Goal: Task Accomplishment & Management: Manage account settings

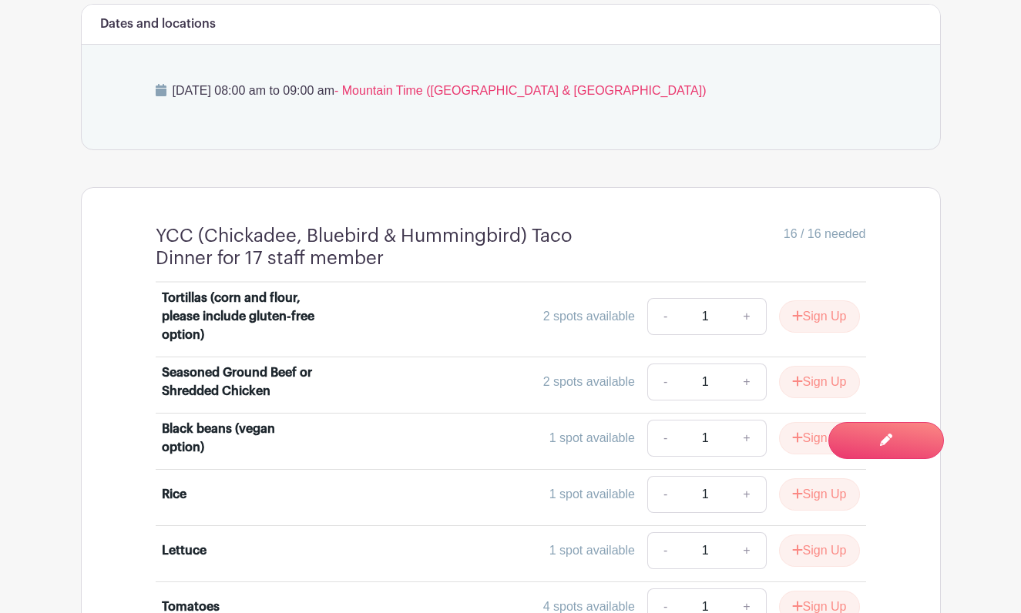
scroll to position [901, 0]
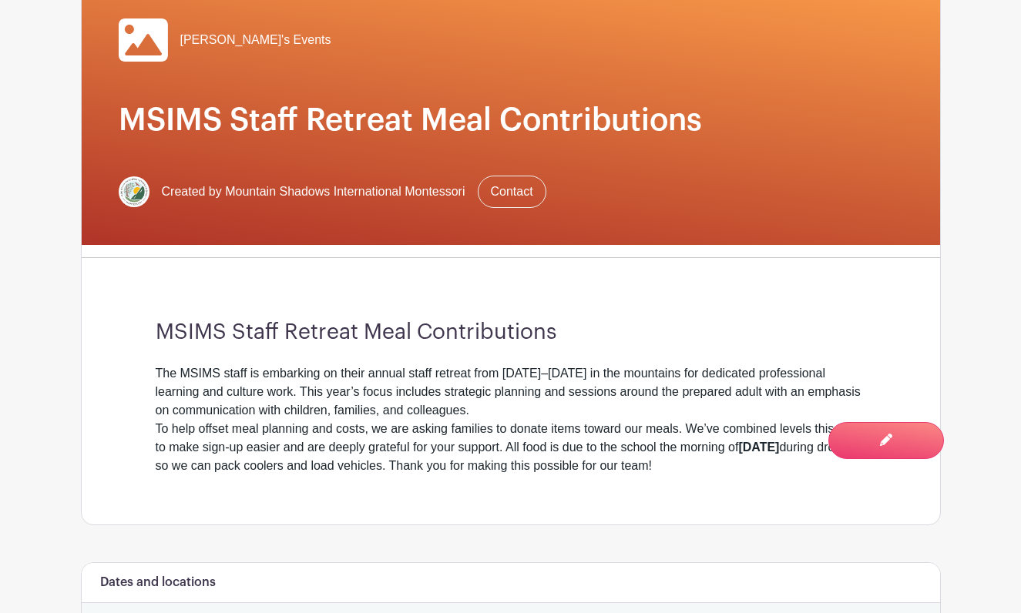
scroll to position [277, 0]
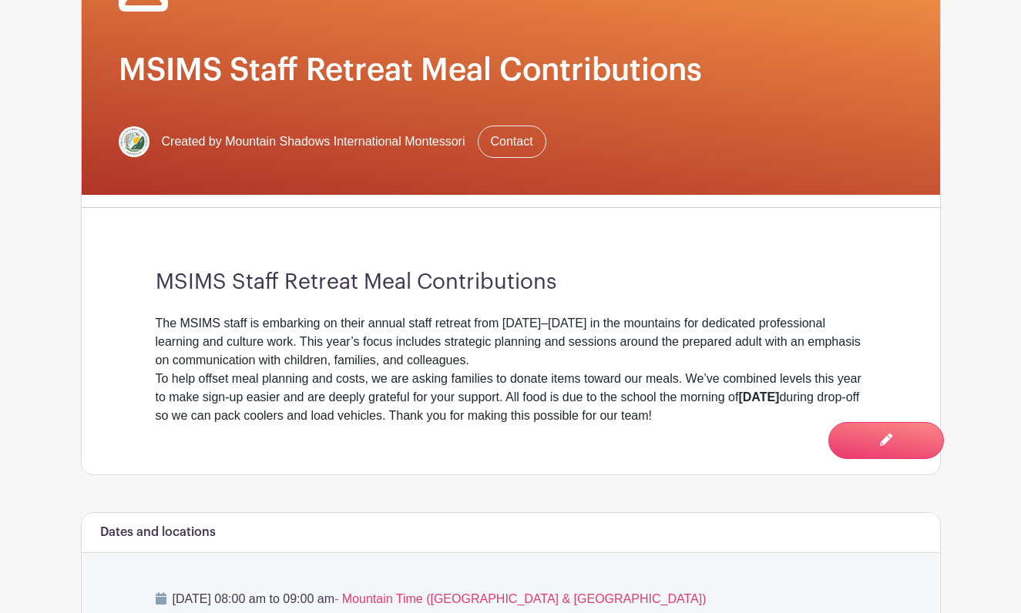
click at [513, 371] on div "To help offset meal planning and costs, we are asking families to donate items …" at bounding box center [511, 397] width 710 height 55
click at [482, 344] on div "The MSIMS staff is embarking on their annual staff retreat from [DATE]–[DATE] i…" at bounding box center [511, 341] width 710 height 55
click at [298, 341] on div "The MSIMS staff is embarking on their annual staff retreat from [DATE]–[DATE] i…" at bounding box center [511, 341] width 710 height 55
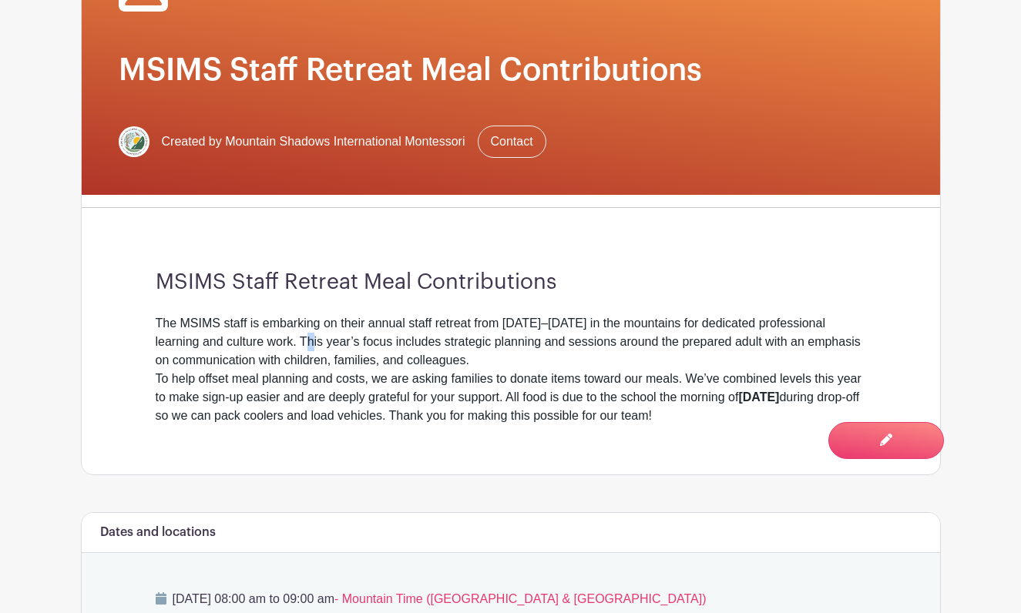
click at [298, 341] on div "The MSIMS staff is embarking on their annual staff retreat from [DATE]–[DATE] i…" at bounding box center [511, 341] width 710 height 55
click at [371, 341] on div "The MSIMS staff is embarking on their annual staff retreat from [DATE]–[DATE] i…" at bounding box center [511, 341] width 710 height 55
click at [264, 341] on div "The MSIMS staff is embarking on their annual staff retreat from [DATE]–[DATE] i…" at bounding box center [511, 341] width 710 height 55
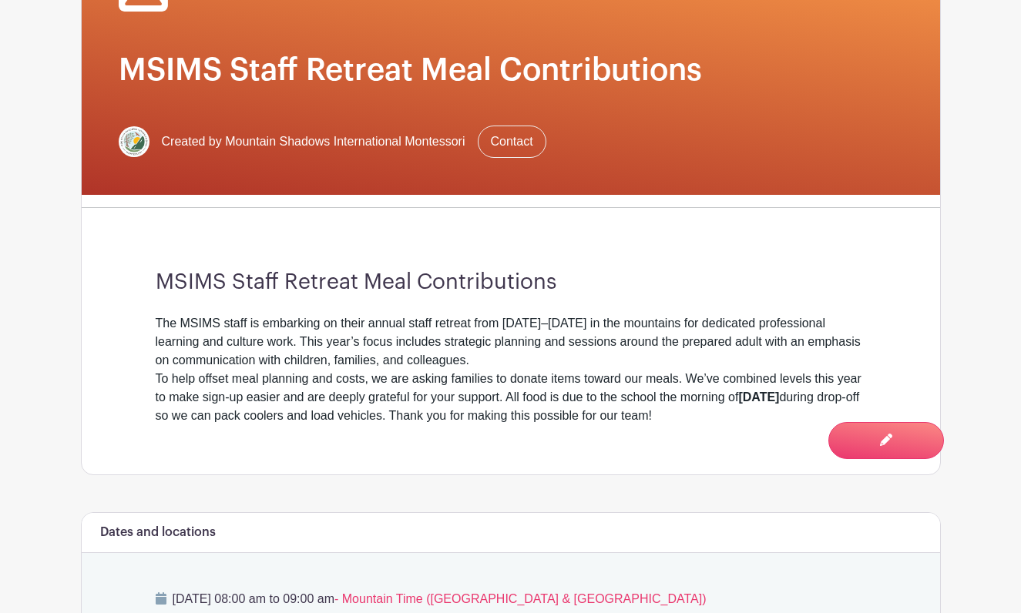
click at [334, 355] on div "The MSIMS staff is embarking on their annual staff retreat from [DATE]–[DATE] i…" at bounding box center [511, 341] width 710 height 55
click at [208, 375] on div "To help offset meal planning and costs, we are asking families to donate items …" at bounding box center [511, 396] width 710 height 55
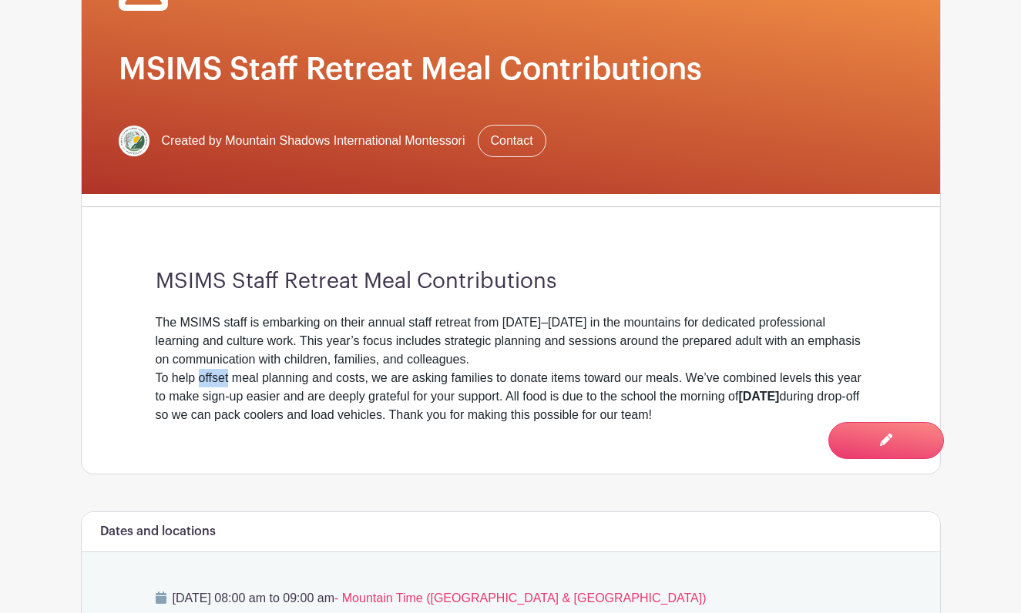
click at [208, 375] on div "To help offset meal planning and costs, we are asking families to donate items …" at bounding box center [511, 396] width 710 height 55
click at [378, 376] on div "To help offset meal planning and costs, we are asking families to donate items …" at bounding box center [511, 396] width 710 height 55
click at [414, 383] on div "To help offset meal planning and costs, we are asking families to donate items …" at bounding box center [511, 396] width 710 height 55
click at [411, 382] on div "To help offset meal planning and costs, we are asking families to donate items …" at bounding box center [511, 396] width 710 height 55
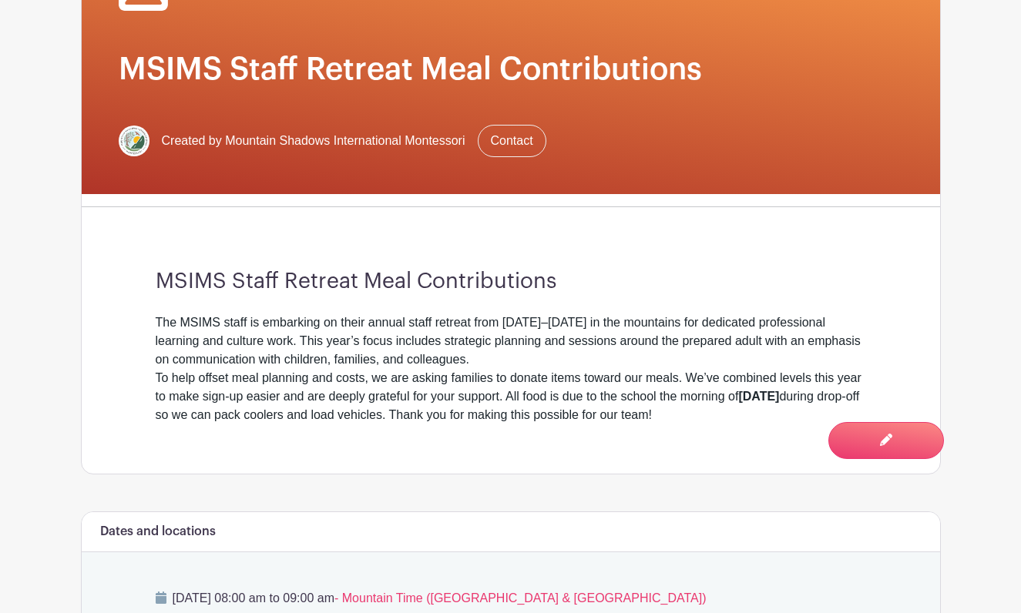
click at [354, 377] on div "To help offset meal planning and costs, we are asking families to donate items …" at bounding box center [511, 396] width 710 height 55
click at [431, 384] on div "To help offset meal planning and costs, we are asking families to donate items …" at bounding box center [511, 396] width 710 height 55
click at [342, 383] on div "To help offset meal planning and costs, we are asking families to donate items …" at bounding box center [511, 396] width 710 height 55
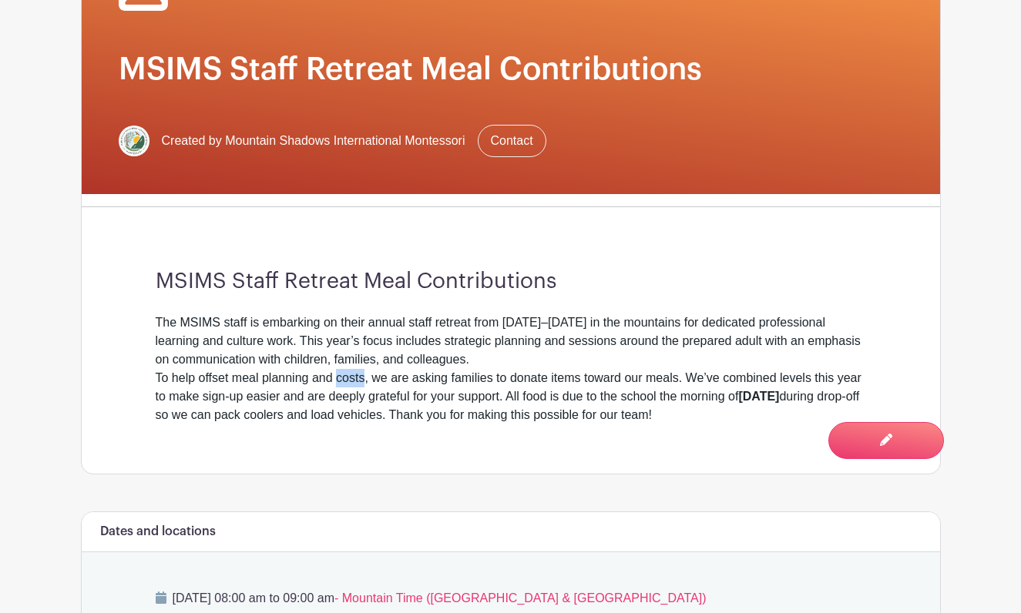
click at [342, 383] on div "To help offset meal planning and costs, we are asking families to donate items …" at bounding box center [511, 396] width 710 height 55
click at [444, 383] on div "To help offset meal planning and costs, we are asking families to donate items …" at bounding box center [511, 396] width 710 height 55
click at [415, 381] on div "To help offset meal planning and costs, we are asking families to donate items …" at bounding box center [511, 396] width 710 height 55
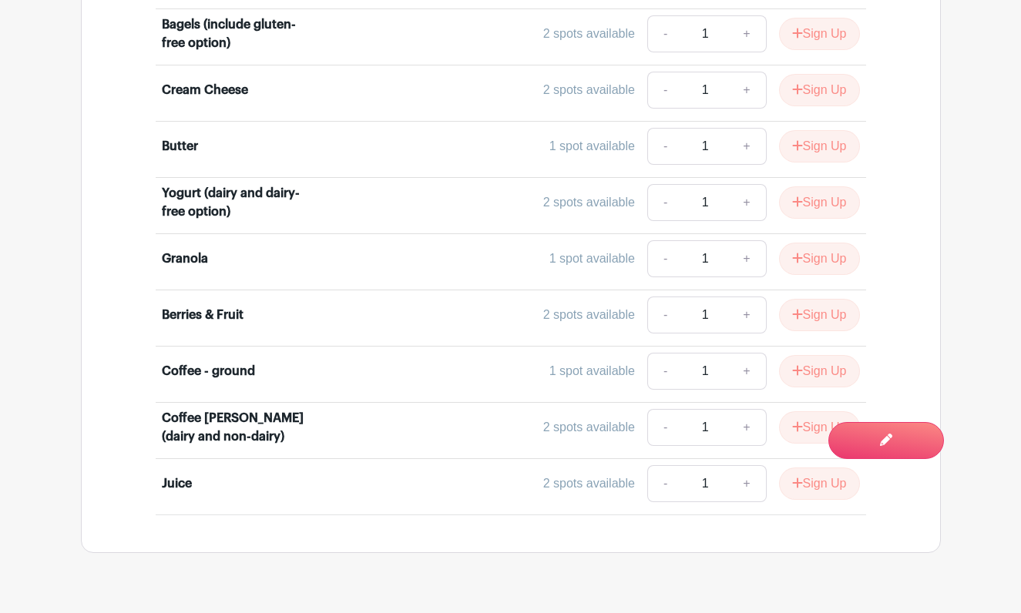
scroll to position [2832, 0]
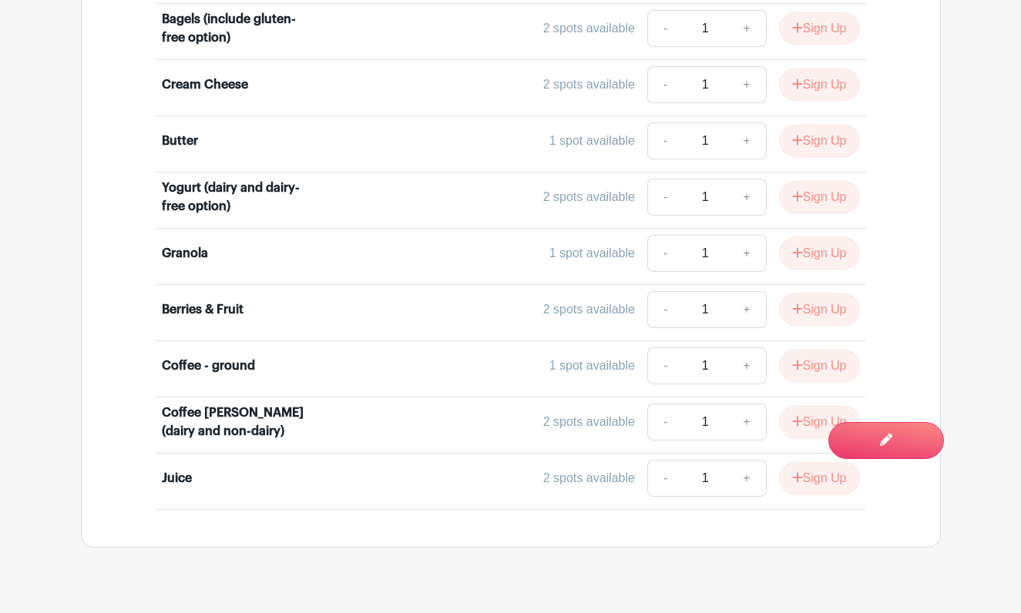
click at [252, 361] on div "Coffee - ground" at bounding box center [208, 366] width 93 height 18
click at [230, 300] on div "Berries & Fruit" at bounding box center [203, 309] width 82 height 18
click at [198, 306] on div "Berries & Fruit" at bounding box center [203, 309] width 82 height 18
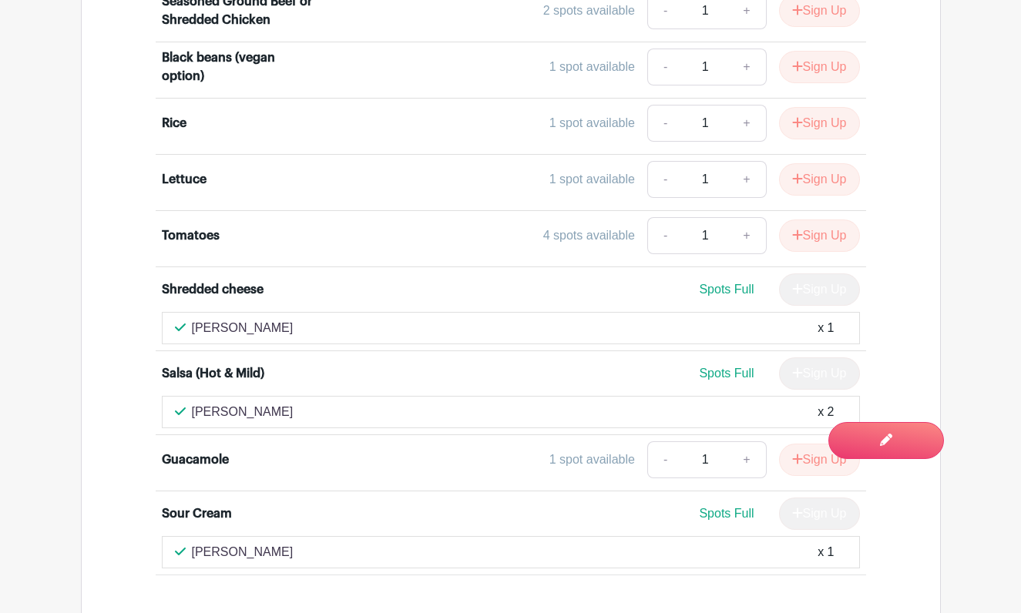
scroll to position [1170, 0]
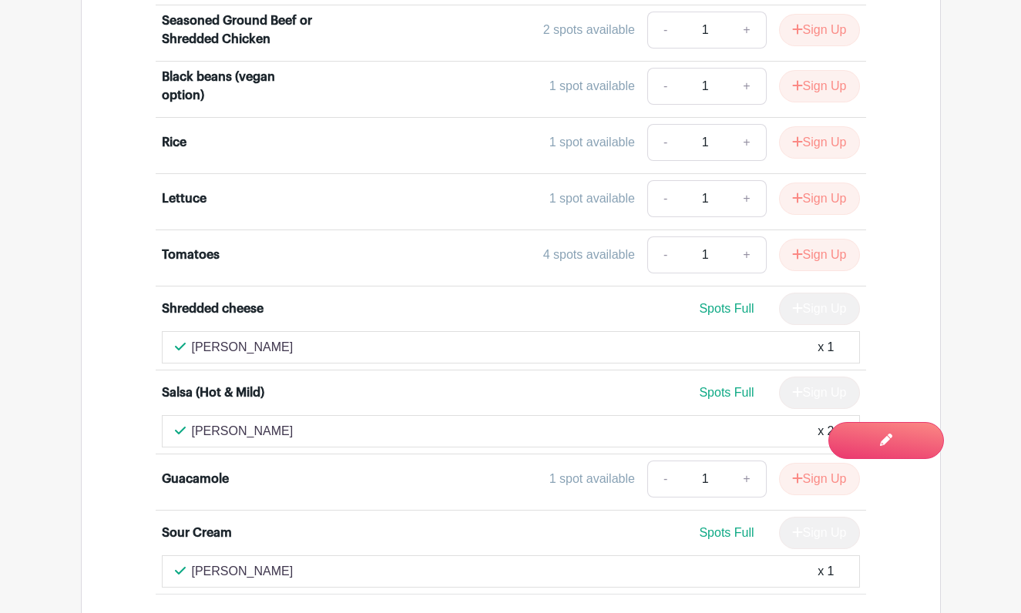
click at [586, 258] on div "4 spots available" at bounding box center [589, 255] width 92 height 18
click at [568, 255] on div "4 spots available" at bounding box center [589, 255] width 92 height 18
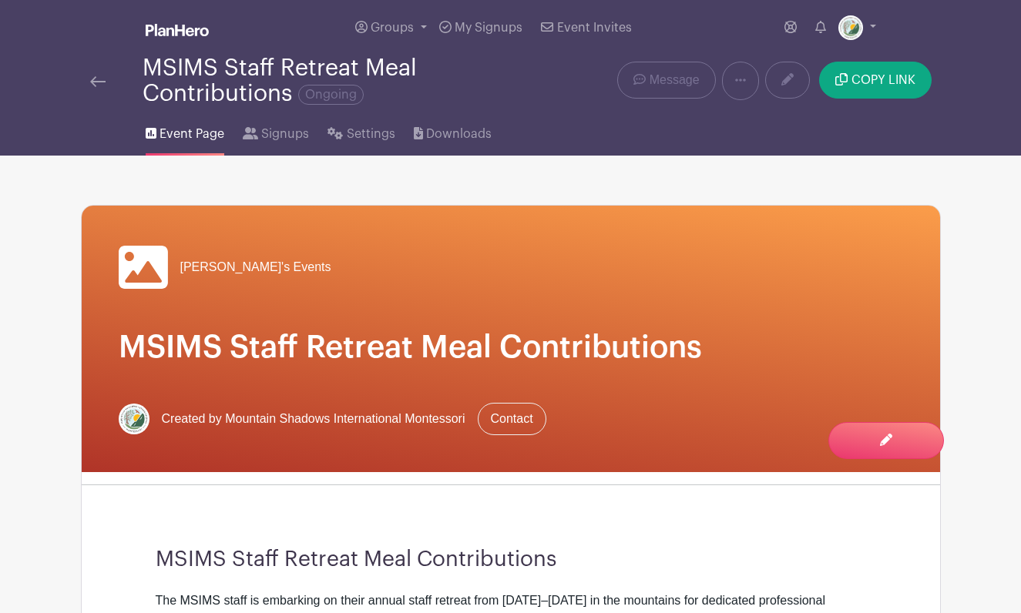
scroll to position [0, 0]
click at [333, 141] on link "Settings" at bounding box center [360, 130] width 67 height 49
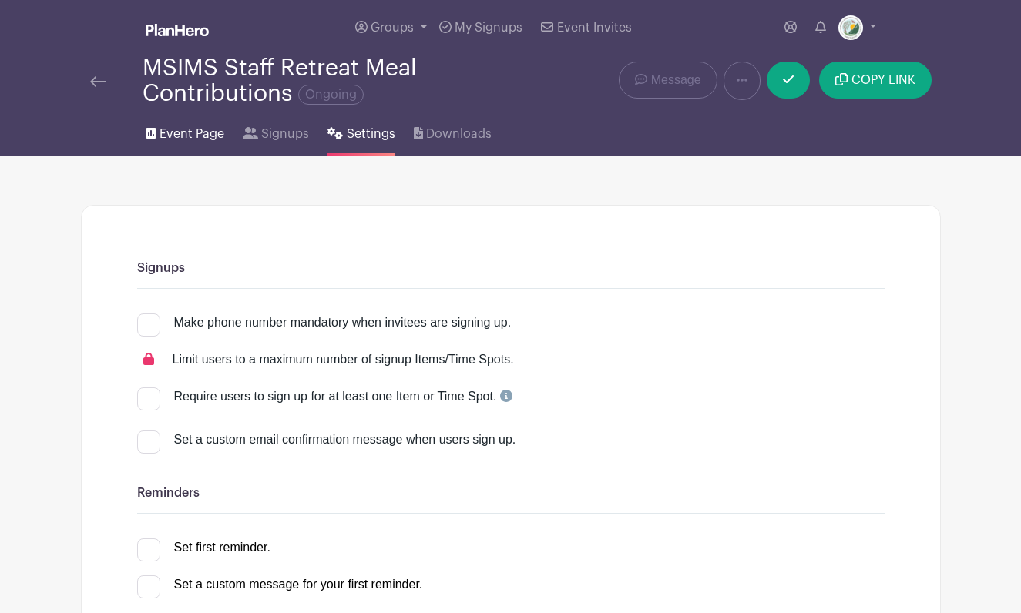
click at [195, 134] on span "Event Page" at bounding box center [191, 134] width 65 height 18
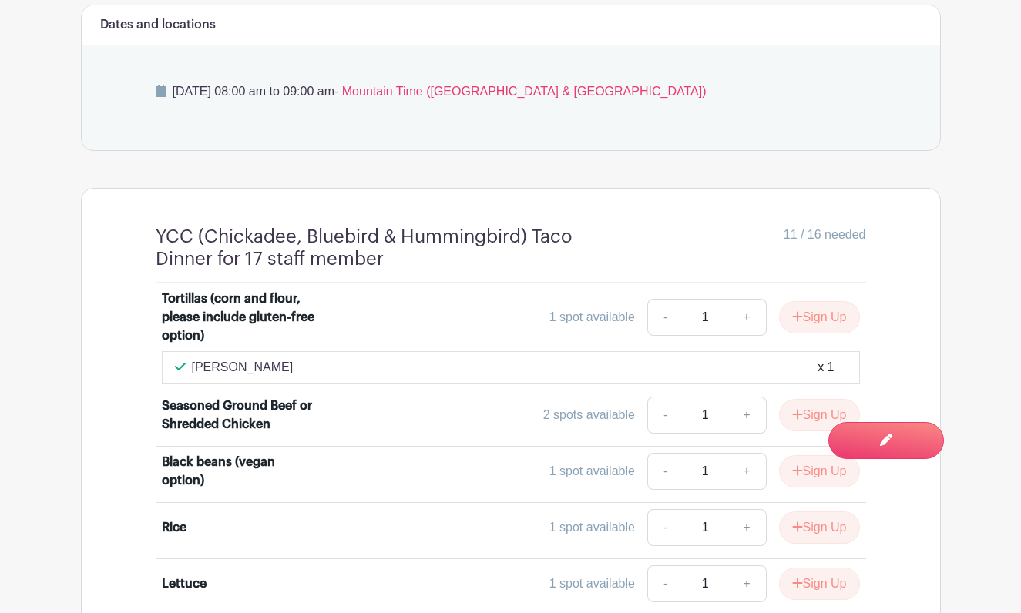
scroll to position [883, 0]
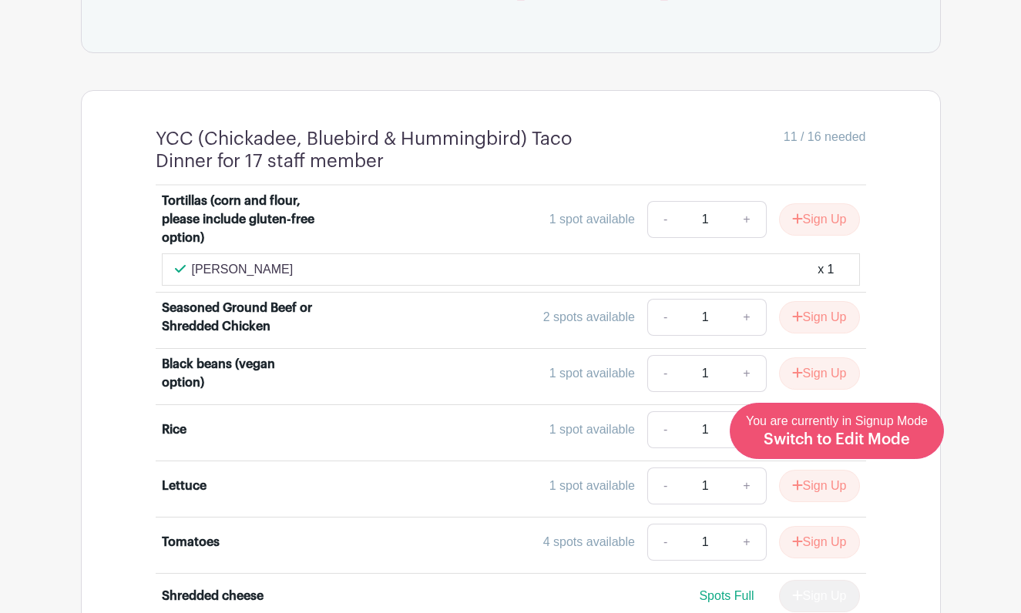
click at [882, 448] on span "Switch to Edit Mode" at bounding box center [837, 439] width 146 height 15
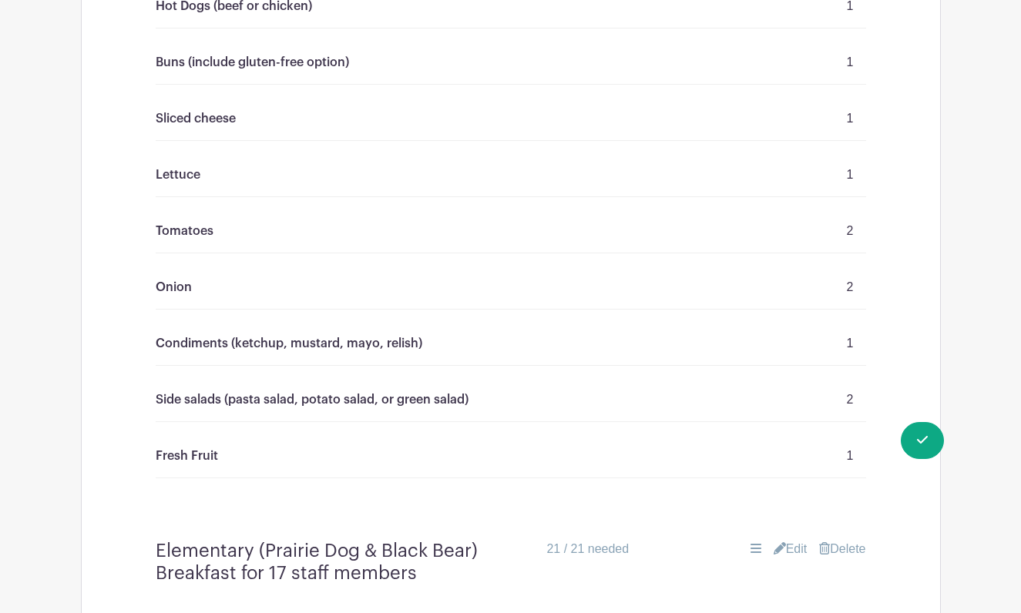
scroll to position [1961, 0]
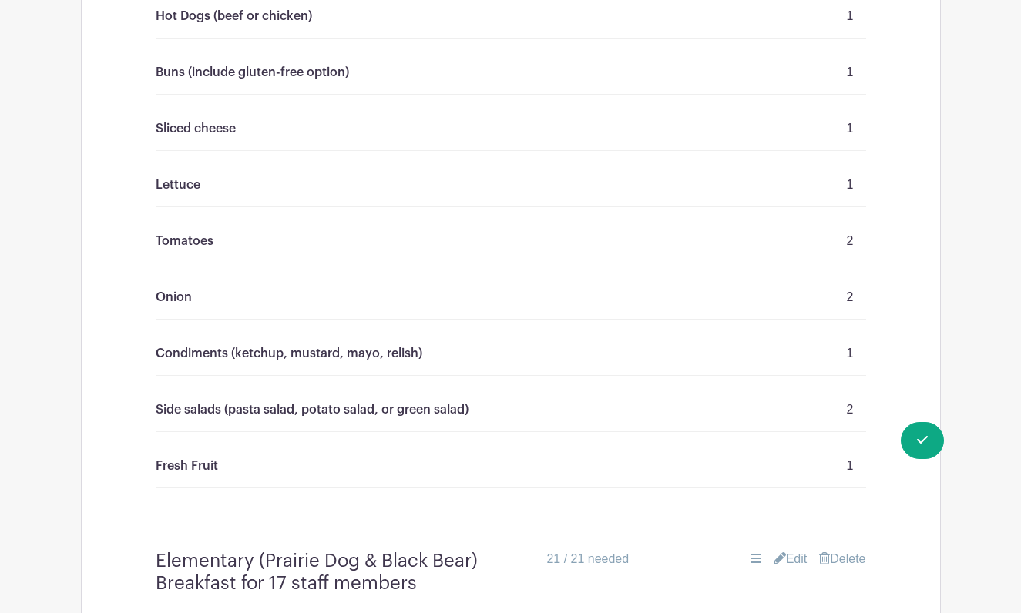
click at [228, 245] on div "Tomatoes 2" at bounding box center [511, 242] width 710 height 44
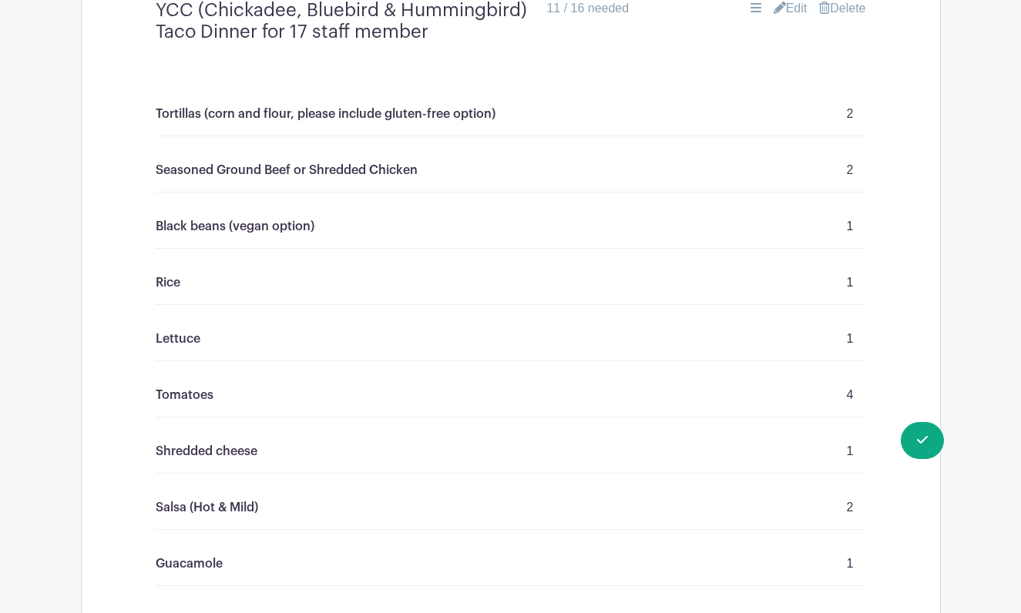
scroll to position [1012, 0]
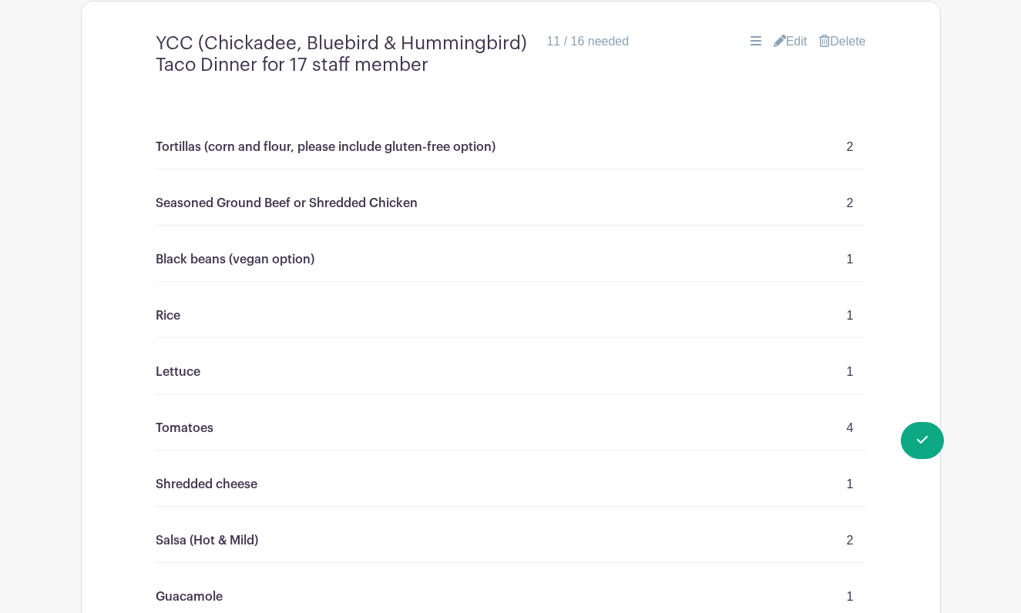
click at [775, 42] on icon at bounding box center [780, 41] width 12 height 12
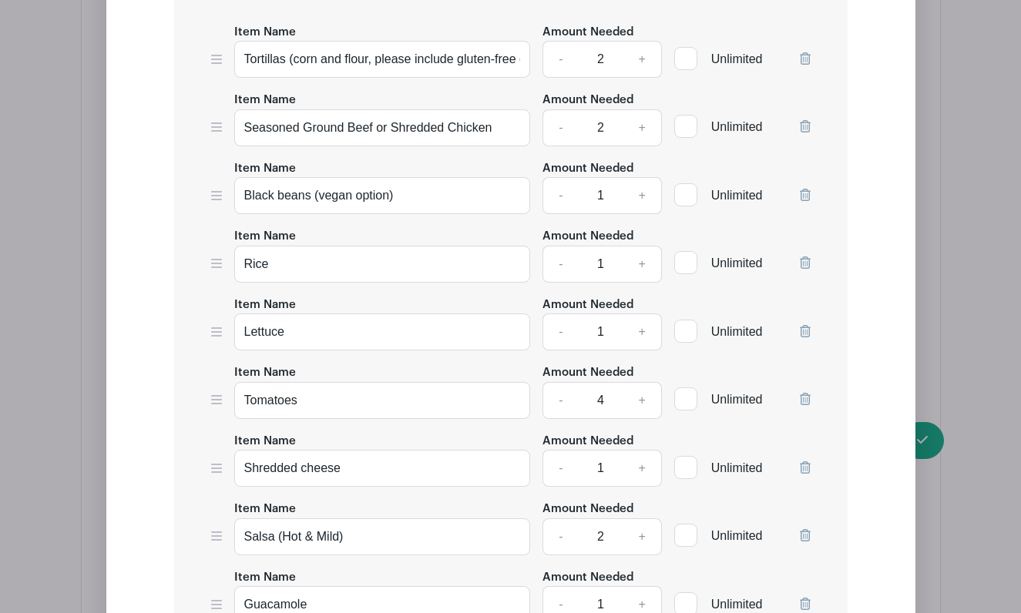
scroll to position [1440, 0]
click at [337, 334] on input "Tomatoes" at bounding box center [382, 332] width 297 height 37
type input "Tomatoes (4)"
click at [554, 336] on link "-" at bounding box center [559, 332] width 35 height 37
click at [563, 336] on link "-" at bounding box center [559, 332] width 35 height 37
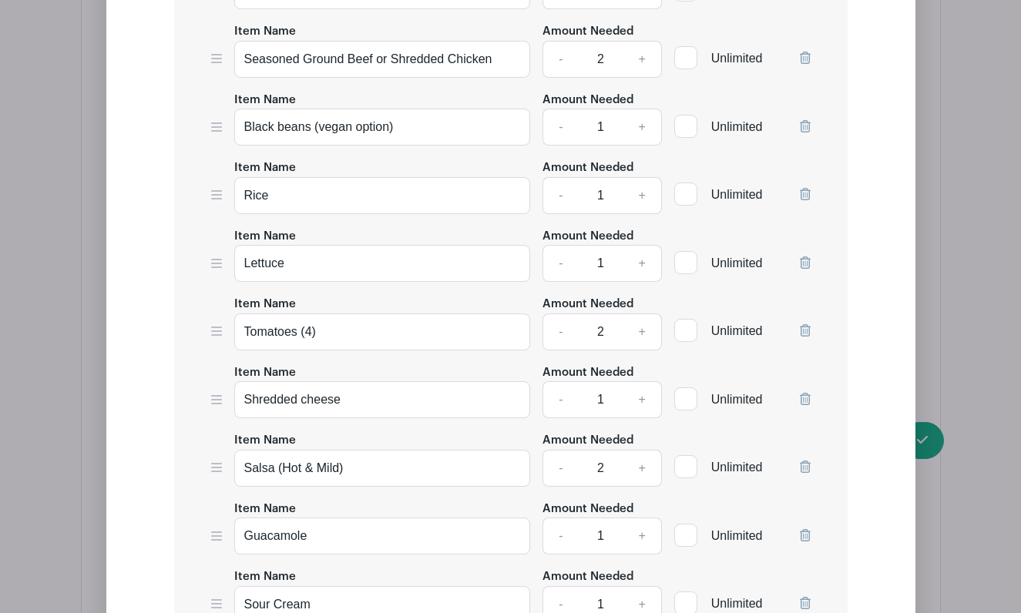
click at [562, 337] on link "-" at bounding box center [559, 332] width 35 height 37
type input "1"
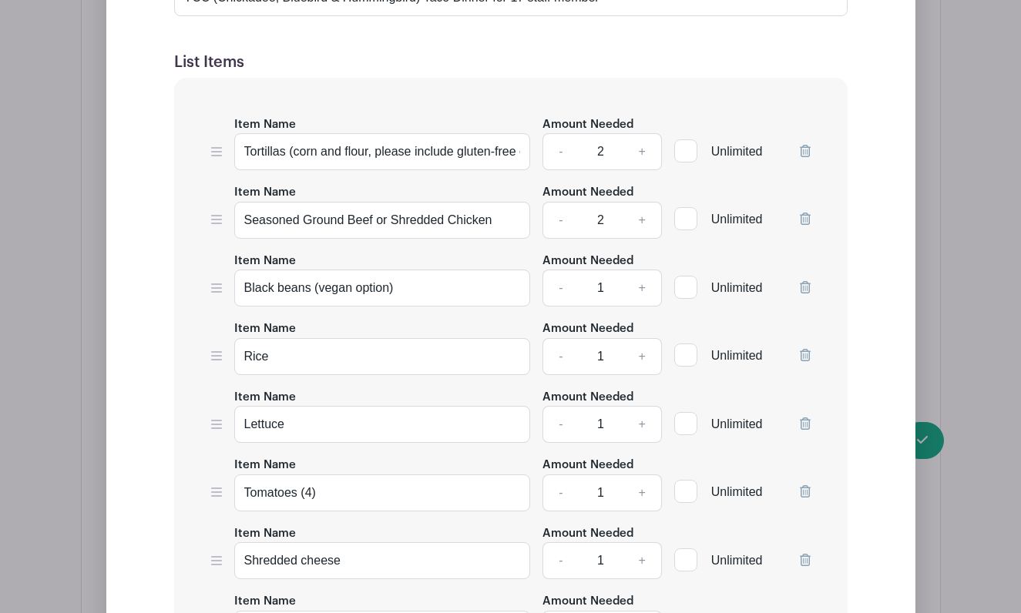
scroll to position [1268, 0]
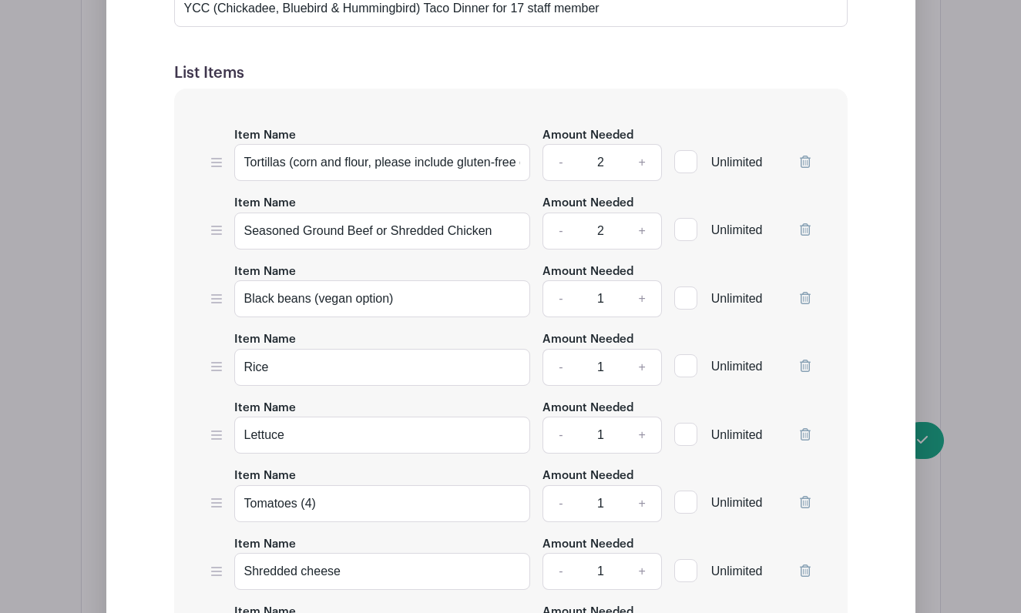
click at [647, 377] on link "+" at bounding box center [642, 367] width 39 height 37
click at [561, 374] on link "-" at bounding box center [559, 367] width 35 height 37
type input "1"
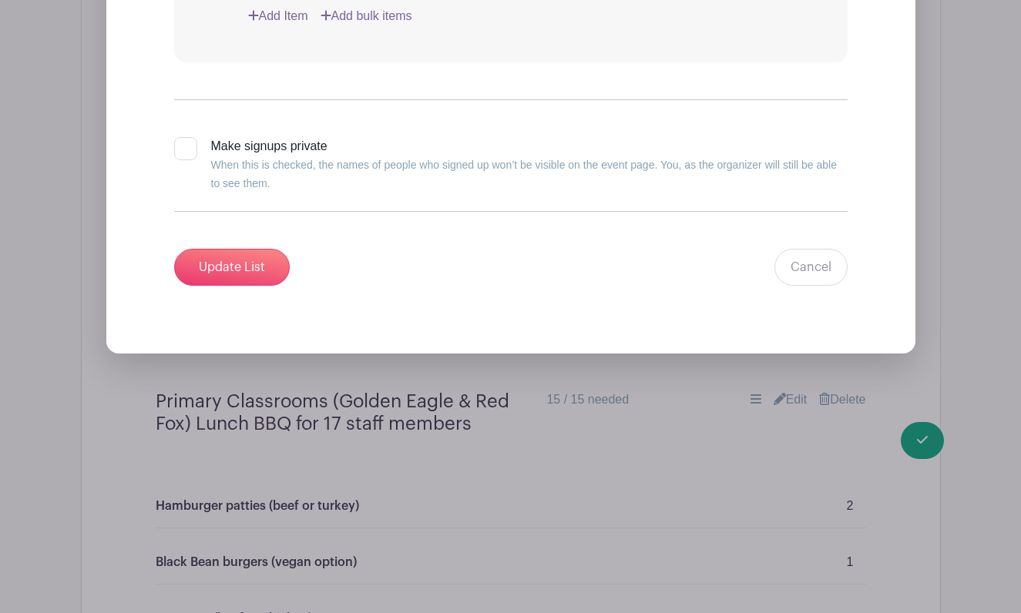
scroll to position [2090, 0]
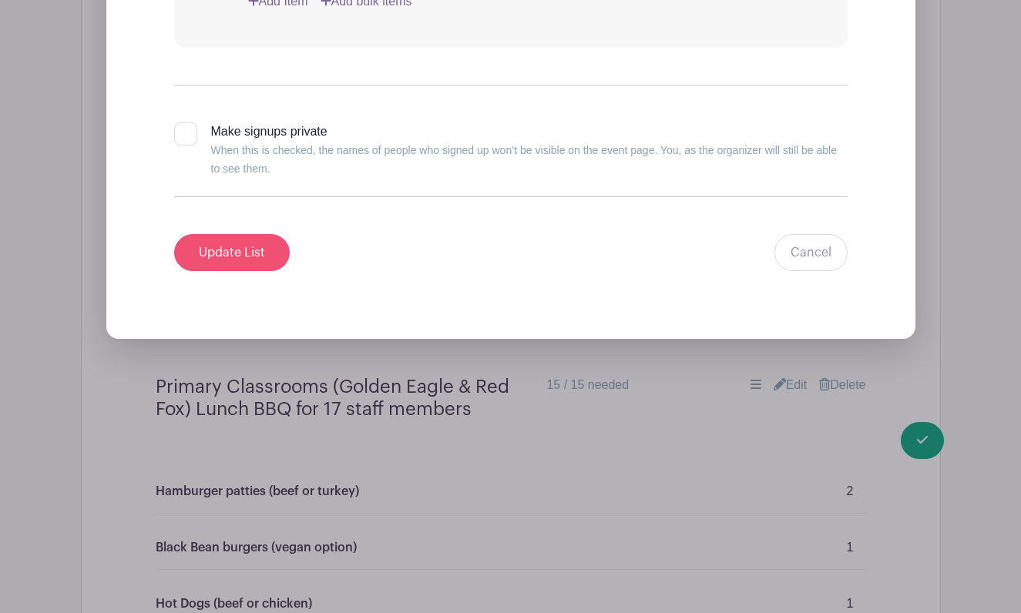
click at [233, 264] on input "Update List" at bounding box center [232, 252] width 116 height 37
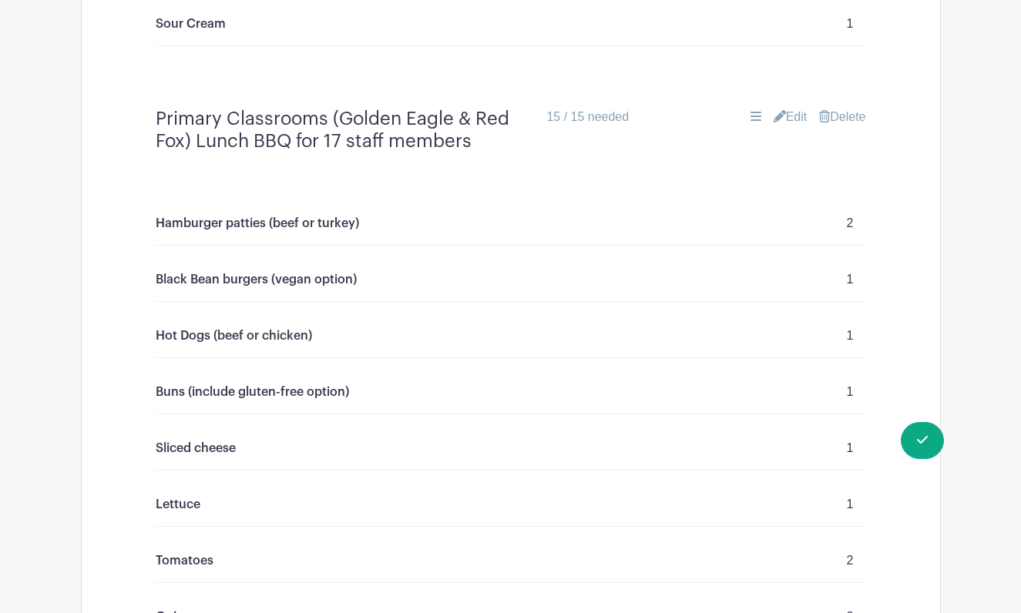
scroll to position [1546, 0]
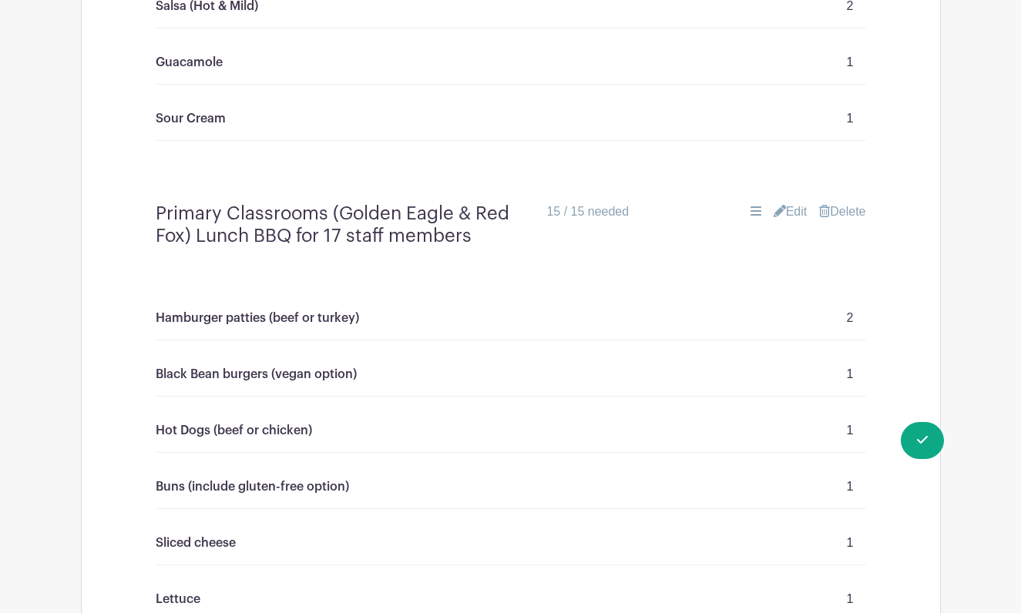
click at [803, 211] on link "Edit" at bounding box center [791, 212] width 34 height 18
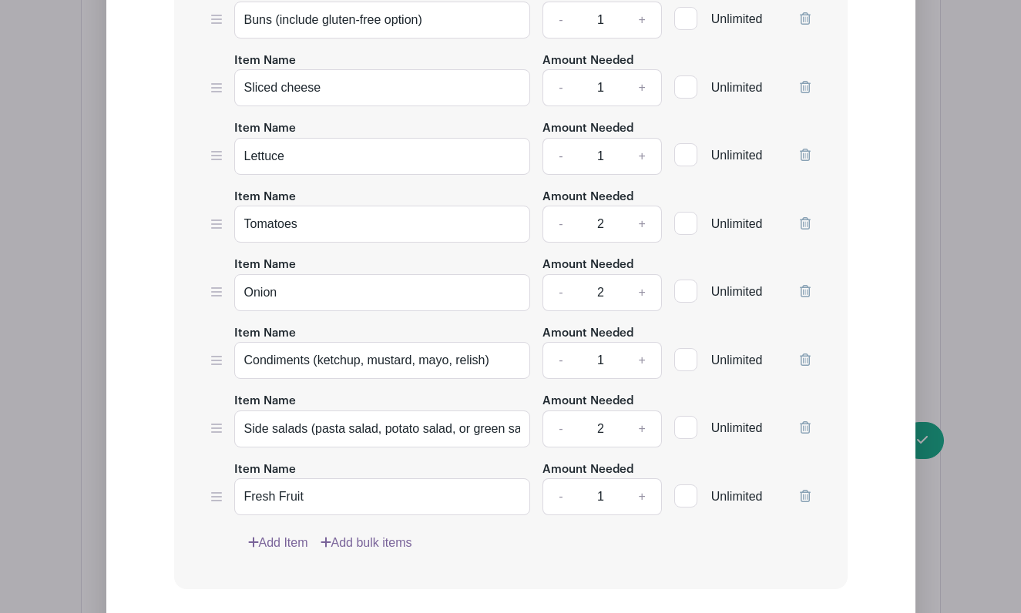
scroll to position [2331, 0]
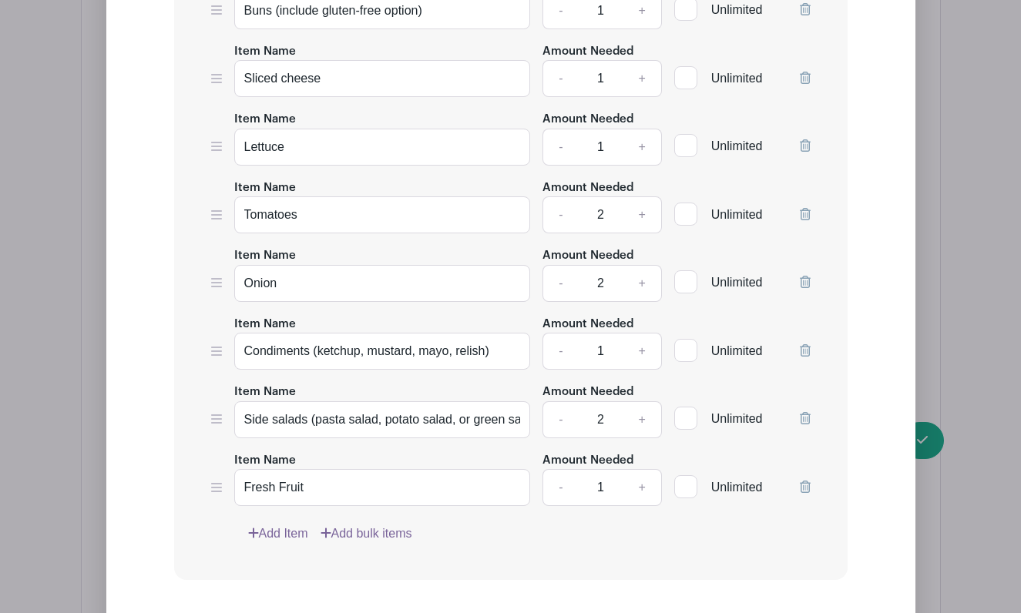
click at [652, 495] on link "+" at bounding box center [642, 487] width 39 height 37
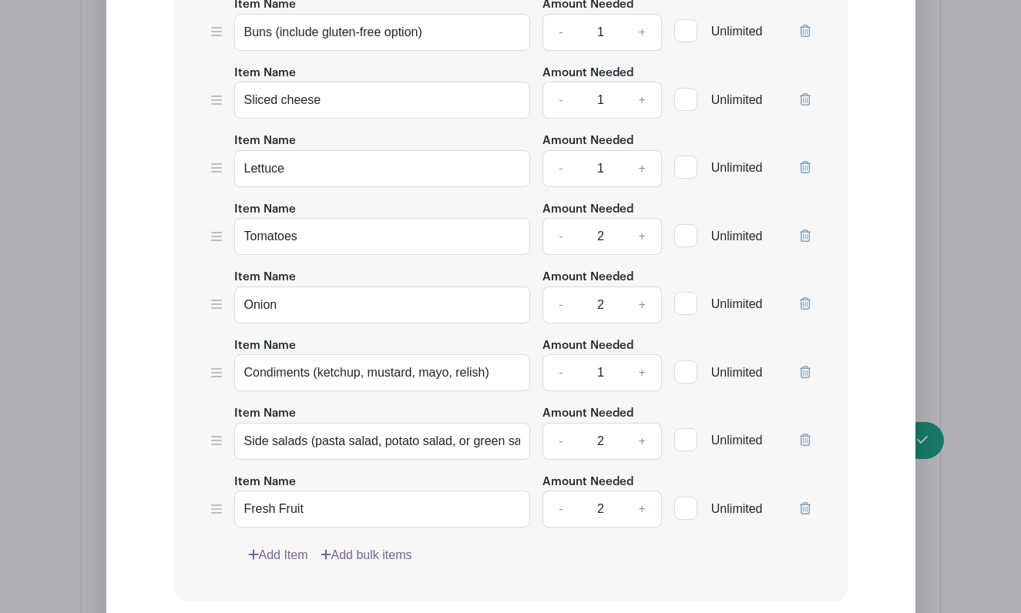
scroll to position [2330, 0]
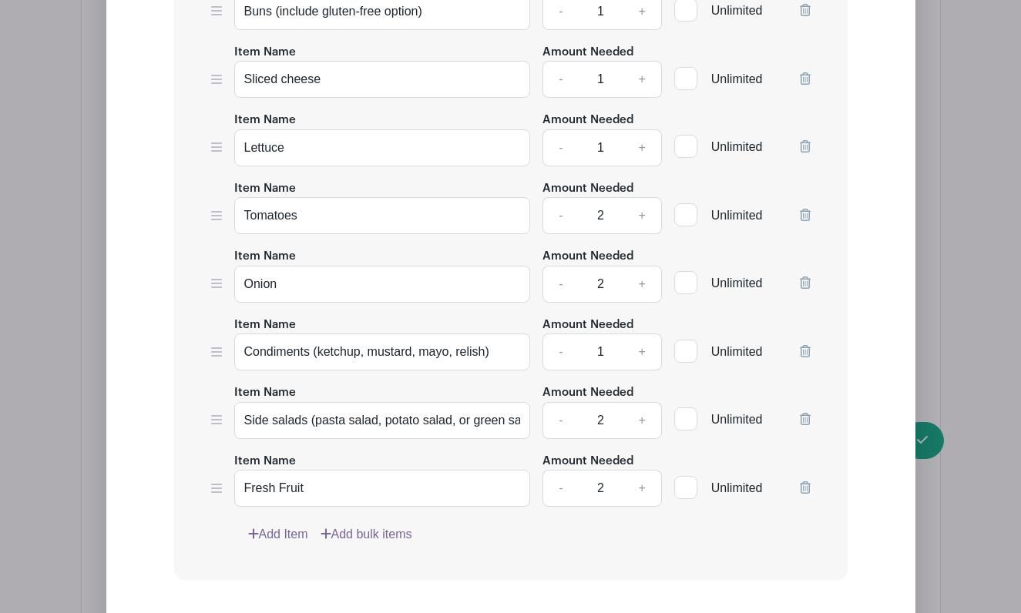
click at [566, 496] on link "-" at bounding box center [559, 488] width 35 height 37
type input "1"
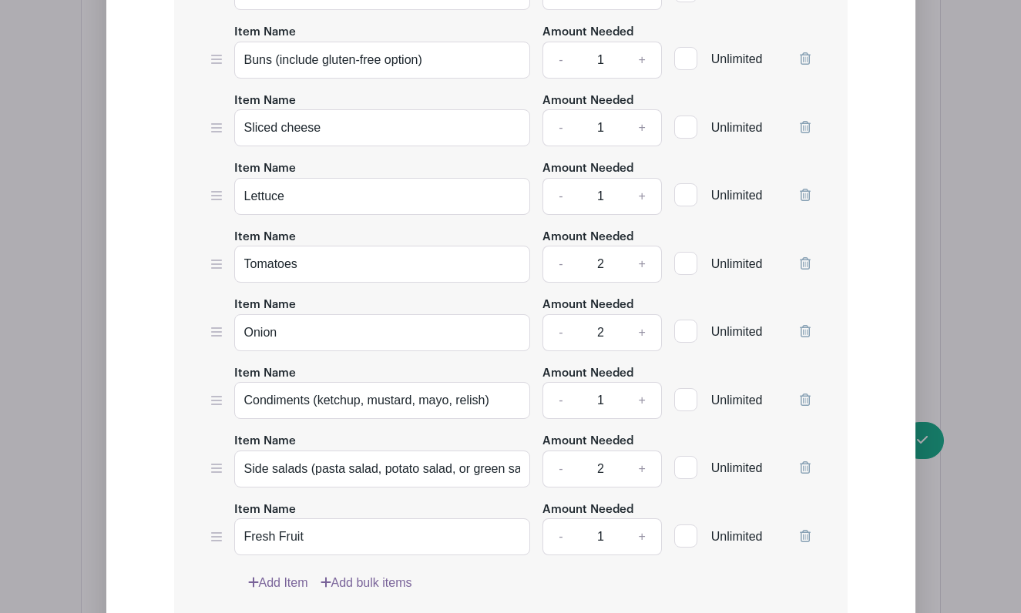
scroll to position [2274, 0]
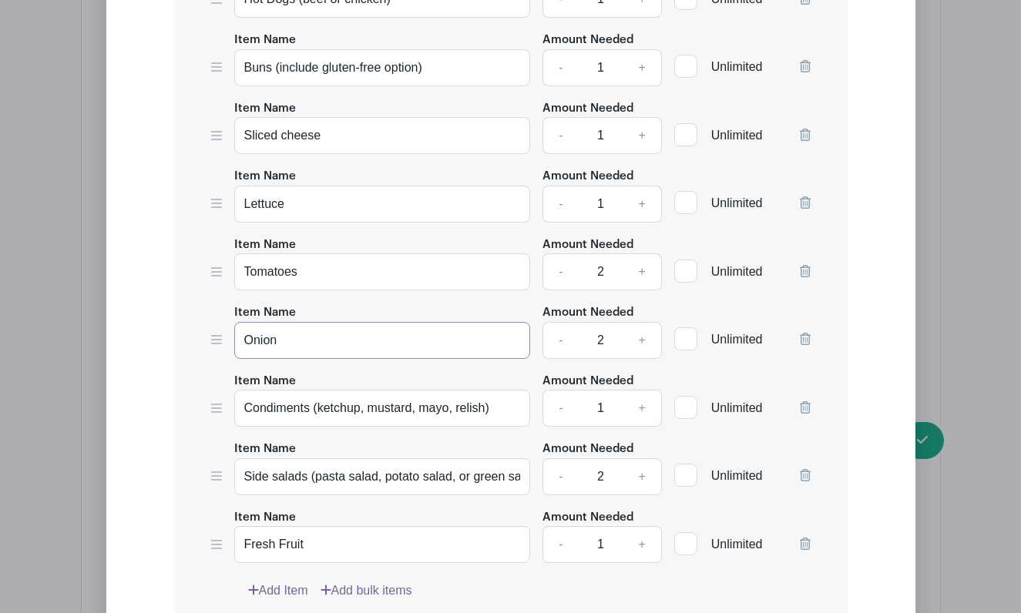
click at [351, 337] on input "Onion" at bounding box center [382, 340] width 297 height 37
type input "Onion (2)"
click at [560, 348] on link "-" at bounding box center [559, 340] width 35 height 37
type input "1"
click at [378, 282] on input "Tomatoes" at bounding box center [382, 271] width 297 height 37
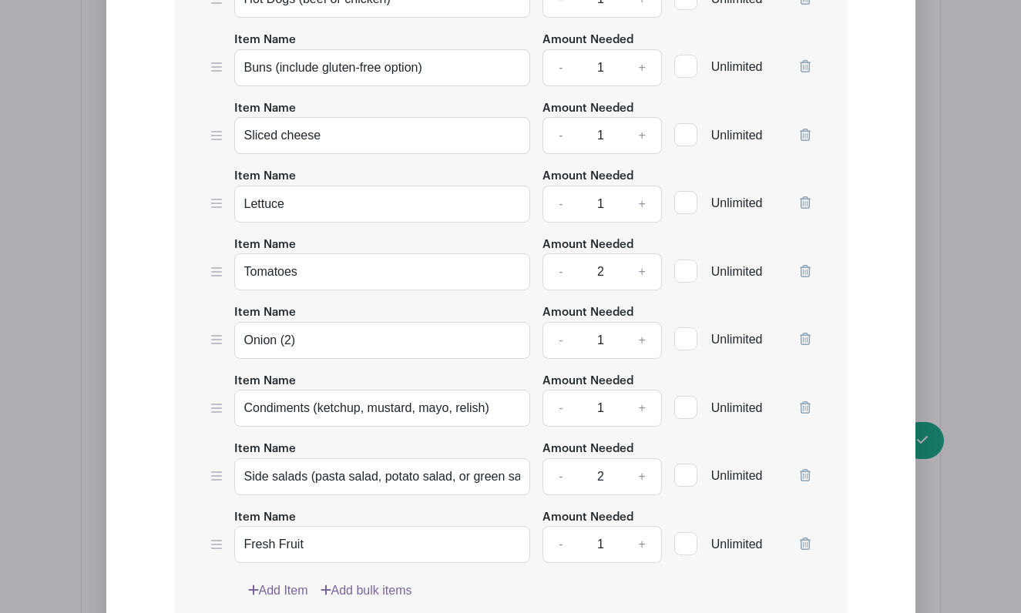
click at [610, 268] on input "2" at bounding box center [600, 271] width 46 height 37
click at [563, 276] on link "-" at bounding box center [559, 271] width 35 height 37
click at [559, 275] on link "-" at bounding box center [559, 271] width 35 height 37
click at [599, 275] on input "Amount Needed" at bounding box center [600, 271] width 46 height 37
type input "1"
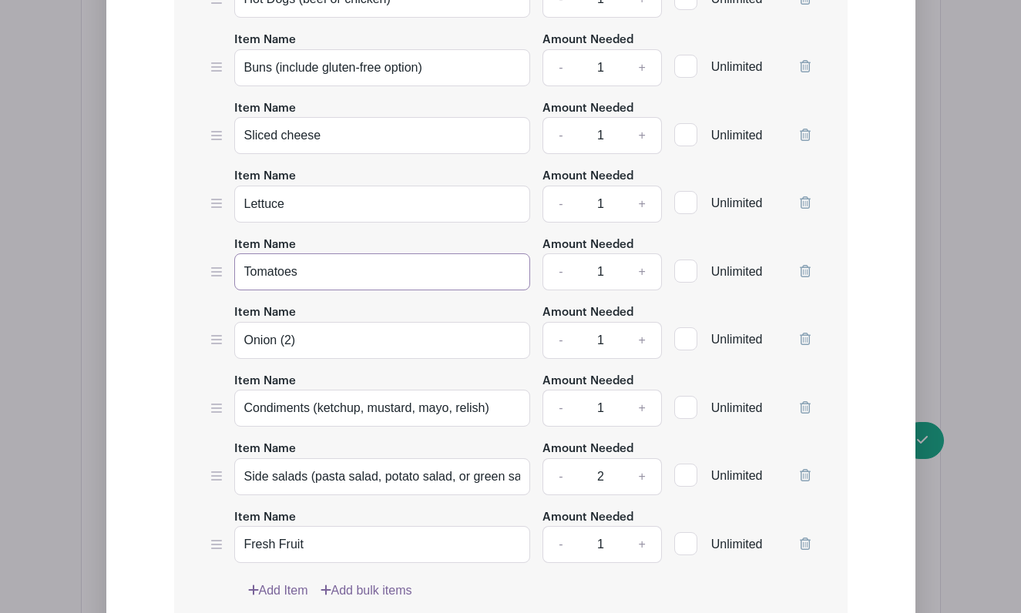
click at [422, 274] on input "Tomatoes" at bounding box center [382, 271] width 297 height 37
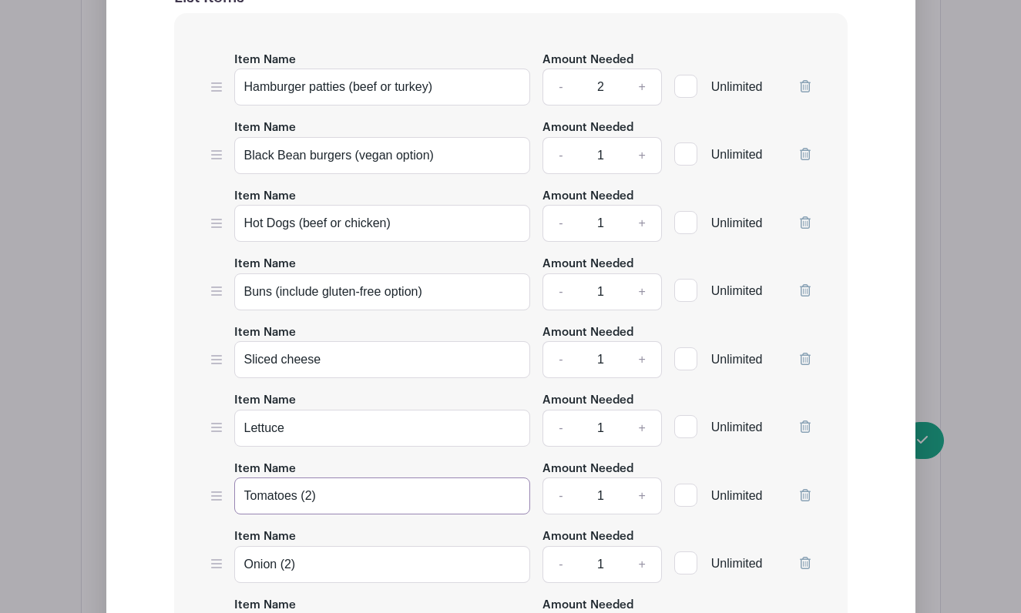
scroll to position [2060, 0]
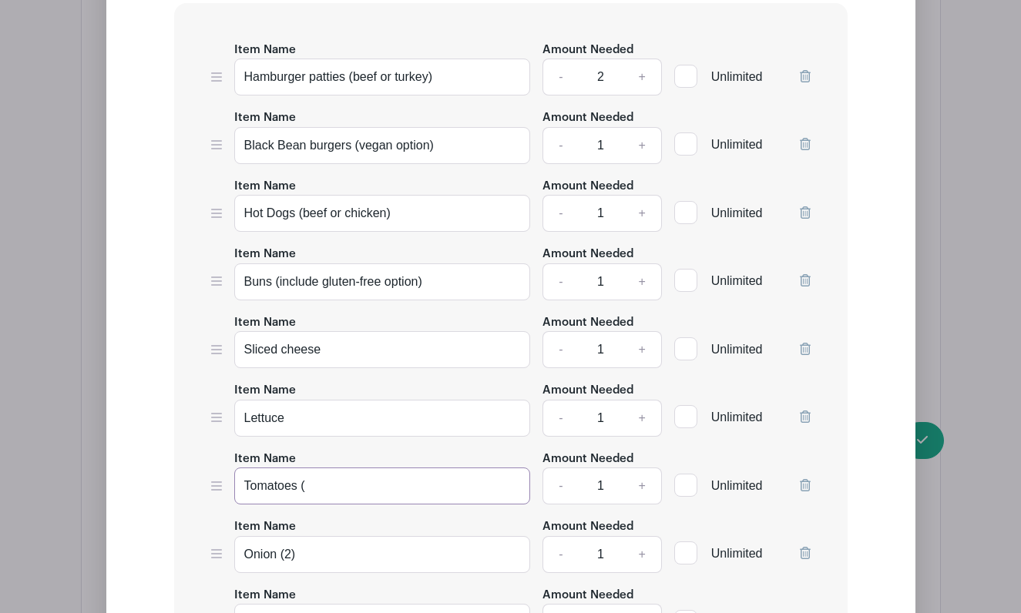
type input "Tomatoes"
click at [309, 563] on input "Onion (2)" at bounding box center [382, 554] width 297 height 37
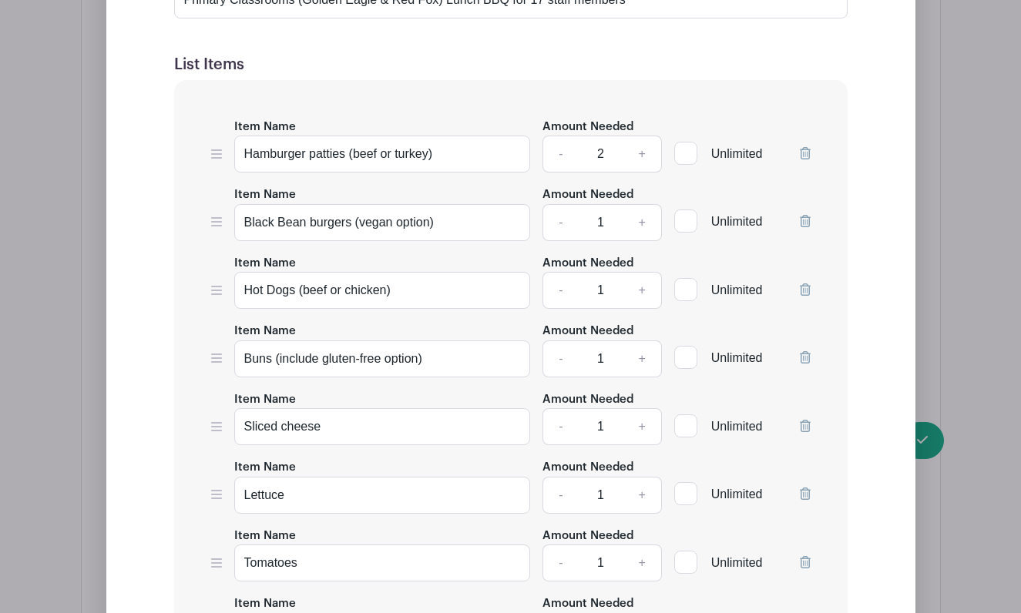
scroll to position [1983, 0]
type input "Onions"
click at [391, 290] on input "Hot Dogs (beef or chicken)" at bounding box center [382, 290] width 297 height 37
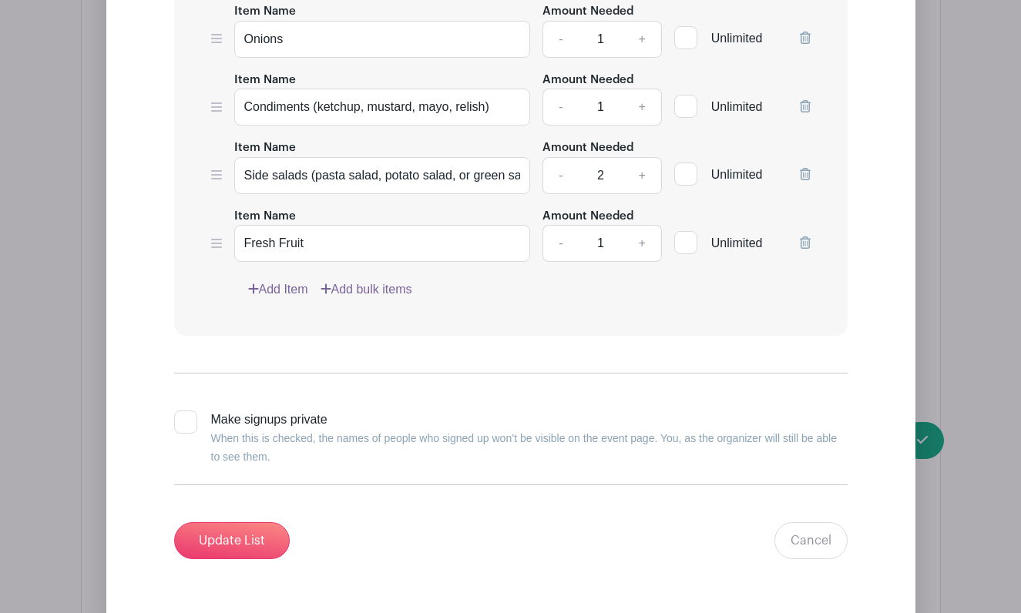
scroll to position [2599, 0]
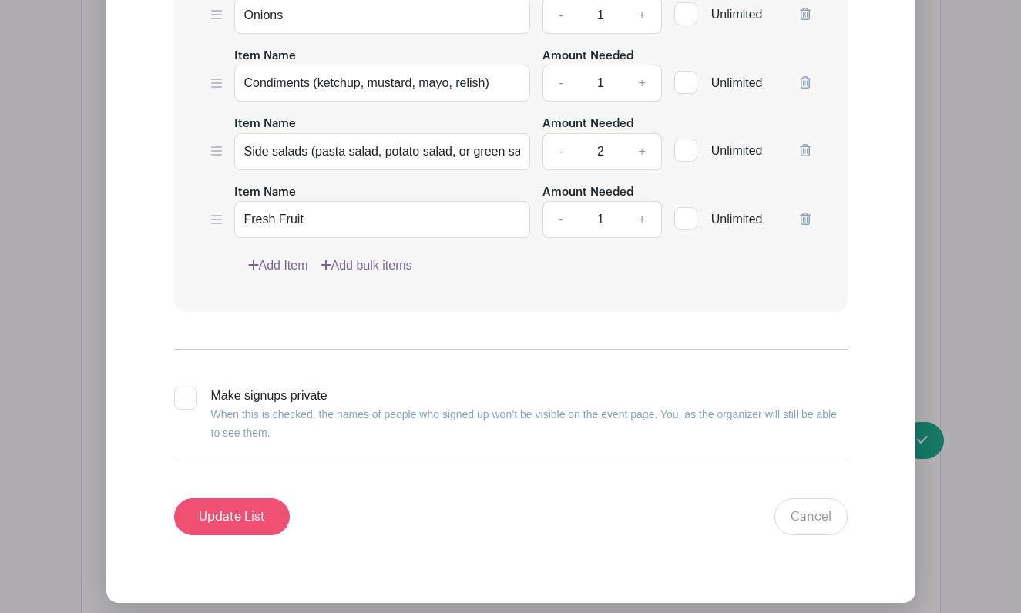
click at [220, 524] on input "Update List" at bounding box center [232, 517] width 116 height 37
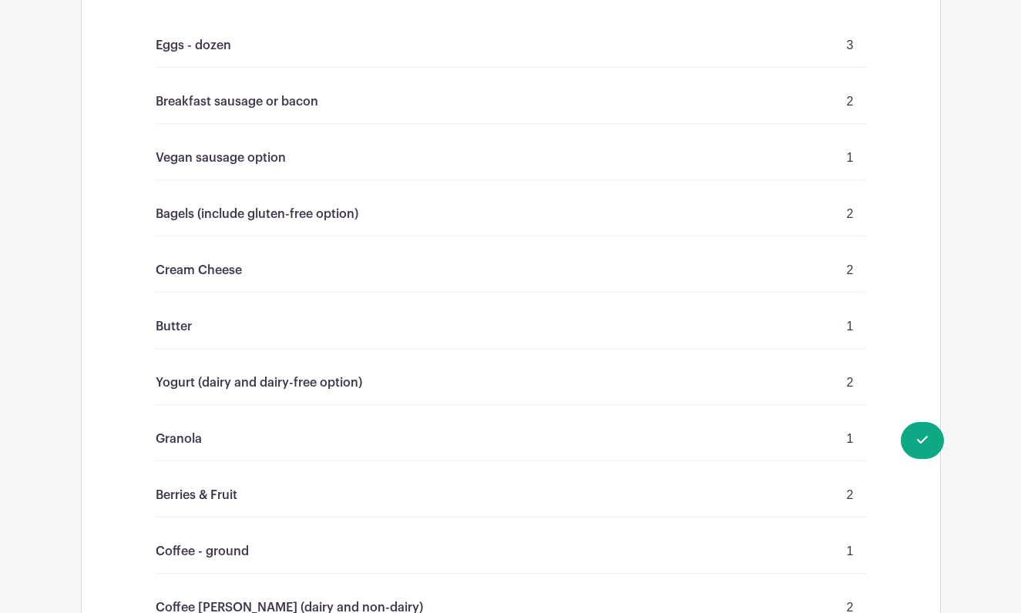
scroll to position [2538, 0]
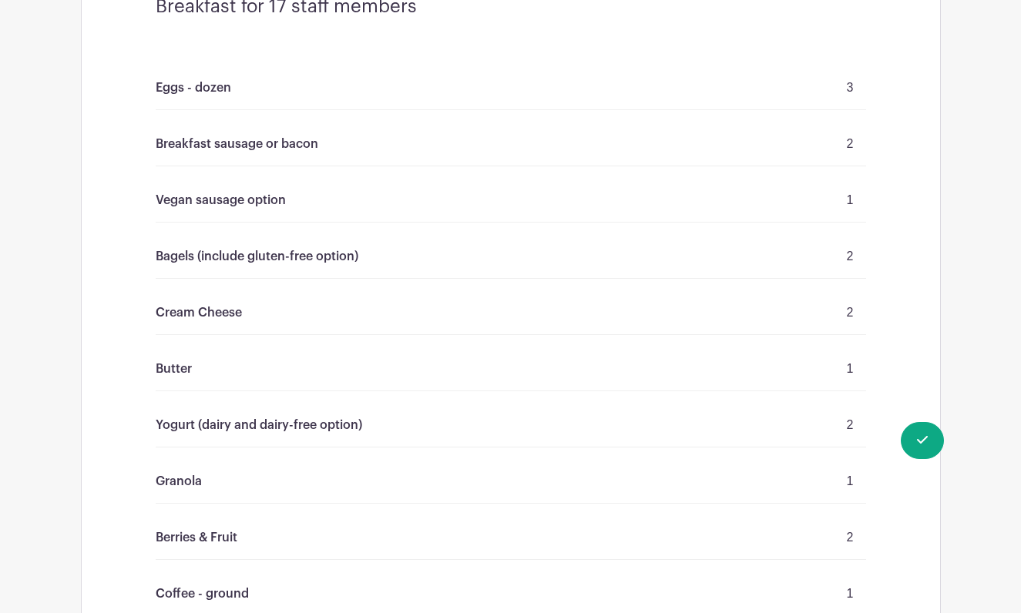
click at [367, 248] on div "Bagels (include gluten-free option) 2" at bounding box center [511, 257] width 710 height 44
click at [249, 247] on p "Bagels (include gluten-free option)" at bounding box center [257, 256] width 203 height 18
click at [315, 247] on p "Bagels (include gluten-free option)" at bounding box center [257, 256] width 203 height 18
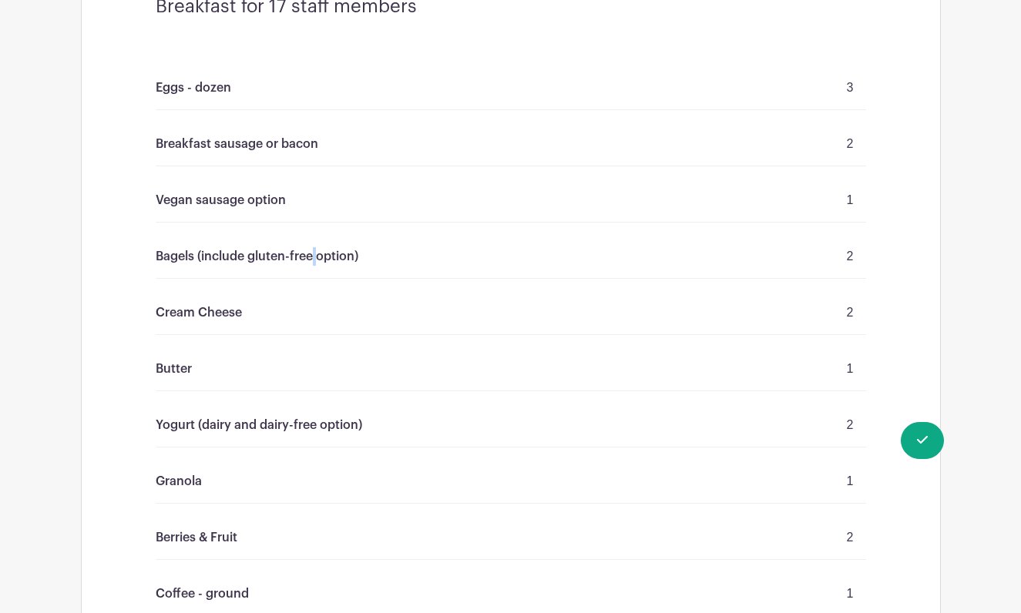
click at [315, 247] on p "Bagels (include gluten-free option)" at bounding box center [257, 256] width 203 height 18
click at [227, 253] on p "Bagels (include gluten-free option)" at bounding box center [257, 256] width 203 height 18
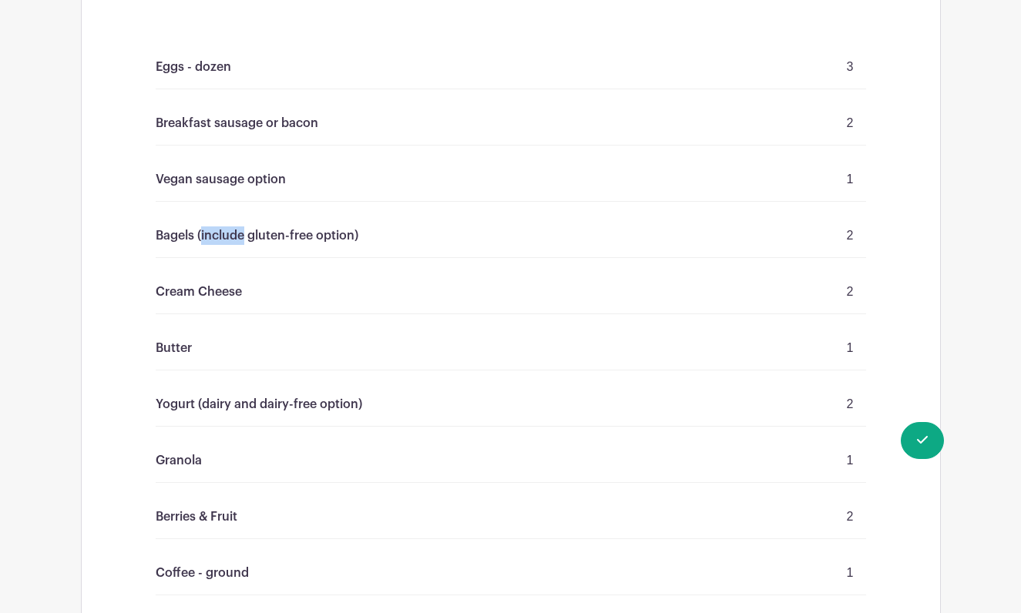
scroll to position [2562, 0]
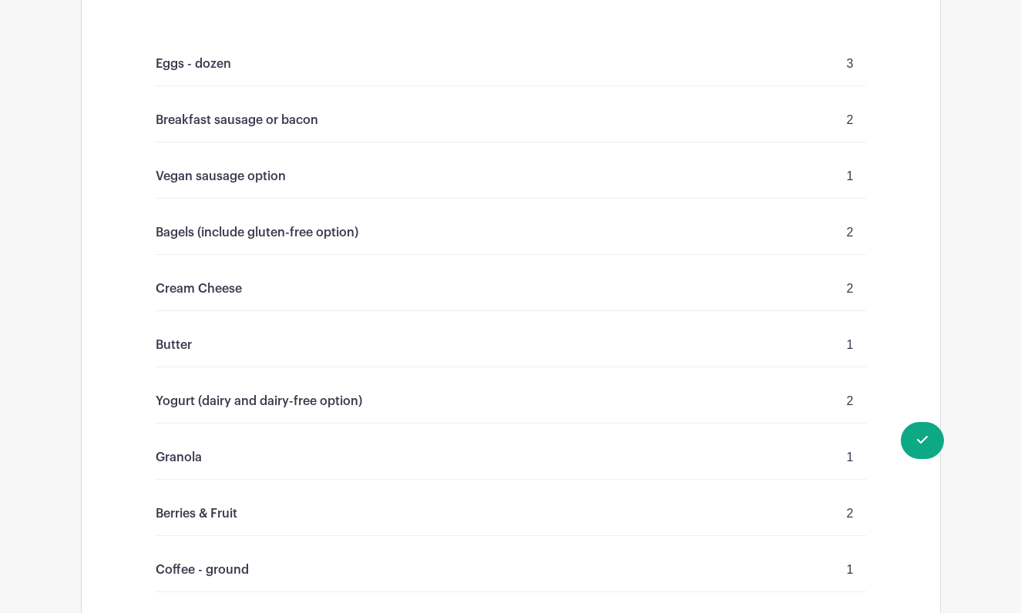
click at [294, 107] on div "Breakfast sausage or bacon 2" at bounding box center [511, 121] width 710 height 44
click at [294, 108] on div "Breakfast sausage or bacon 2" at bounding box center [511, 121] width 710 height 44
click at [262, 69] on div "Eggs - dozen 3" at bounding box center [511, 64] width 710 height 44
click at [224, 60] on p "Eggs - dozen" at bounding box center [194, 64] width 76 height 18
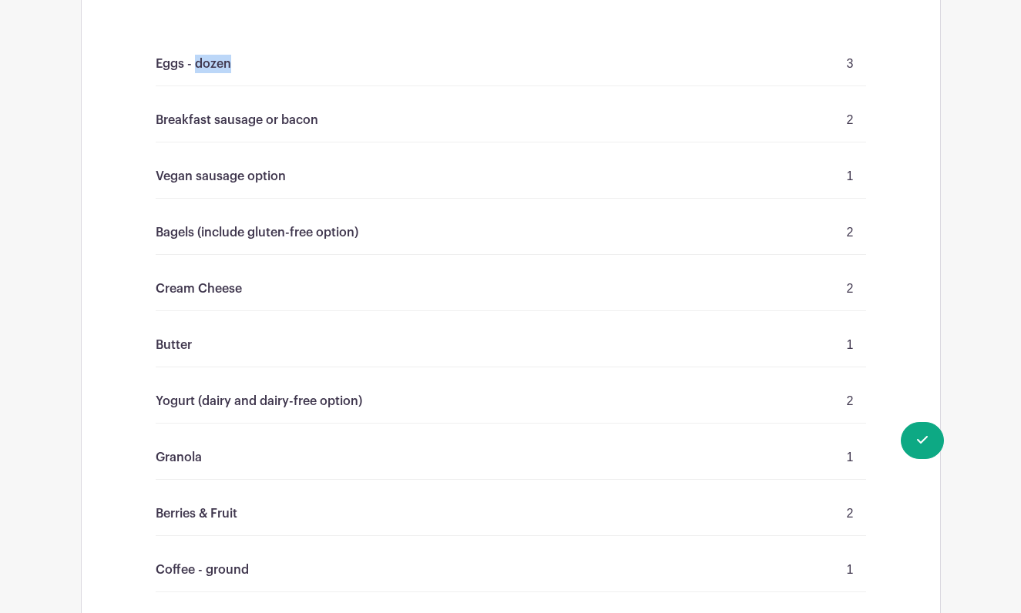
click at [224, 60] on p "Eggs - dozen" at bounding box center [194, 64] width 76 height 18
click at [219, 60] on p "Eggs - dozen" at bounding box center [194, 64] width 76 height 18
click at [260, 131] on div "Breakfast sausage or bacon 2" at bounding box center [511, 121] width 710 height 44
click at [260, 119] on p "Breakfast sausage or bacon" at bounding box center [237, 120] width 163 height 18
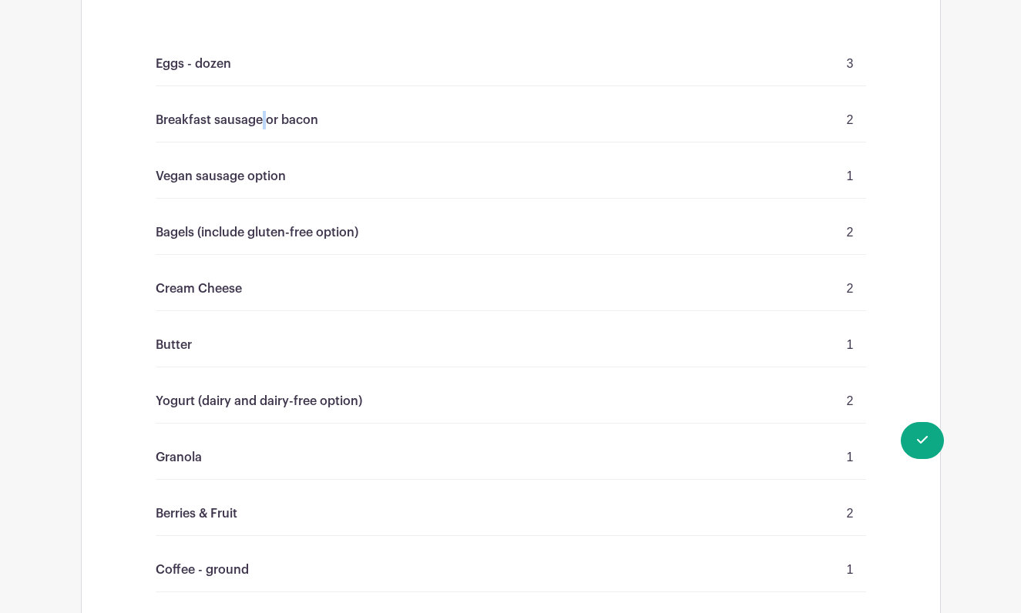
click at [260, 119] on p "Breakfast sausage or bacon" at bounding box center [237, 120] width 163 height 18
click at [336, 119] on div "Breakfast sausage or bacon 2" at bounding box center [511, 121] width 710 height 44
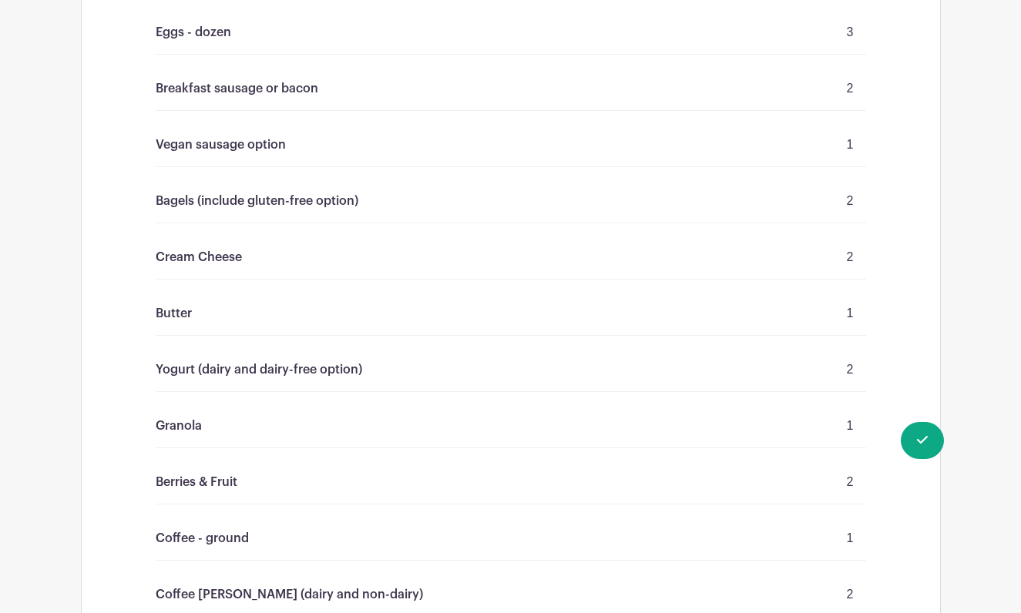
click at [242, 85] on p "Breakfast sausage or bacon" at bounding box center [237, 88] width 163 height 18
click at [305, 85] on p "Breakfast sausage or bacon" at bounding box center [237, 88] width 163 height 18
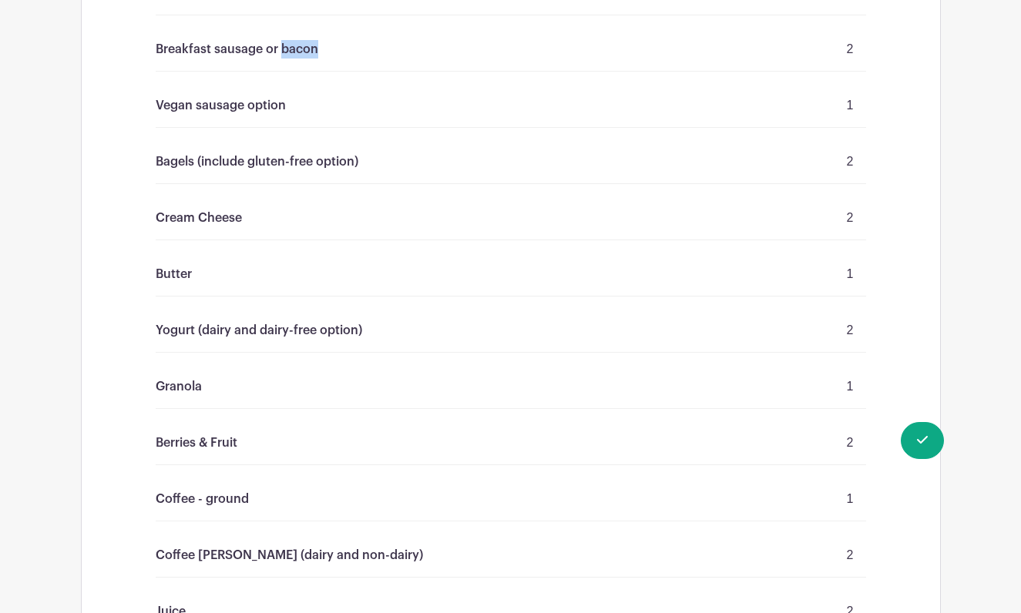
scroll to position [2634, 0]
click at [252, 105] on p "Vegan sausage option" at bounding box center [221, 105] width 130 height 18
click at [204, 152] on p "Bagels (include gluten-free option)" at bounding box center [257, 161] width 203 height 18
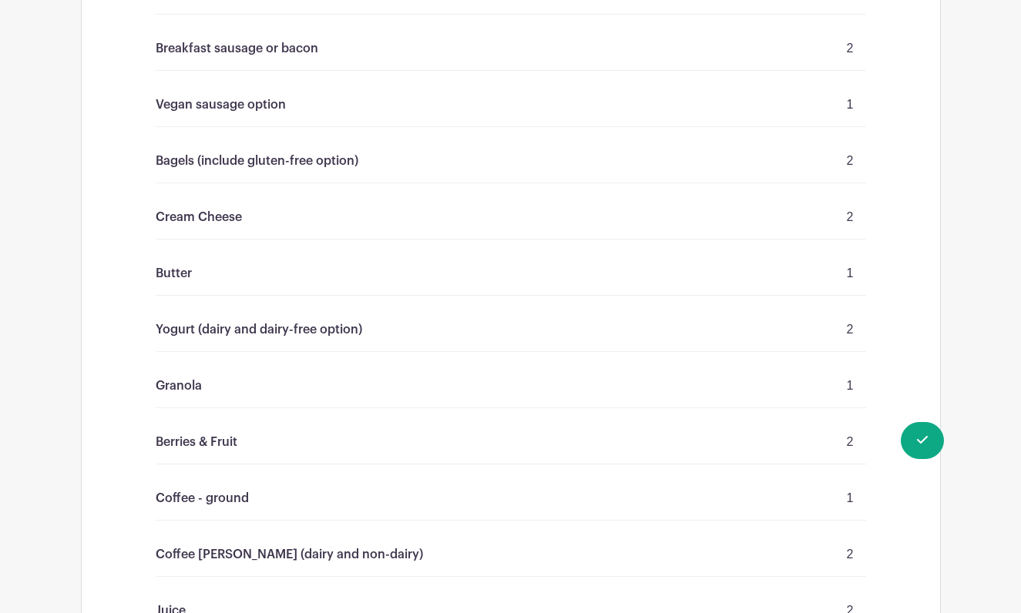
click at [265, 152] on p "Bagels (include gluten-free option)" at bounding box center [257, 161] width 203 height 18
click at [193, 202] on div "Cream Cheese 2" at bounding box center [511, 218] width 710 height 44
click at [228, 202] on div "Cream Cheese 2" at bounding box center [511, 218] width 710 height 44
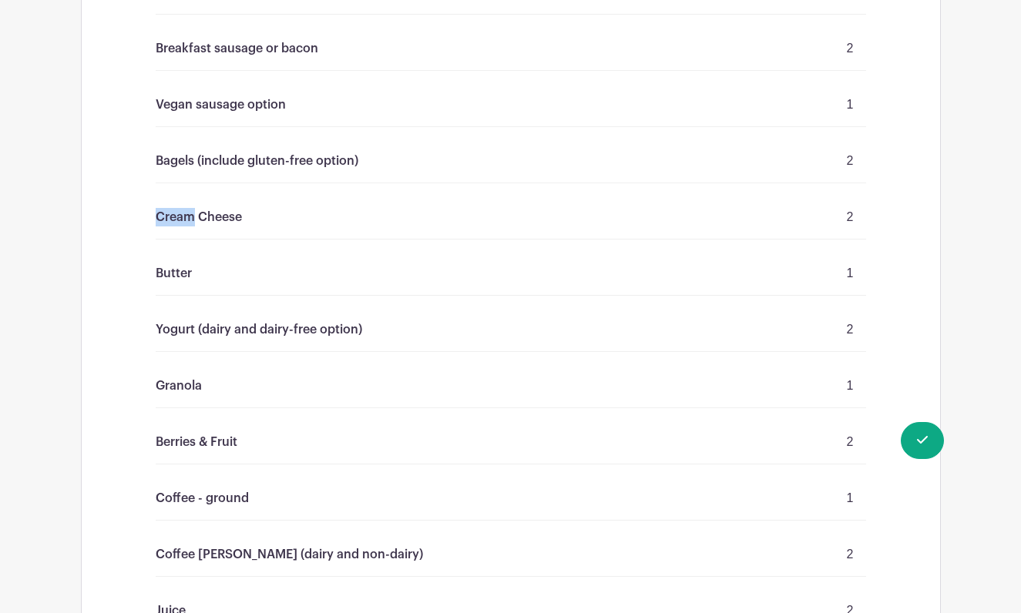
click at [228, 202] on div "Cream Cheese 2" at bounding box center [511, 218] width 710 height 44
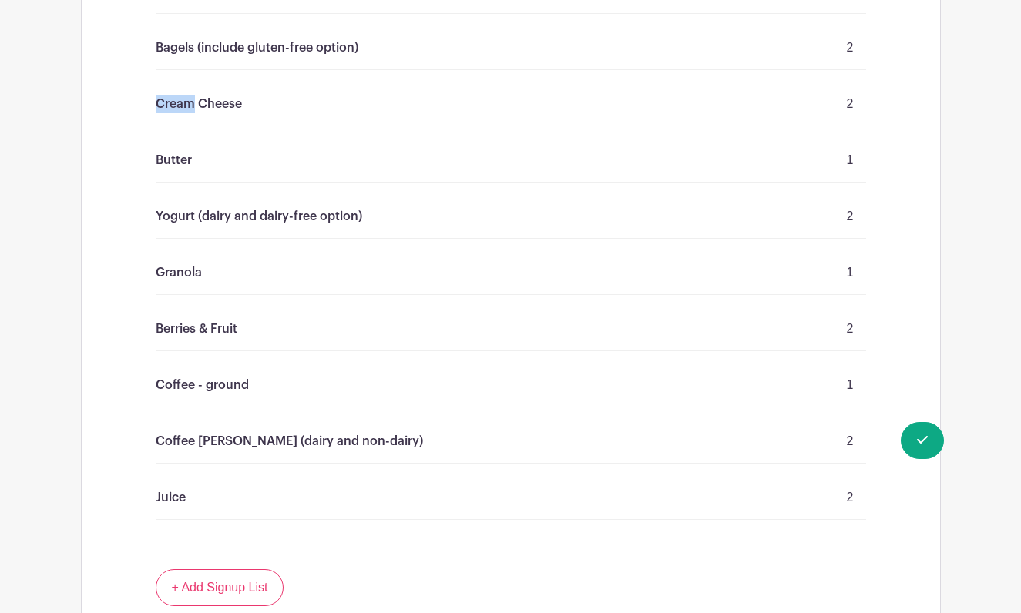
scroll to position [2811, 0]
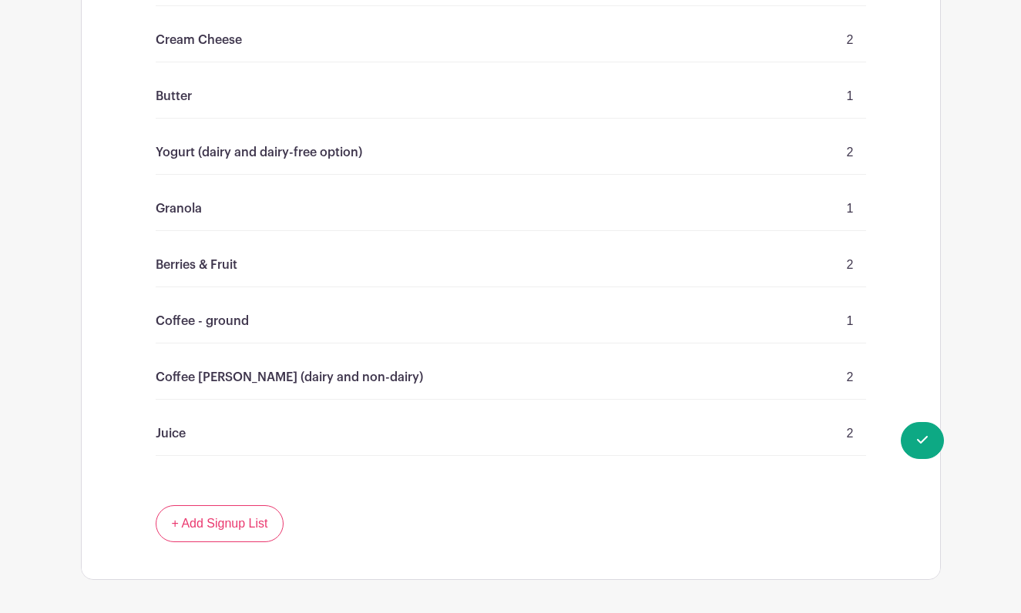
click at [183, 165] on div "Yogurt (dairy and dairy-free option) 2" at bounding box center [511, 153] width 710 height 44
click at [180, 155] on p "Yogurt (dairy and dairy-free option)" at bounding box center [259, 152] width 206 height 18
click at [251, 153] on p "Yogurt (dairy and dairy-free option)" at bounding box center [259, 152] width 206 height 18
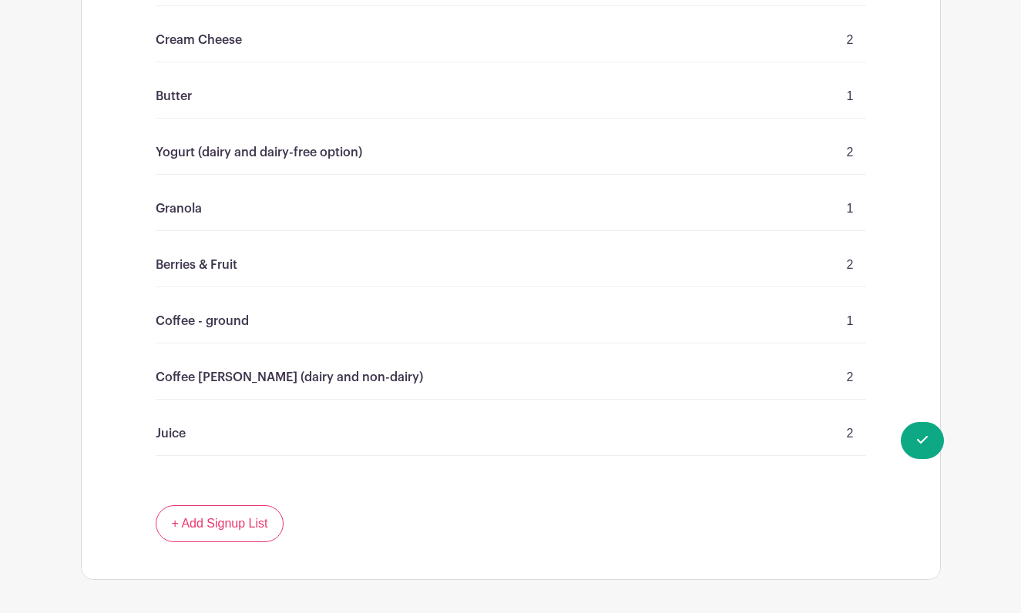
click at [196, 196] on div "Granola 1" at bounding box center [511, 209] width 710 height 44
click at [192, 200] on p "Granola" at bounding box center [179, 209] width 46 height 18
click at [169, 268] on p "Berries & Fruit" at bounding box center [197, 265] width 82 height 18
click at [166, 318] on p "Coffee - ground" at bounding box center [202, 321] width 93 height 18
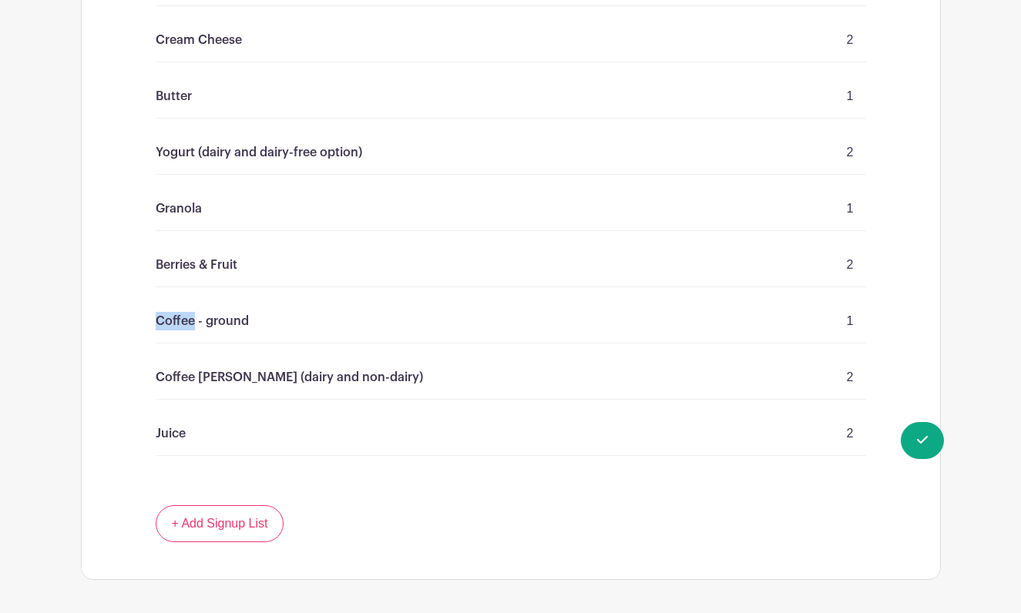
click at [166, 318] on p "Coffee - ground" at bounding box center [202, 321] width 93 height 18
click at [217, 374] on p "Coffee Creamer (dairy and non-dairy)" at bounding box center [289, 377] width 267 height 18
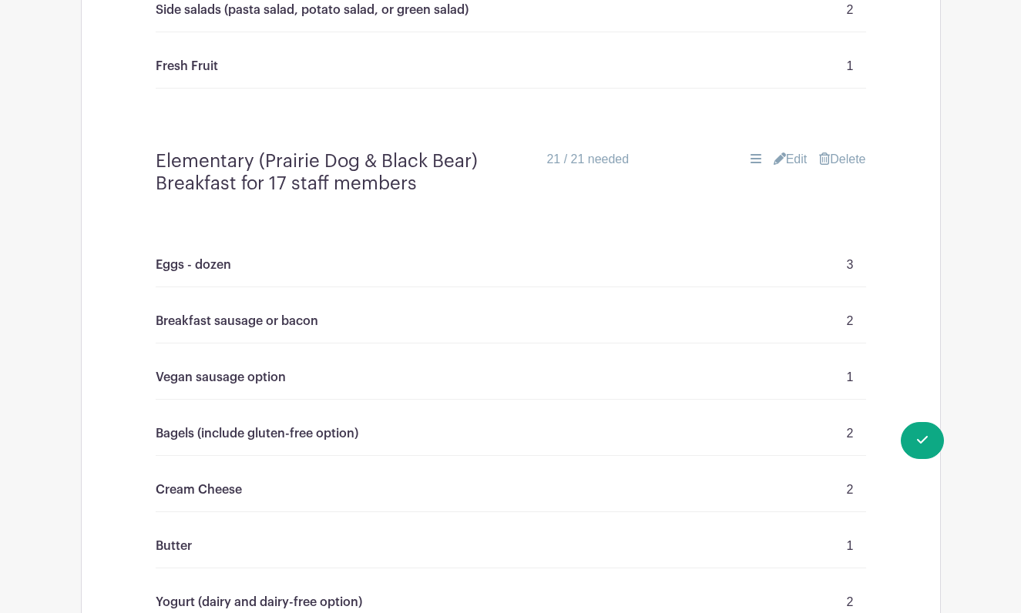
scroll to position [2263, 0]
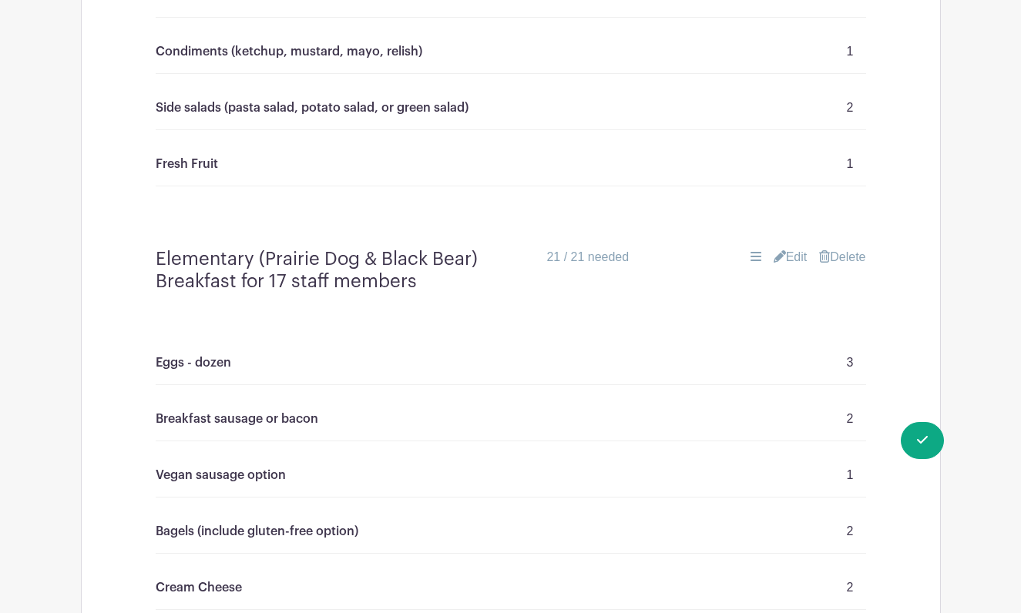
click at [787, 258] on link "Edit" at bounding box center [791, 257] width 34 height 18
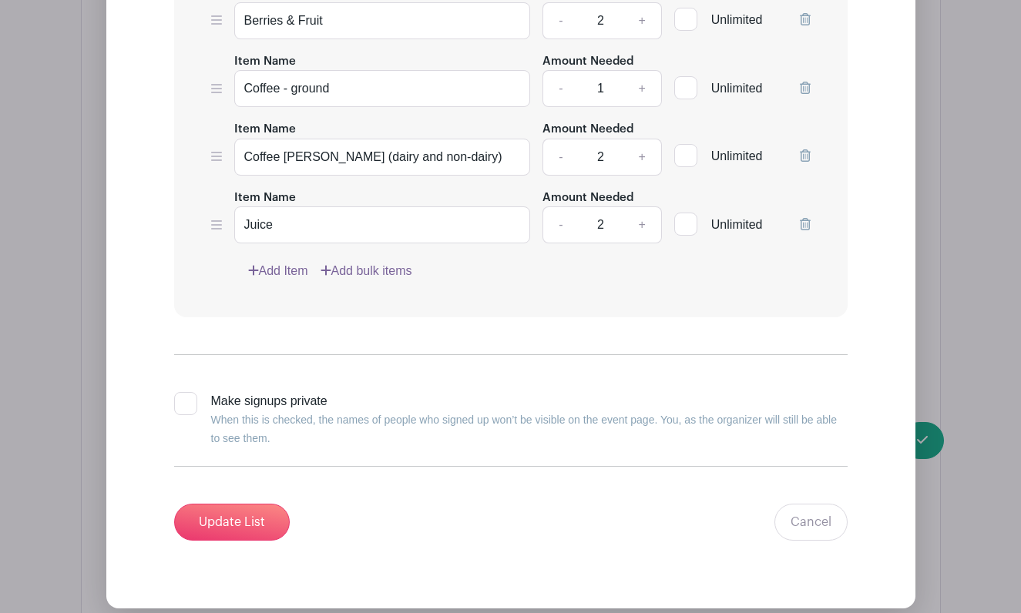
scroll to position [3318, 0]
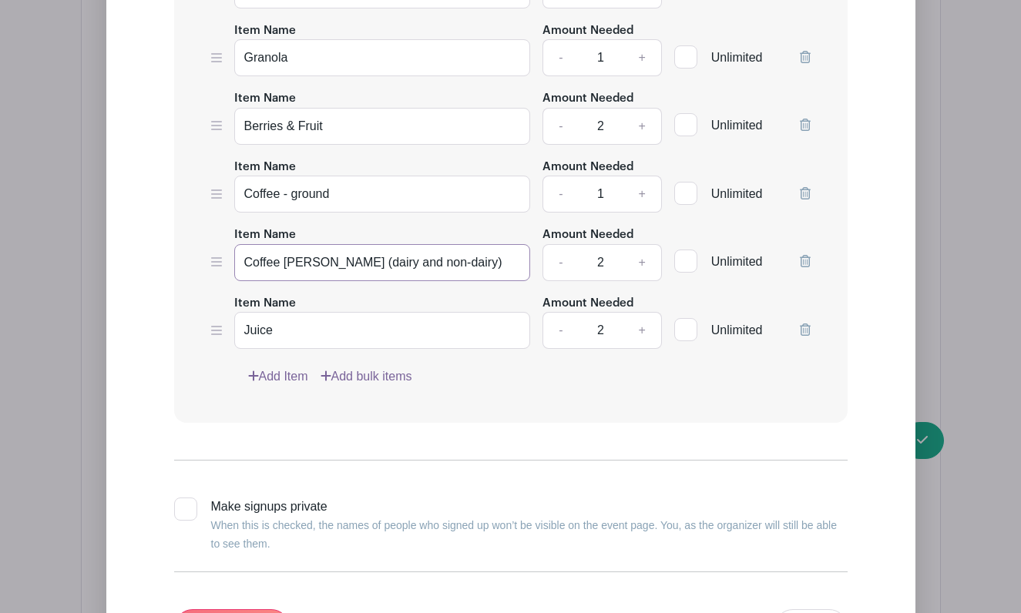
click at [461, 267] on input "Coffee Creamer (dairy and non-dairy)" at bounding box center [382, 262] width 297 height 37
type input "Coffee Creamer (dairy)"
click at [565, 267] on link "-" at bounding box center [559, 262] width 35 height 37
type input "1"
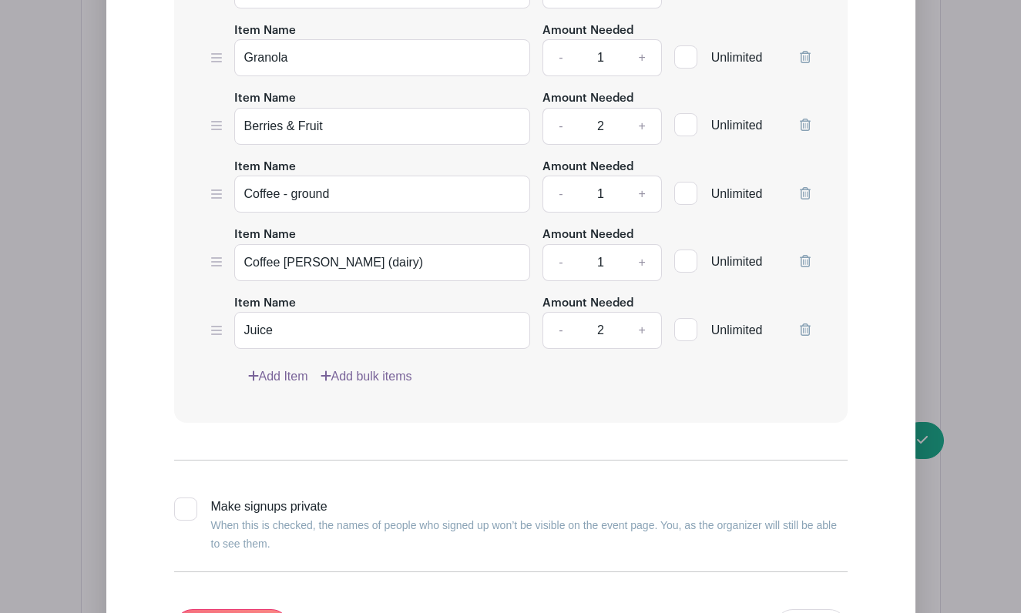
click at [291, 380] on link "Add Item" at bounding box center [278, 377] width 60 height 18
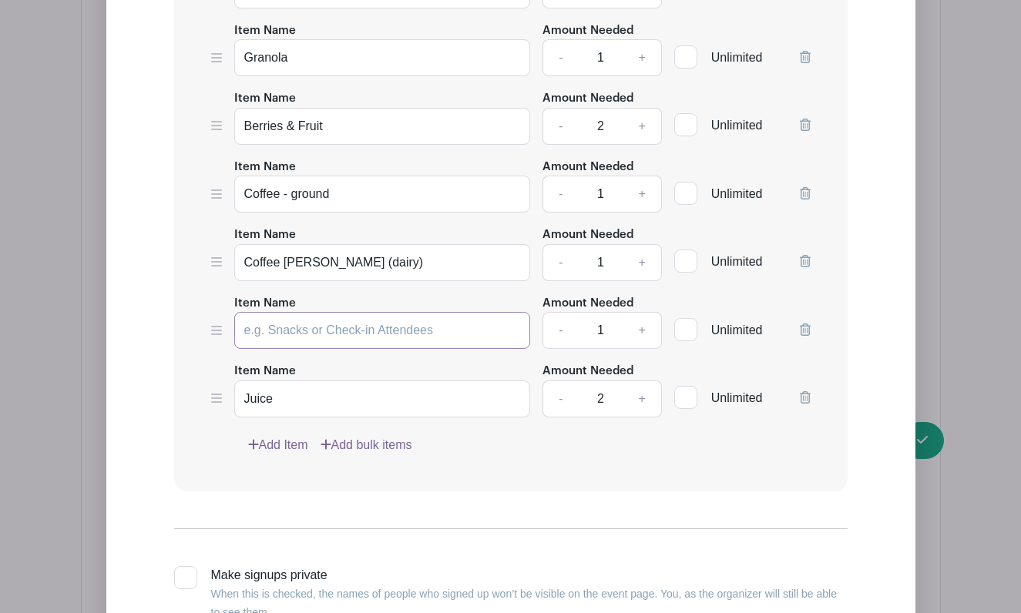
click at [296, 347] on input "Item Name" at bounding box center [382, 330] width 297 height 37
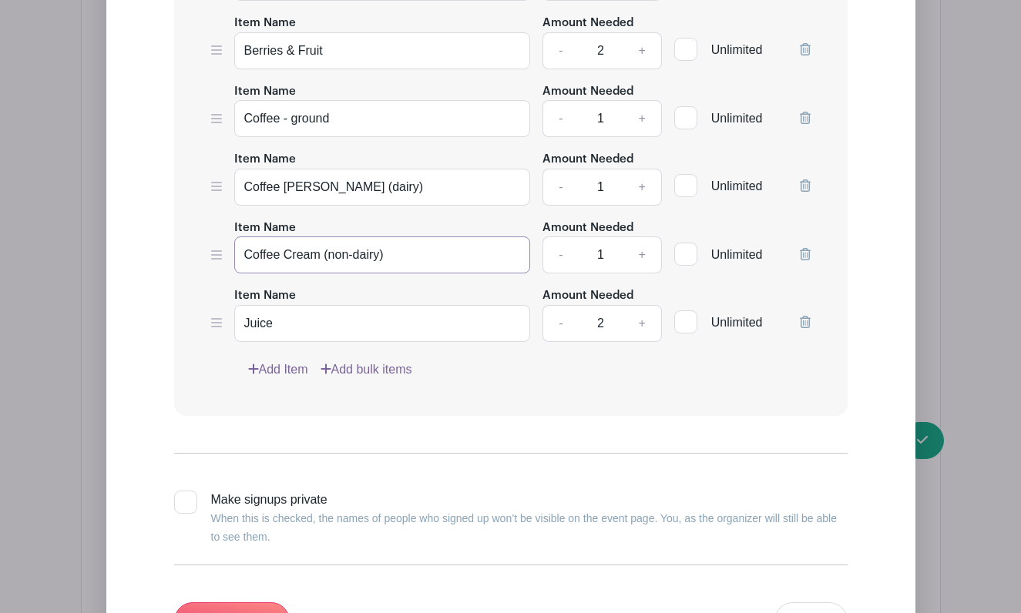
scroll to position [3433, 0]
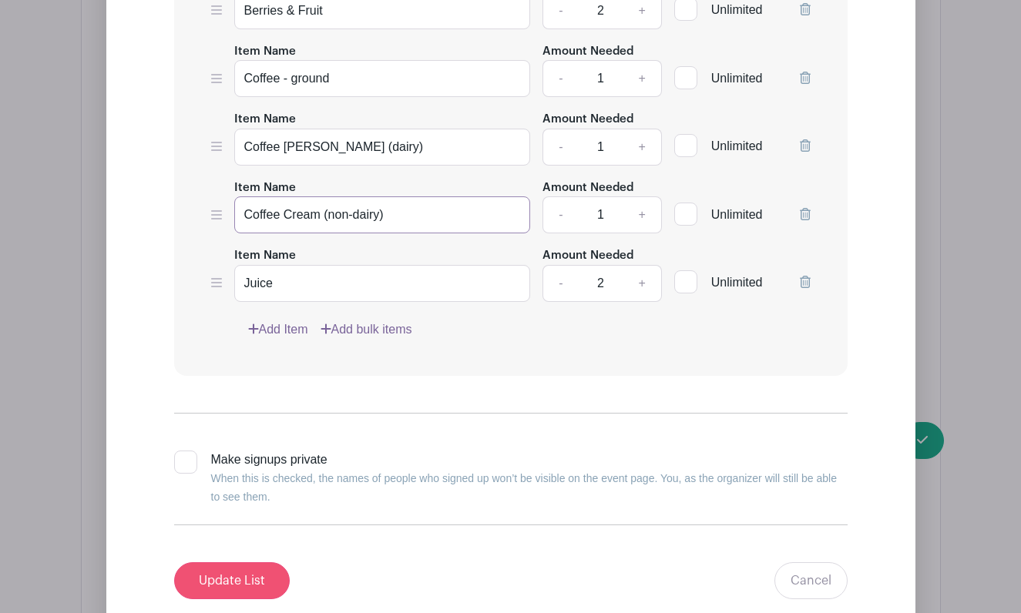
type input "Coffee Cream (non-dairy)"
click at [253, 586] on input "Update List" at bounding box center [232, 580] width 116 height 37
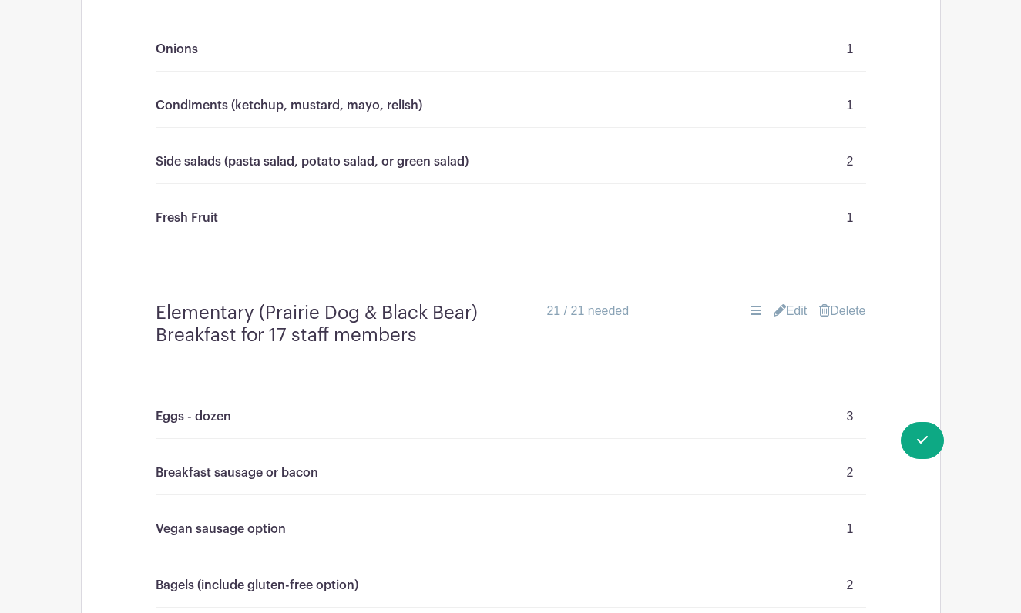
scroll to position [2218, 0]
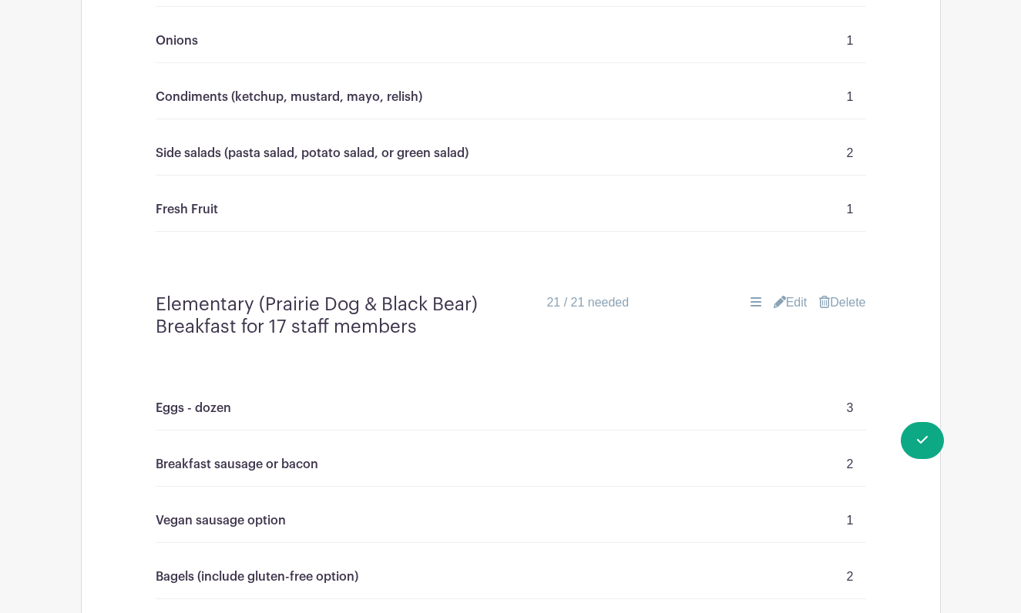
click at [790, 297] on link "Edit" at bounding box center [791, 303] width 34 height 18
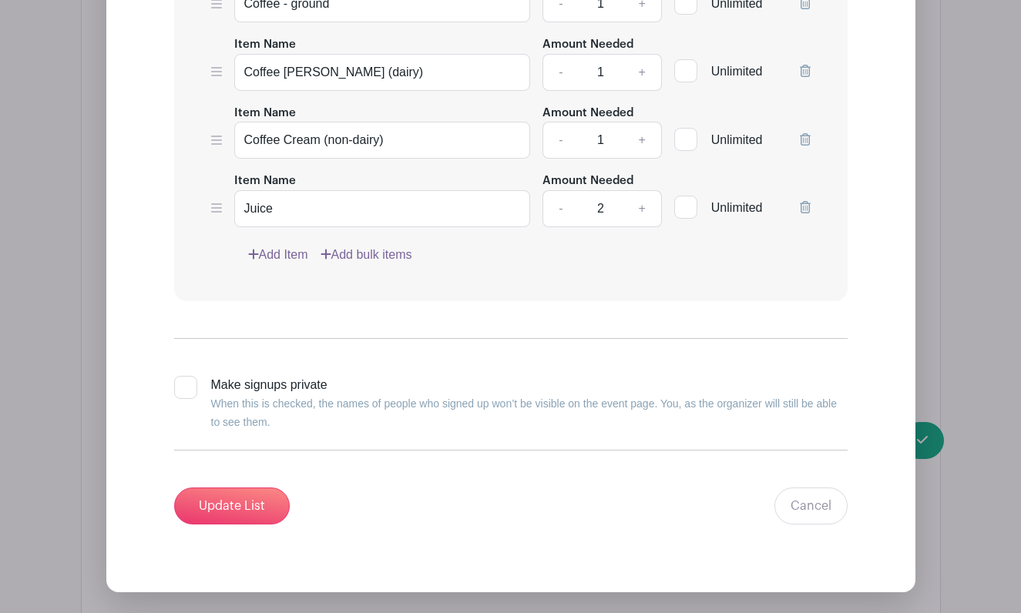
scroll to position [3614, 0]
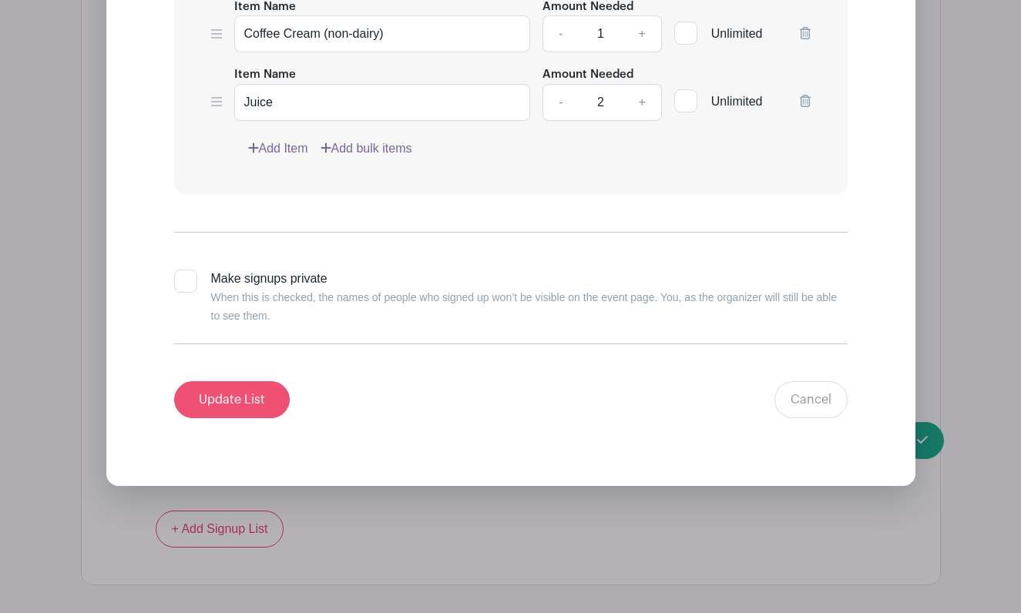
click at [258, 408] on input "Update List" at bounding box center [232, 399] width 116 height 37
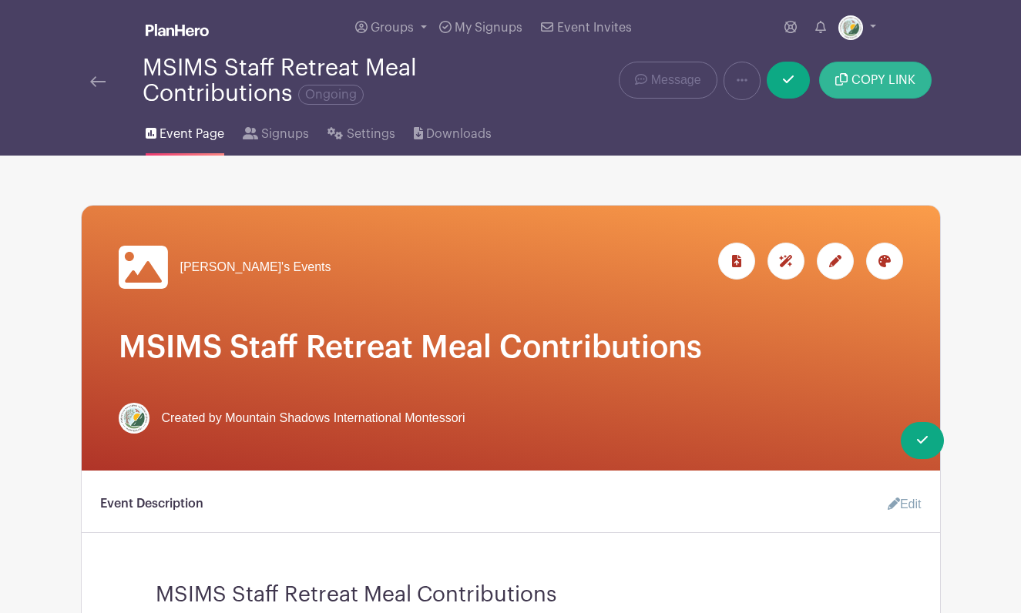
scroll to position [0, 0]
click at [792, 86] on icon at bounding box center [788, 79] width 11 height 12
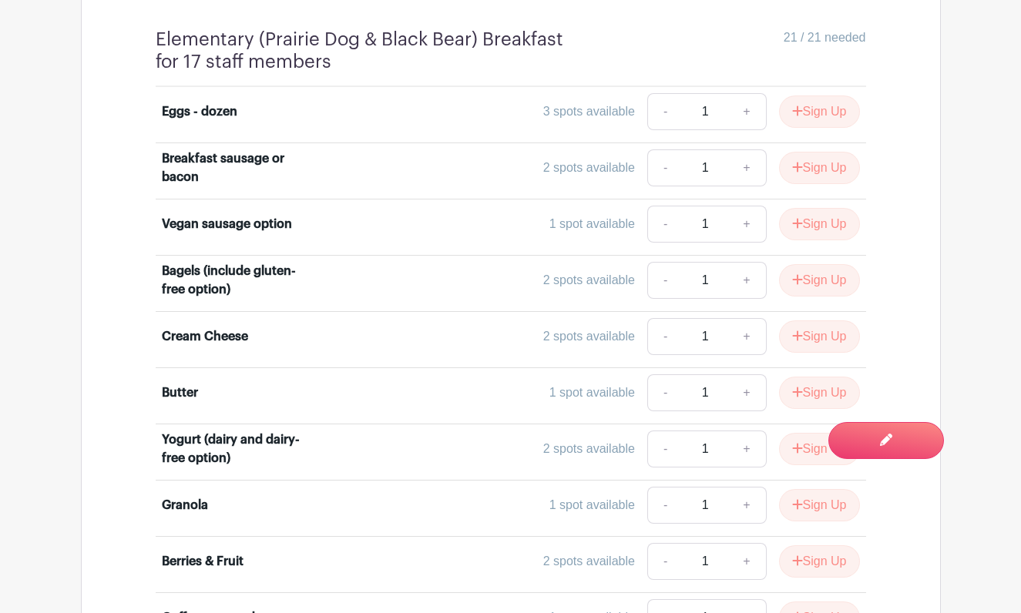
scroll to position [2221, 0]
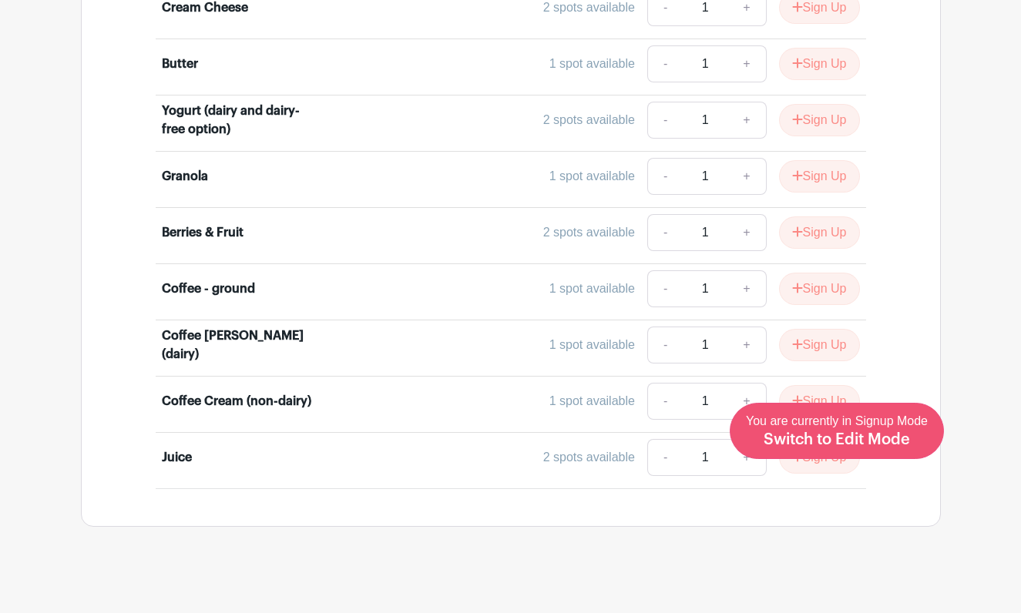
click at [865, 441] on span "Switch to Edit Mode" at bounding box center [837, 439] width 146 height 15
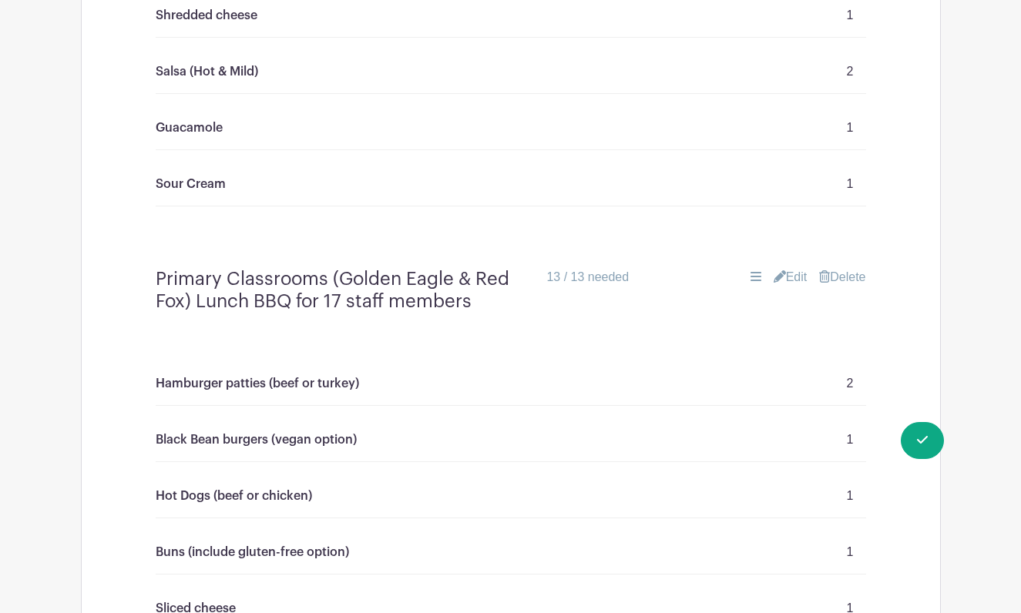
scroll to position [1536, 0]
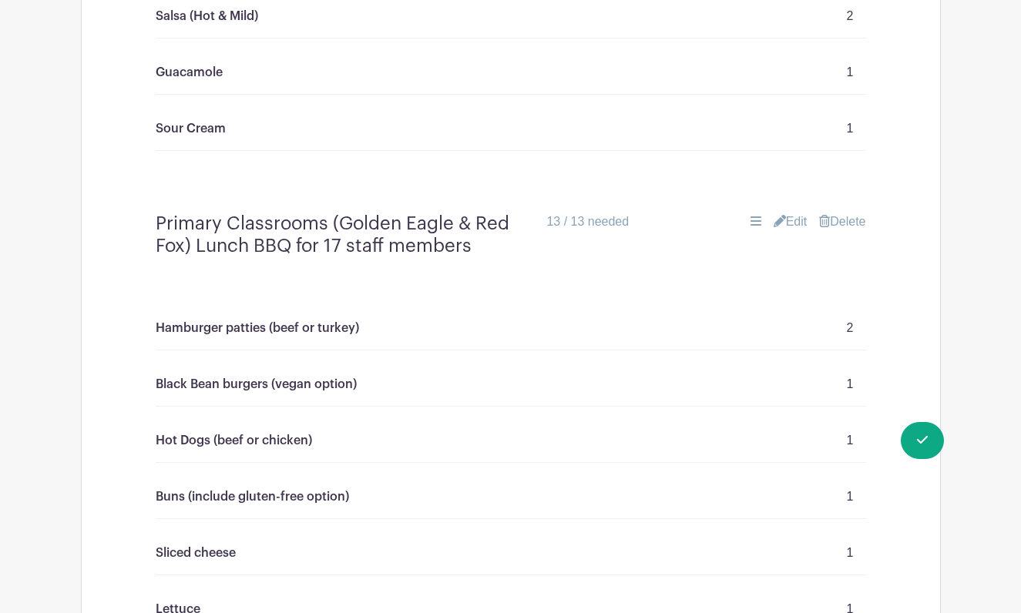
click at [801, 223] on link "Edit" at bounding box center [791, 222] width 34 height 18
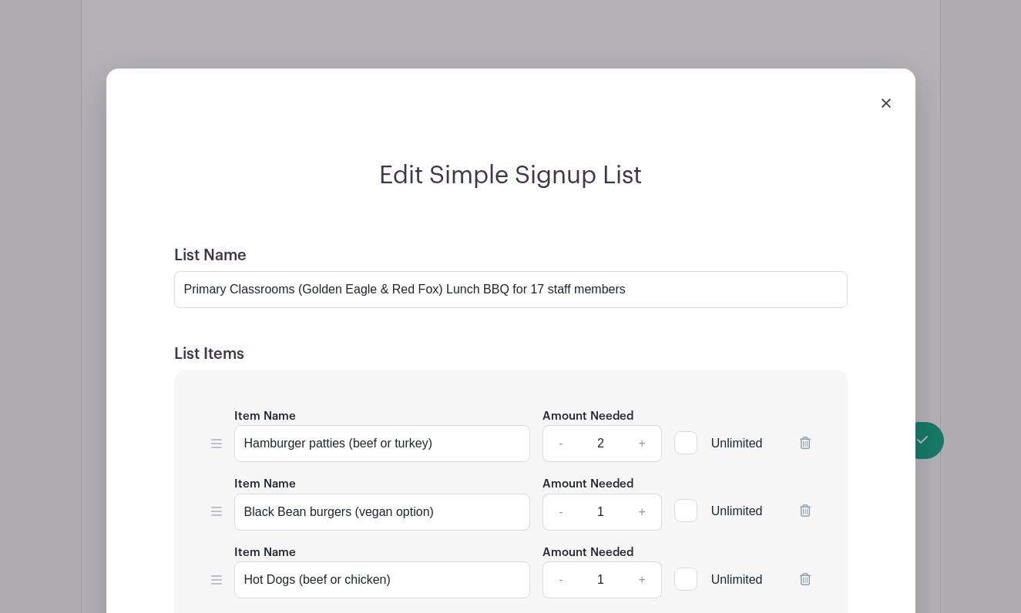
scroll to position [1294, 0]
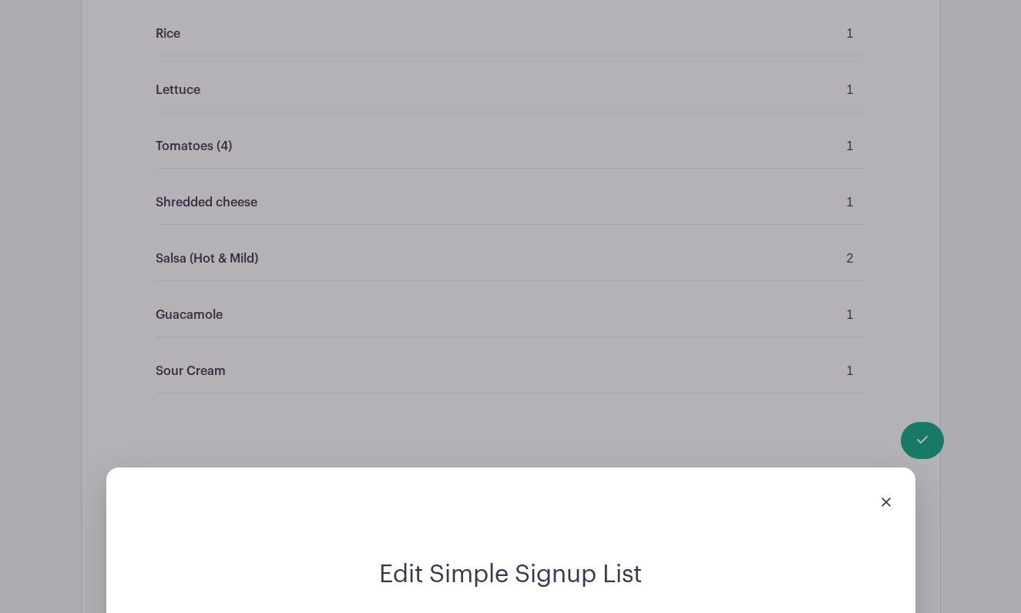
click at [888, 504] on img at bounding box center [885, 502] width 9 height 9
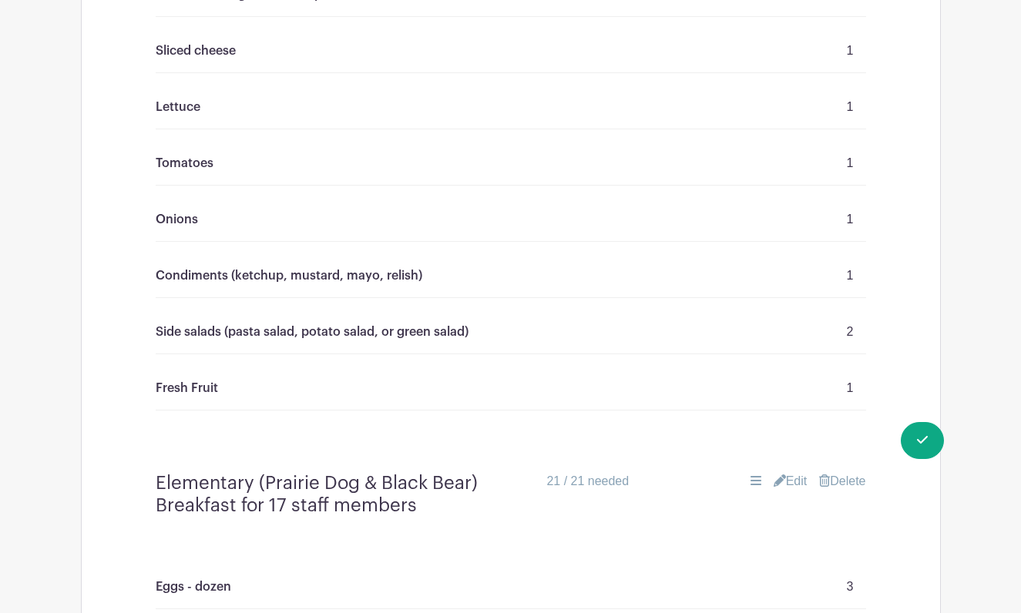
scroll to position [2285, 0]
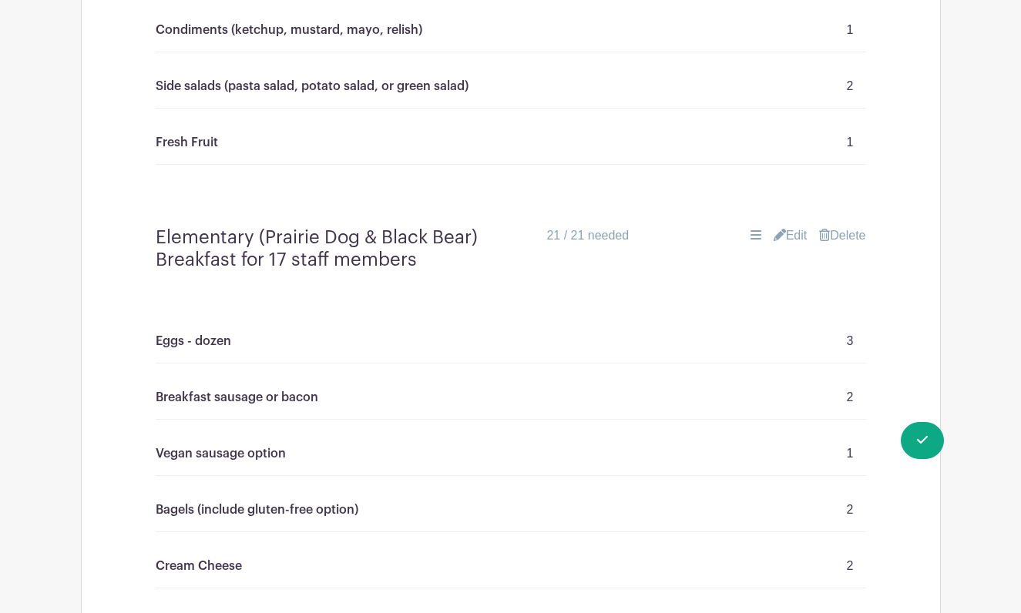
click at [785, 237] on link "Edit" at bounding box center [791, 236] width 34 height 18
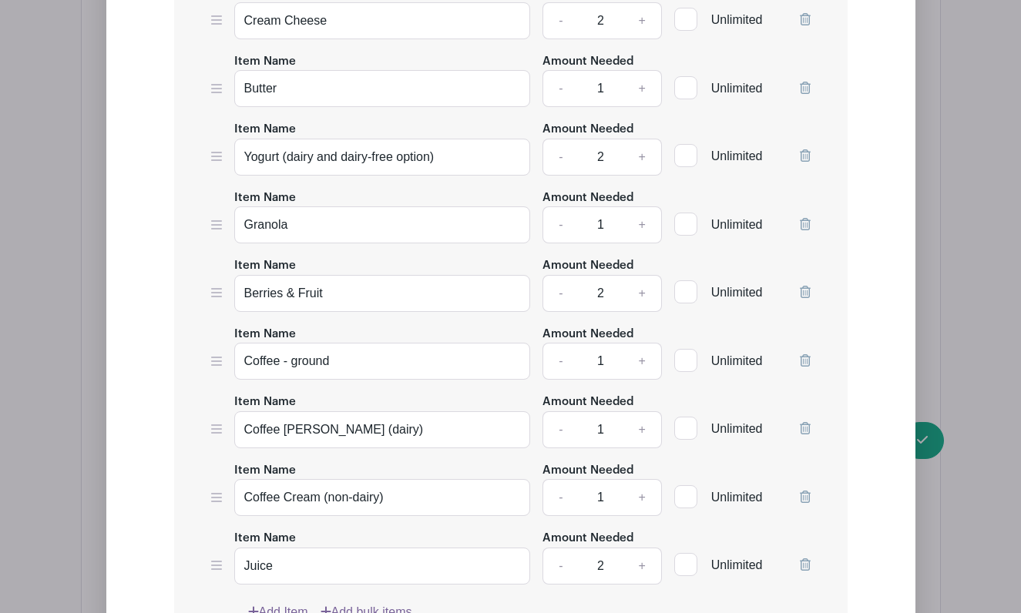
scroll to position [3156, 0]
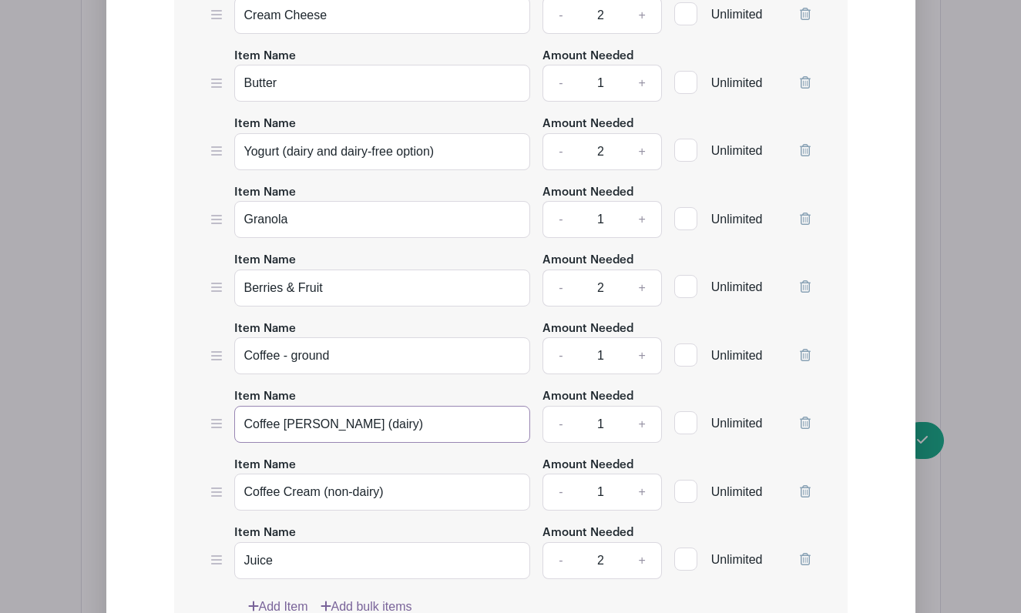
click at [362, 428] on input "Coffee Creamer (dairy)" at bounding box center [382, 424] width 297 height 37
type input "Coffee [PERSON_NAME] (dairy &n non dairy)"
click at [804, 496] on icon at bounding box center [805, 491] width 11 height 12
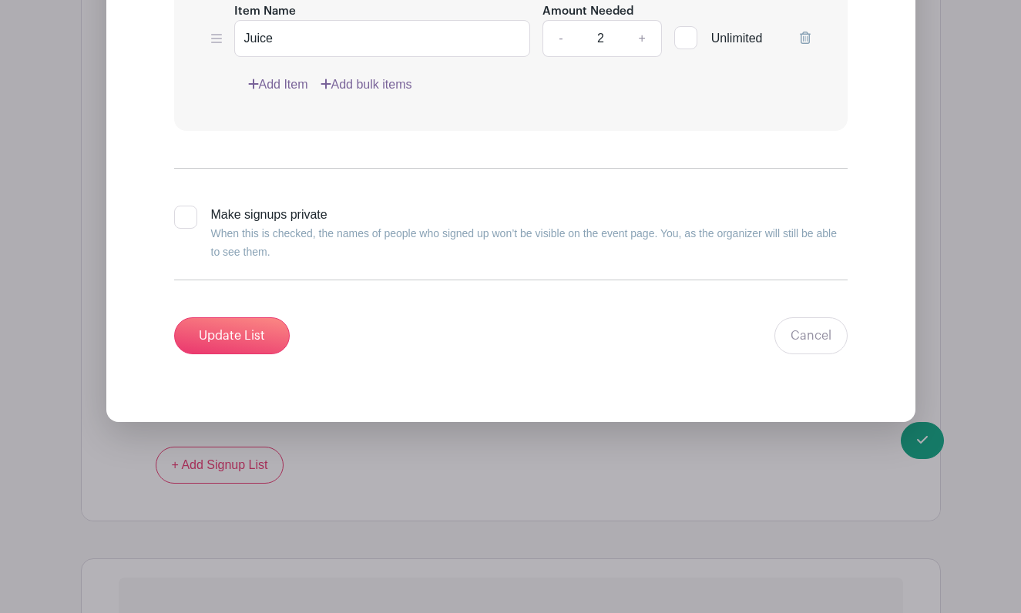
scroll to position [3666, 0]
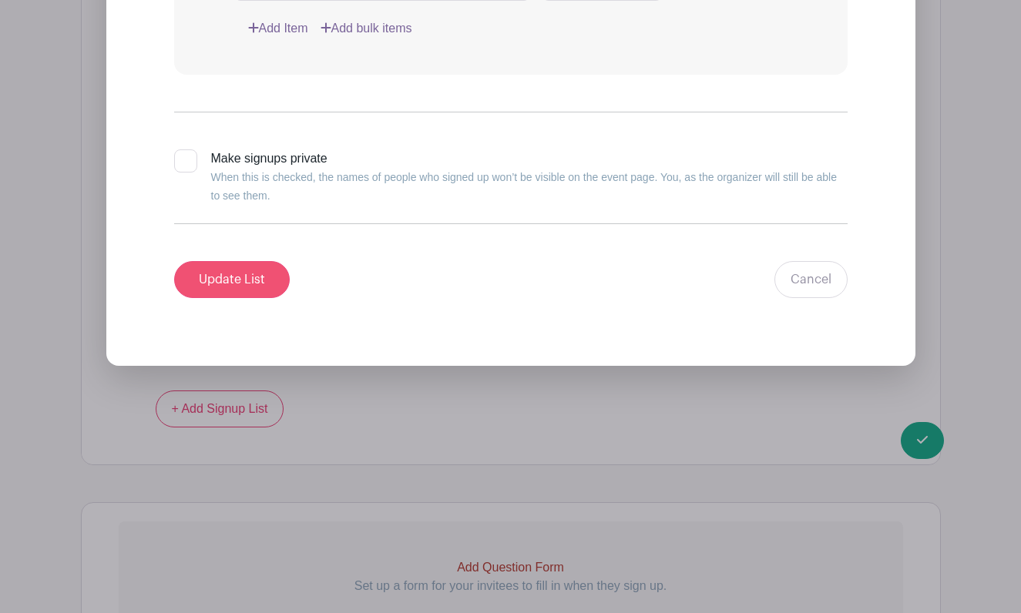
click at [259, 279] on input "Update List" at bounding box center [232, 279] width 116 height 37
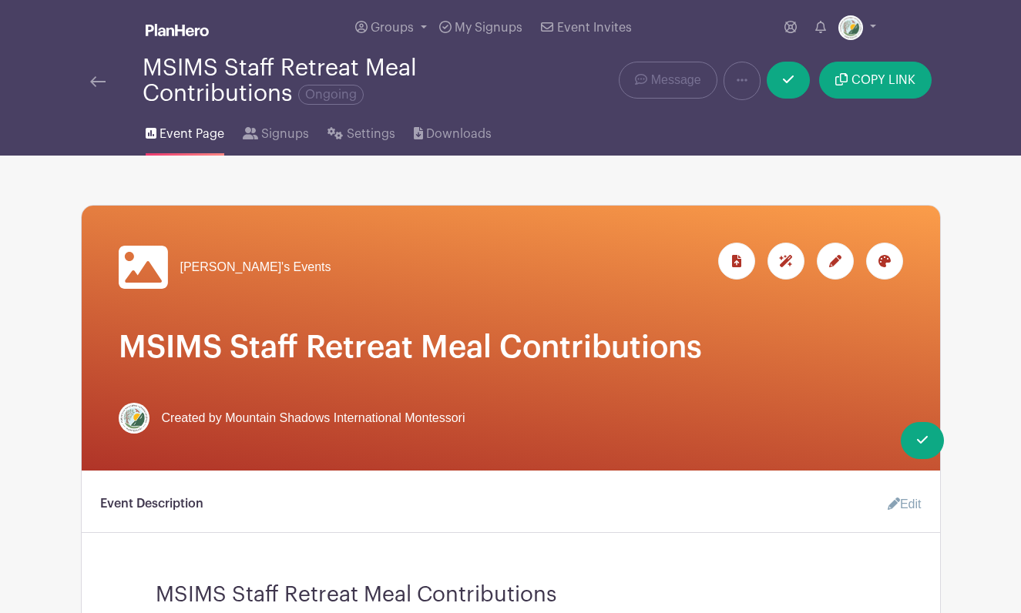
scroll to position [0, 0]
click at [803, 86] on link at bounding box center [788, 80] width 43 height 37
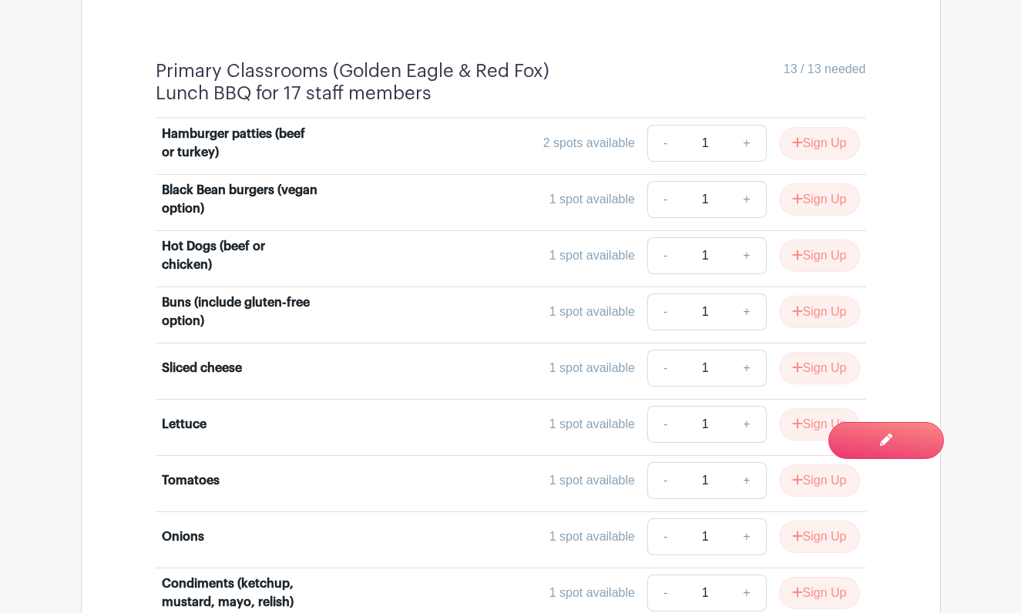
scroll to position [1787, 0]
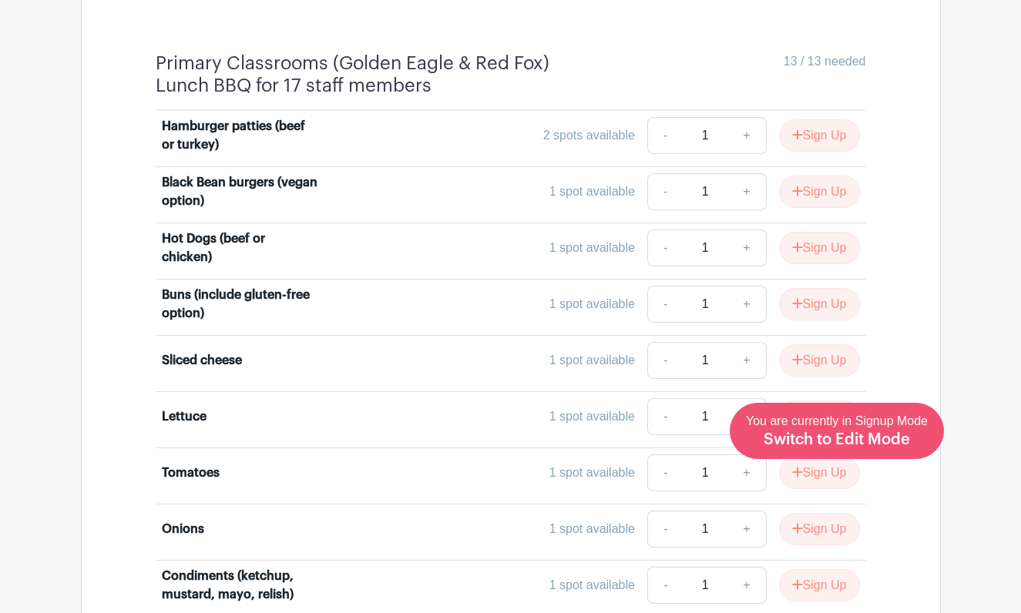
click at [857, 443] on span "Switch to Edit Mode" at bounding box center [837, 439] width 146 height 15
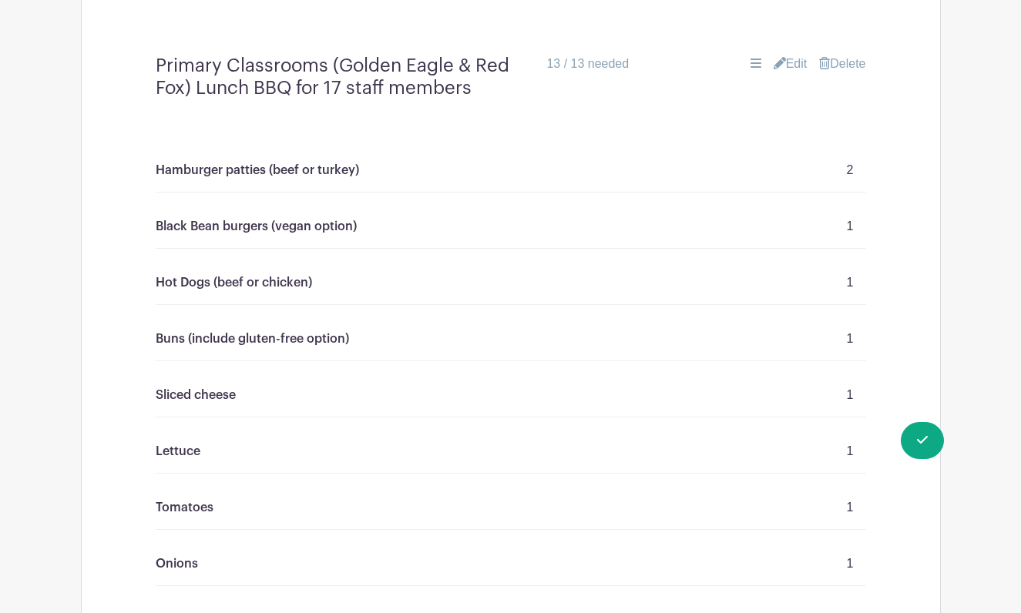
scroll to position [1598, 0]
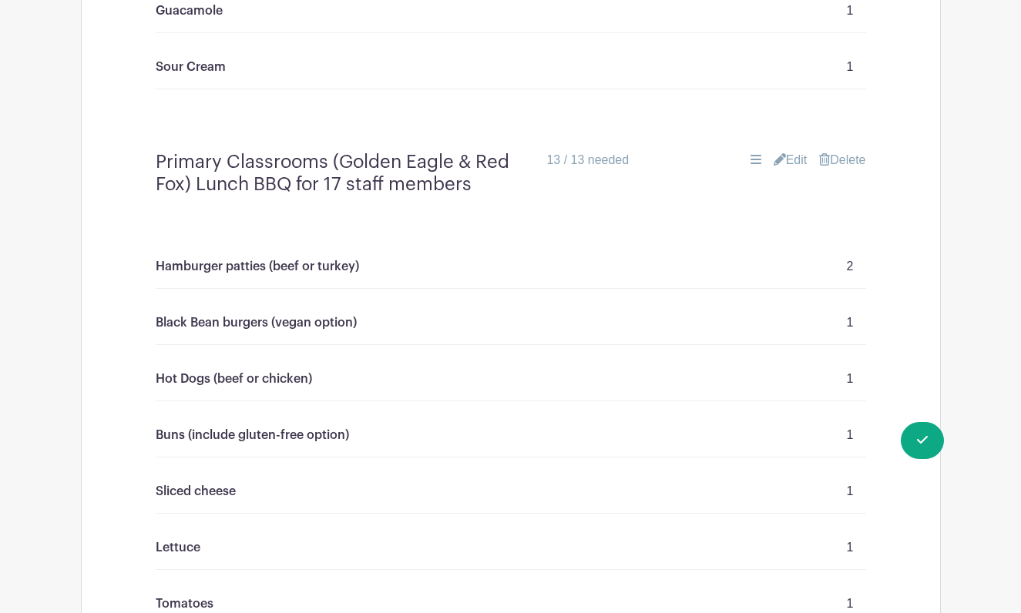
click at [786, 164] on link "Edit" at bounding box center [791, 160] width 34 height 18
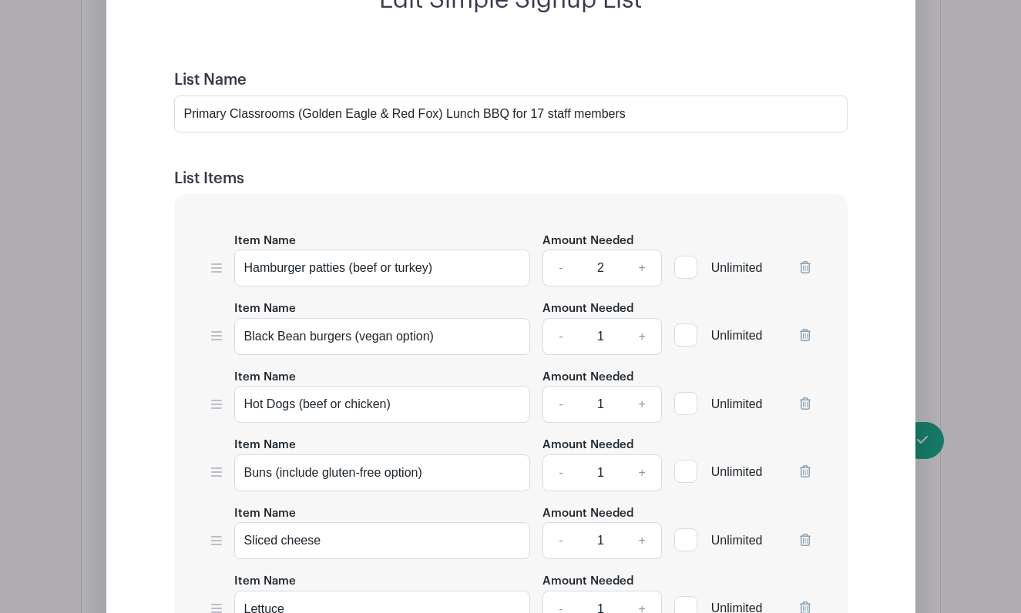
scroll to position [2057, 0]
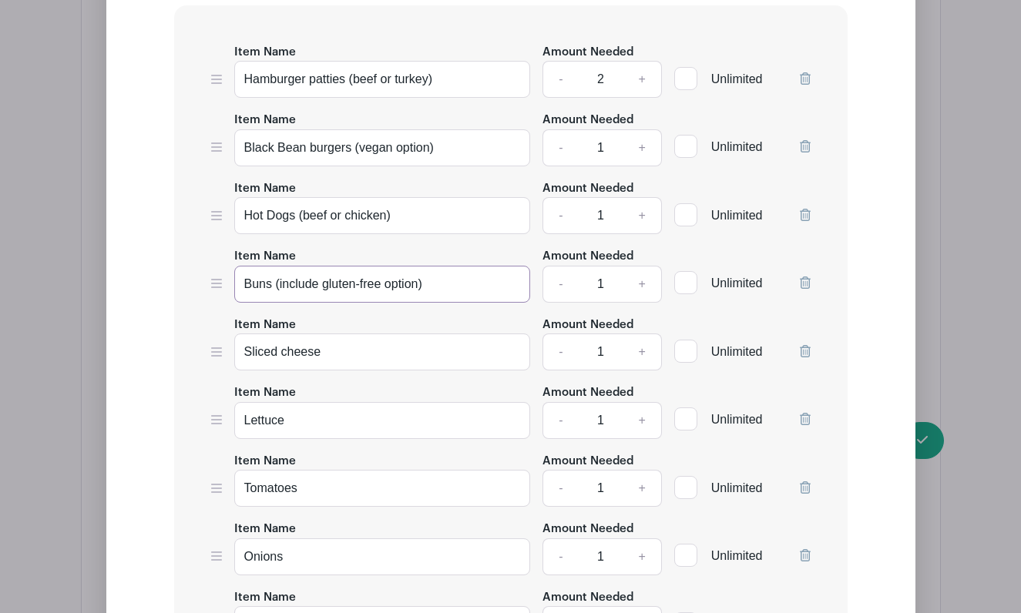
click at [243, 284] on input "Buns (include gluten-free option)" at bounding box center [382, 284] width 297 height 37
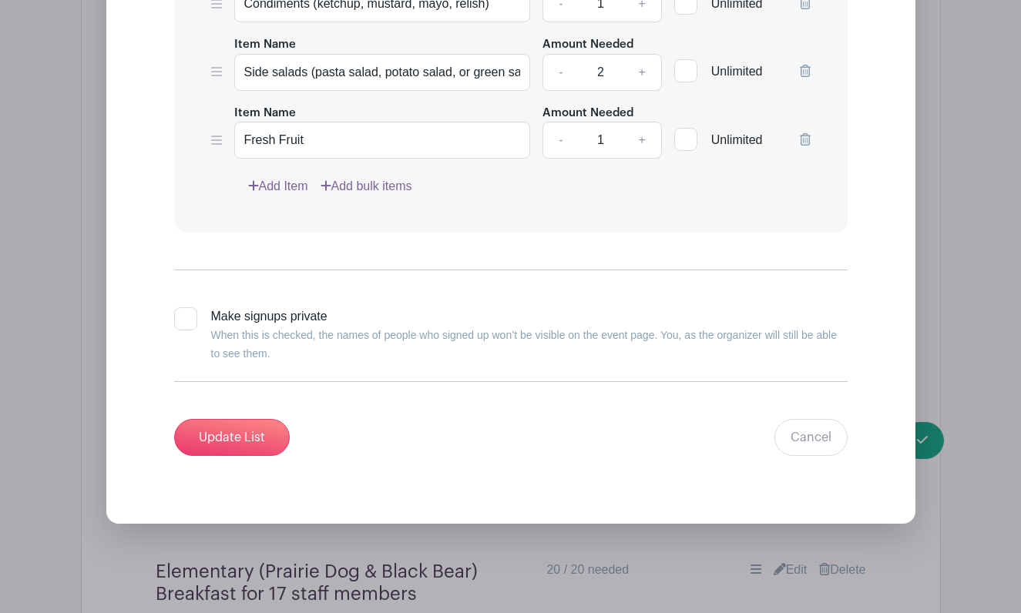
scroll to position [2709, 0]
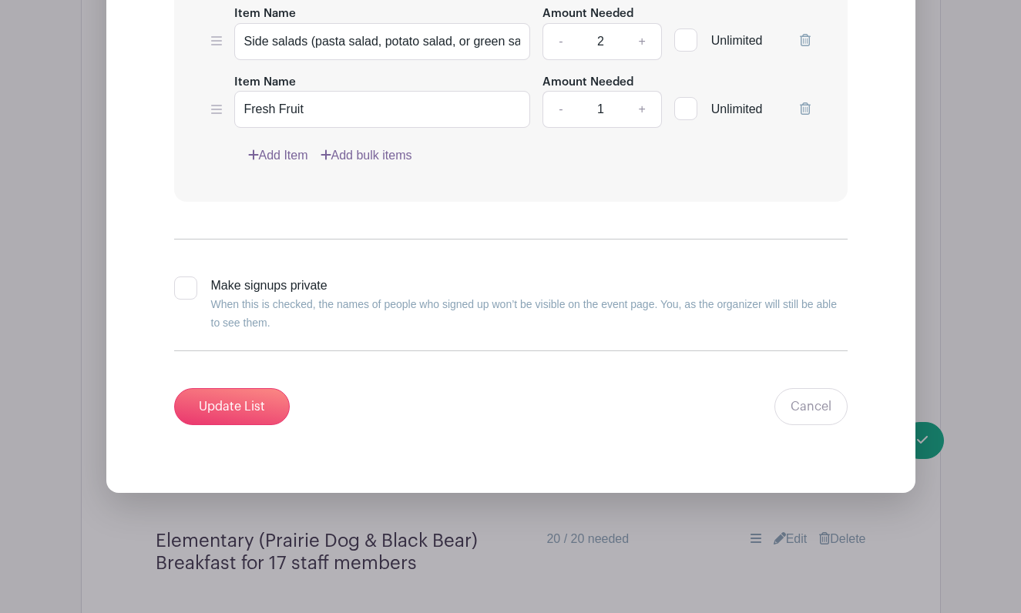
type input "Burger Buns (include gluten-free option)"
click at [279, 157] on link "Add Item" at bounding box center [278, 155] width 60 height 18
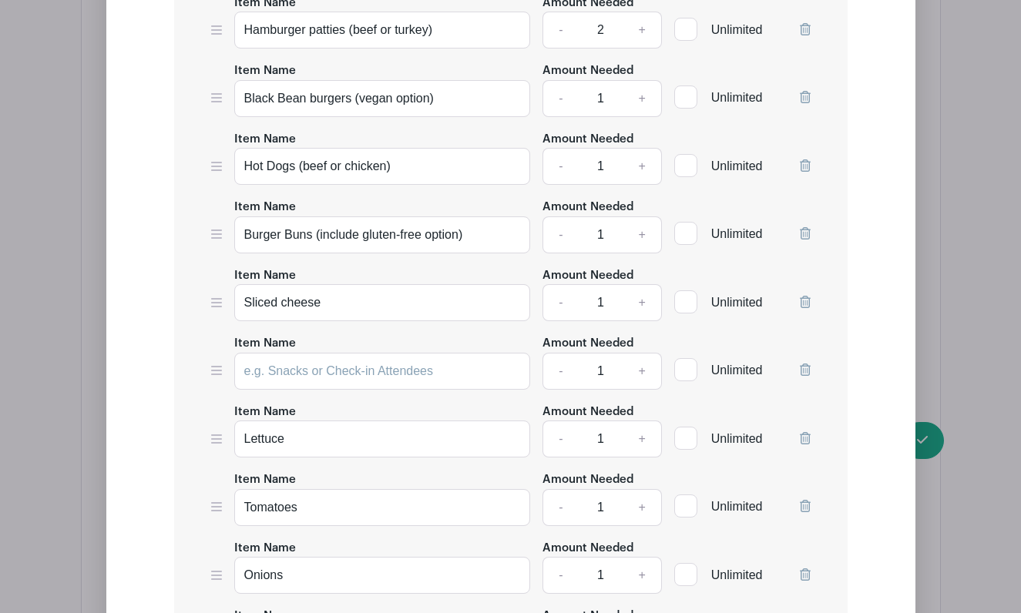
scroll to position [2029, 0]
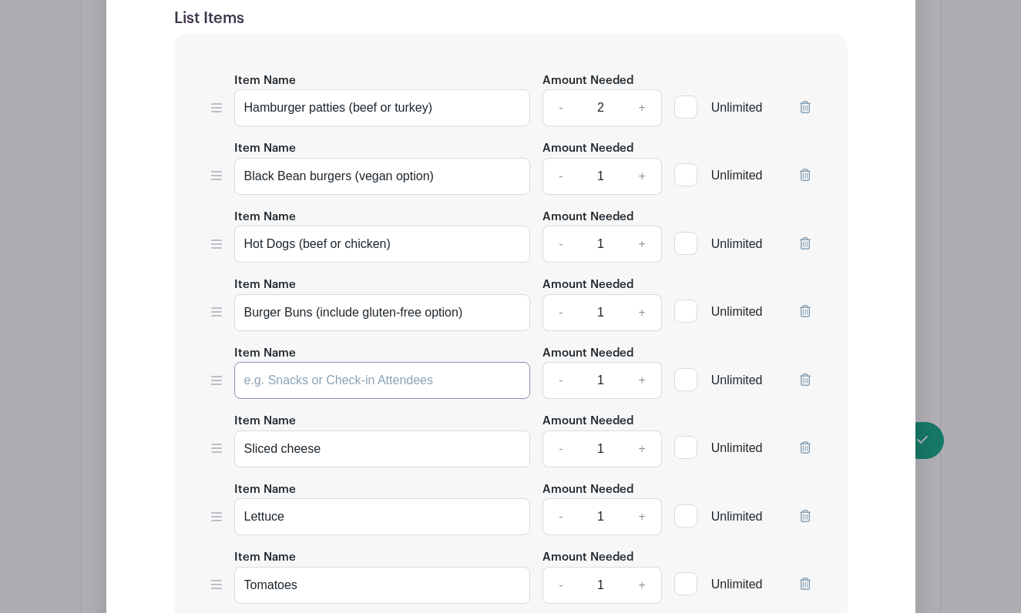
click at [361, 381] on input "Item Name" at bounding box center [382, 380] width 297 height 37
type input "Hot Dog Buns (included gluten-free option)"
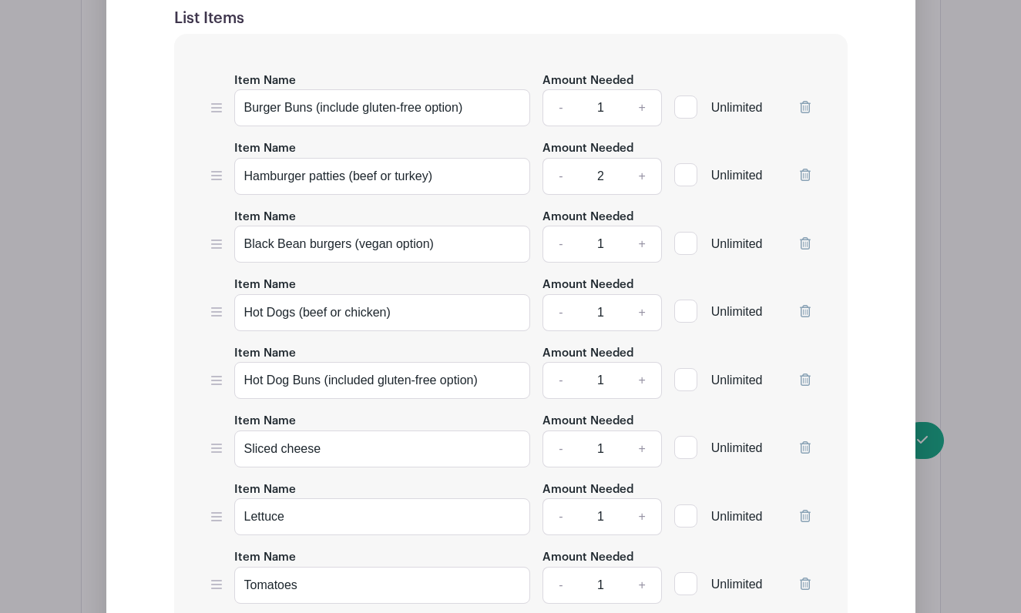
click at [221, 242] on icon at bounding box center [216, 244] width 11 height 12
click at [265, 109] on input "Burger Buns (include gluten-free option)" at bounding box center [382, 107] width 297 height 37
click at [344, 107] on input "Burger Buns (include gluten-free option)" at bounding box center [382, 107] width 297 height 37
click at [287, 107] on input "Burger Buns (include gluten-free option)" at bounding box center [382, 107] width 297 height 37
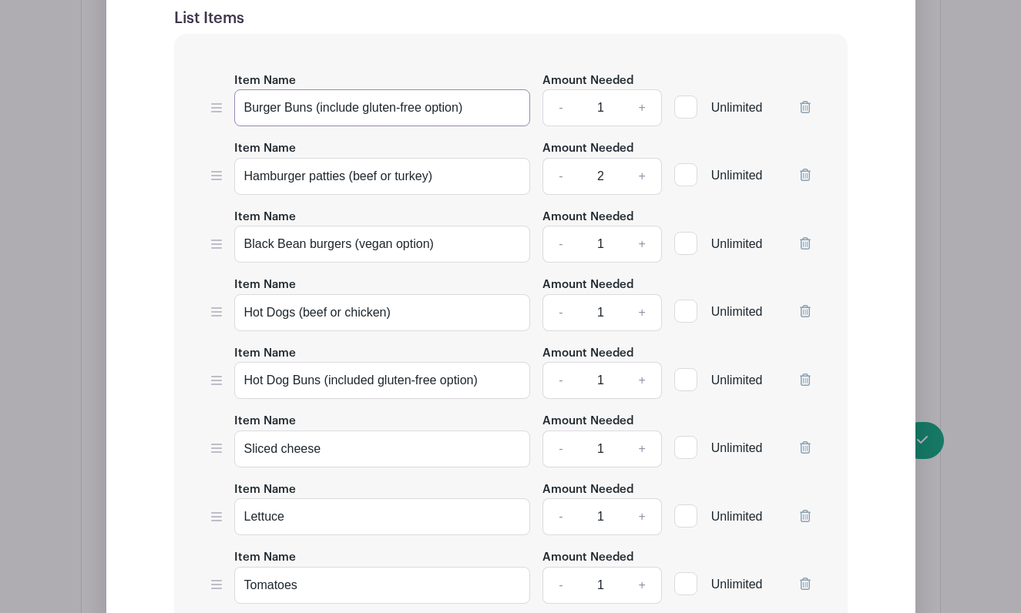
click at [261, 107] on input "Burger Buns (include gluten-free option)" at bounding box center [382, 107] width 297 height 37
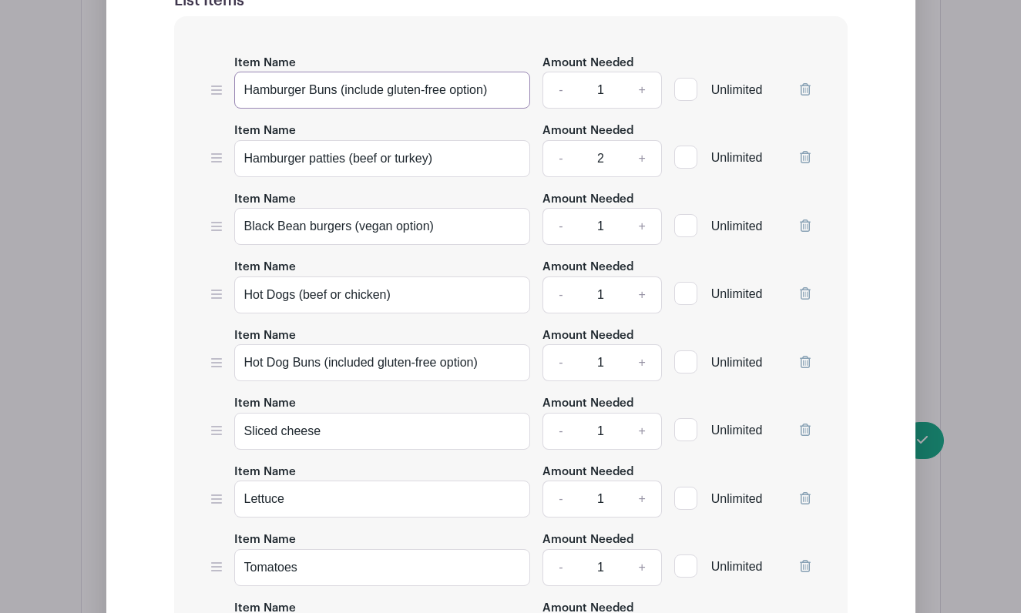
type input "Hamburger Buns (include gluten-free option)"
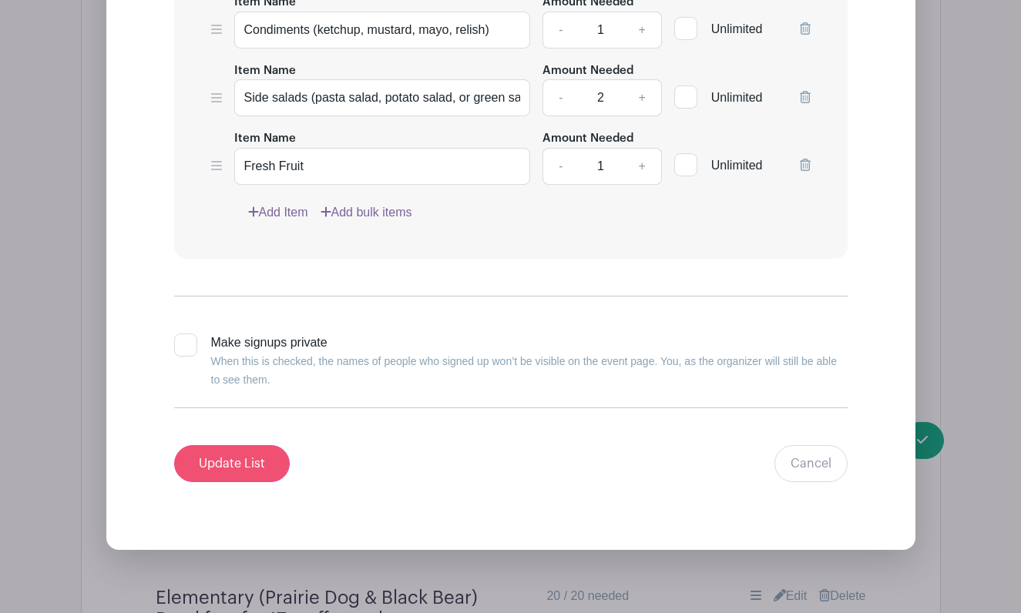
scroll to position [2736, 0]
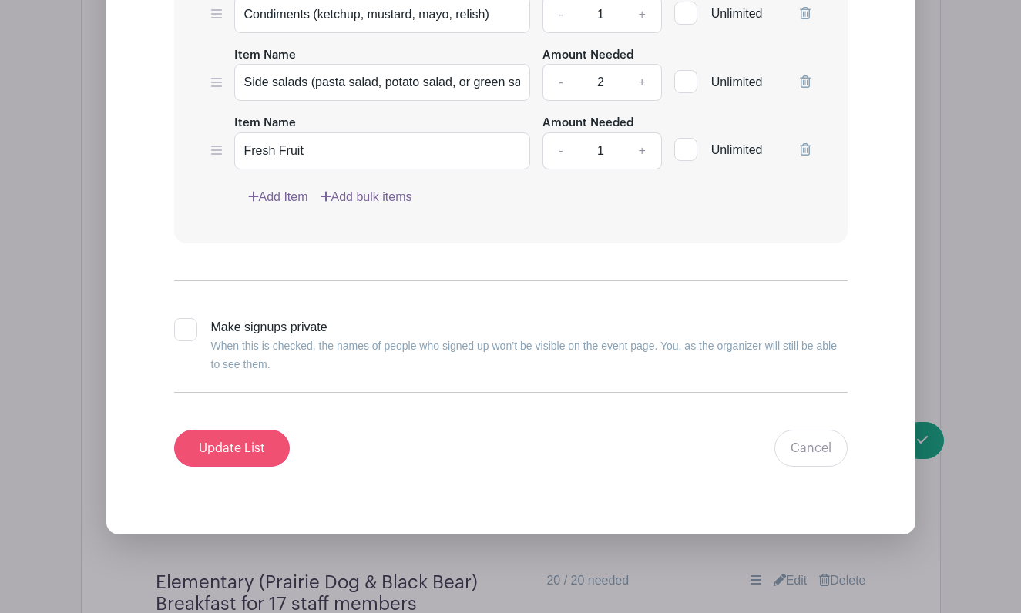
click at [226, 458] on input "Update List" at bounding box center [232, 448] width 116 height 37
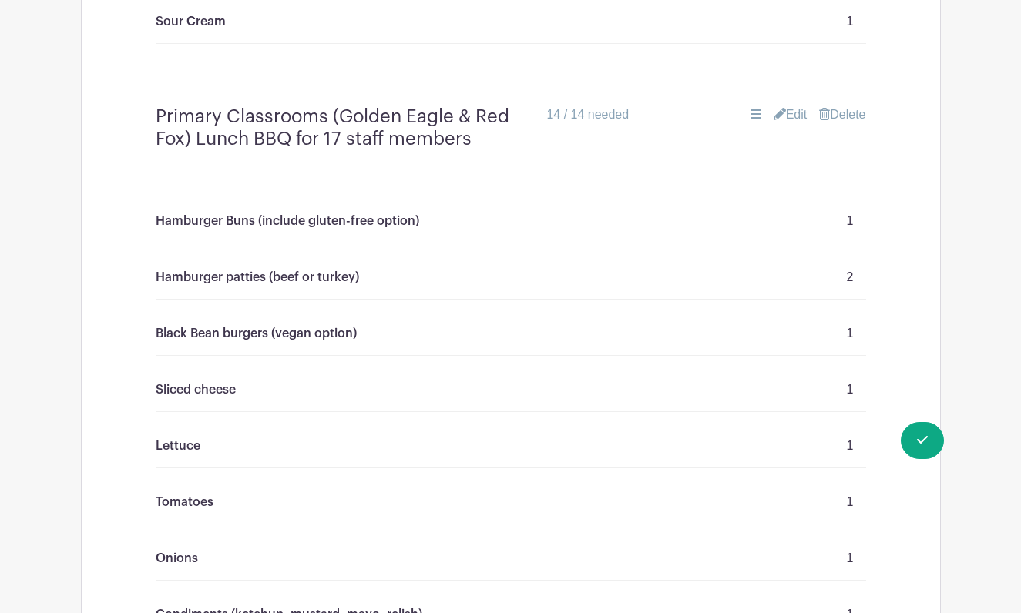
scroll to position [1604, 0]
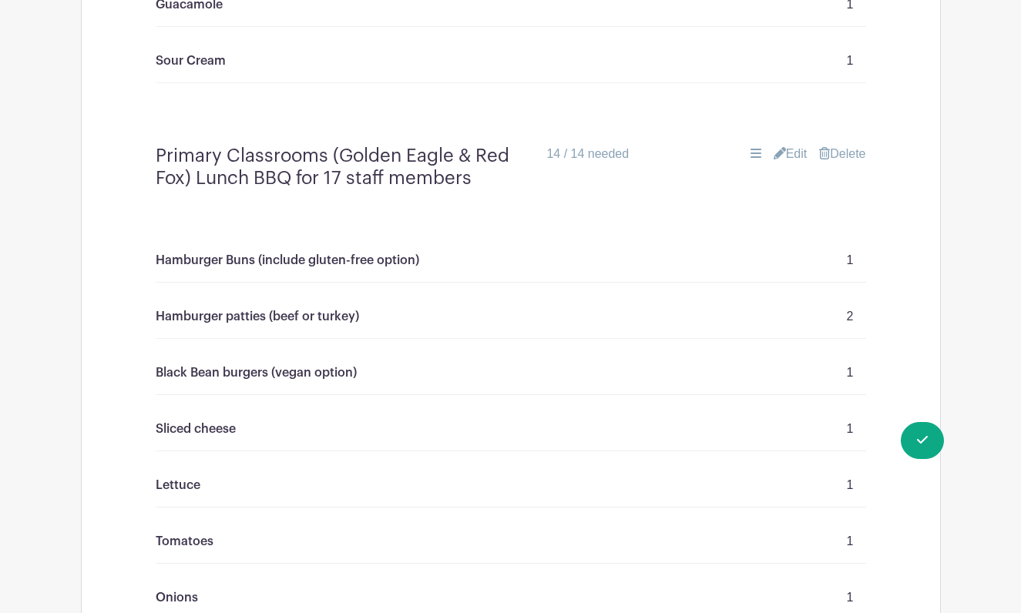
click at [292, 253] on p "Hamburger Buns (include gluten-free option)" at bounding box center [288, 260] width 264 height 18
click at [289, 318] on p "Hamburger patties (beef or turkey)" at bounding box center [257, 316] width 203 height 18
click at [322, 314] on p "Hamburger patties (beef or turkey)" at bounding box center [257, 316] width 203 height 18
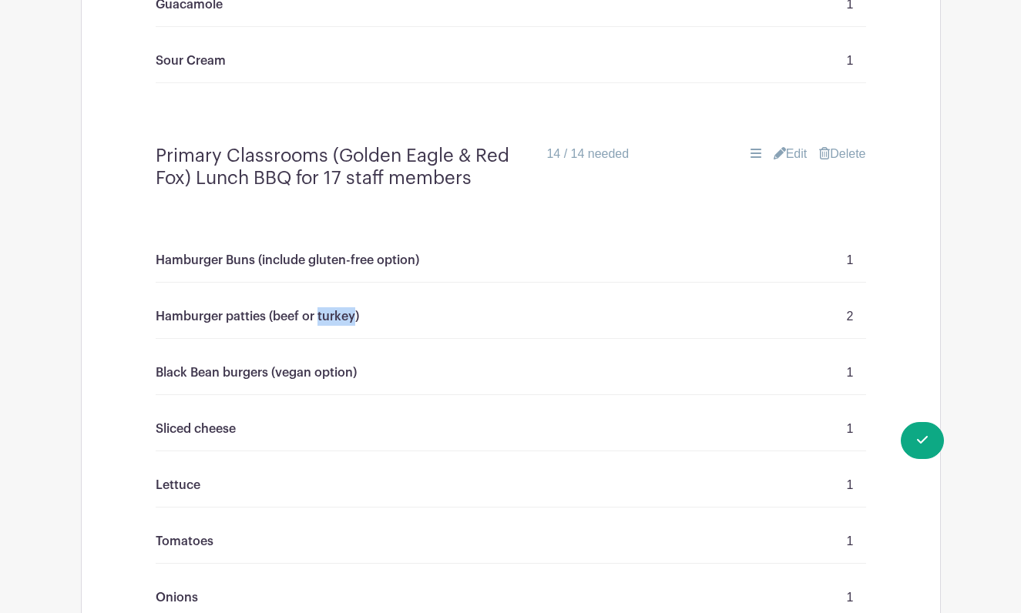
click at [322, 314] on p "Hamburger patties (beef or turkey)" at bounding box center [257, 316] width 203 height 18
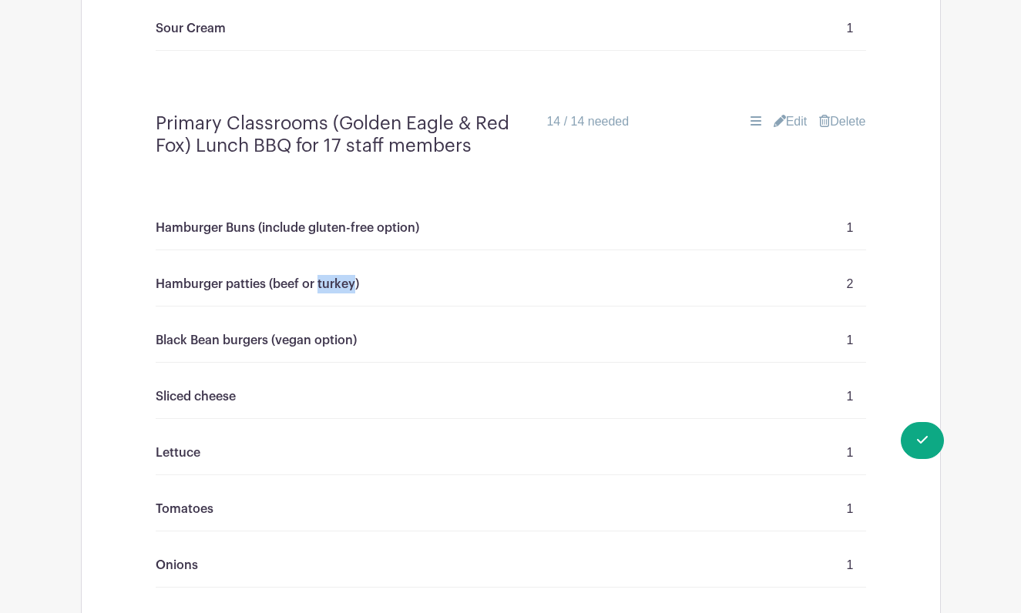
scroll to position [1640, 0]
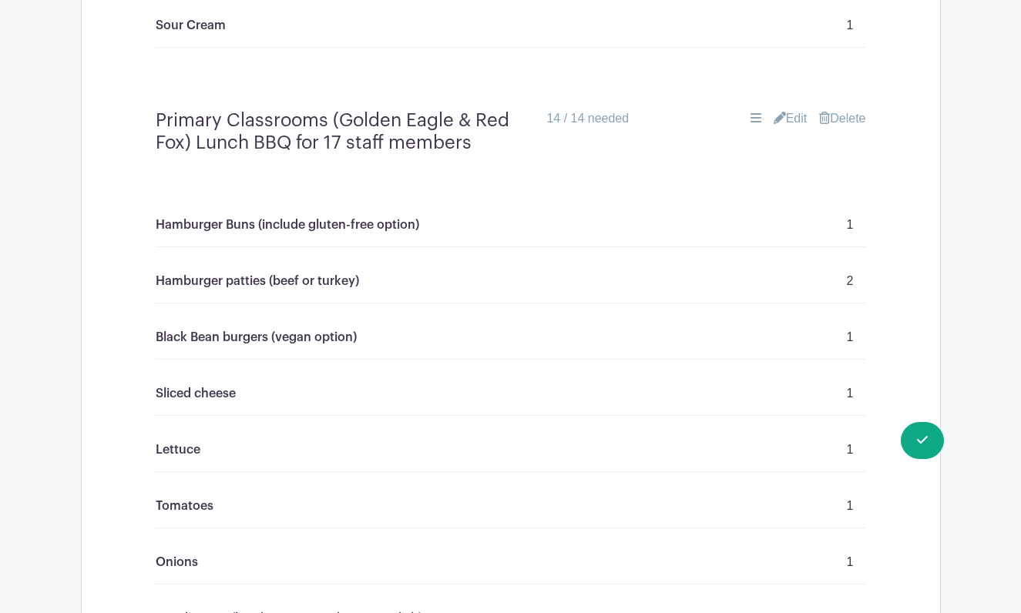
click at [245, 334] on p "Black Bean burgers (vegan option)" at bounding box center [256, 337] width 201 height 18
click at [228, 390] on p "Sliced cheese" at bounding box center [196, 393] width 80 height 18
click at [258, 279] on p "Hamburger patties (beef or turkey)" at bounding box center [257, 281] width 203 height 18
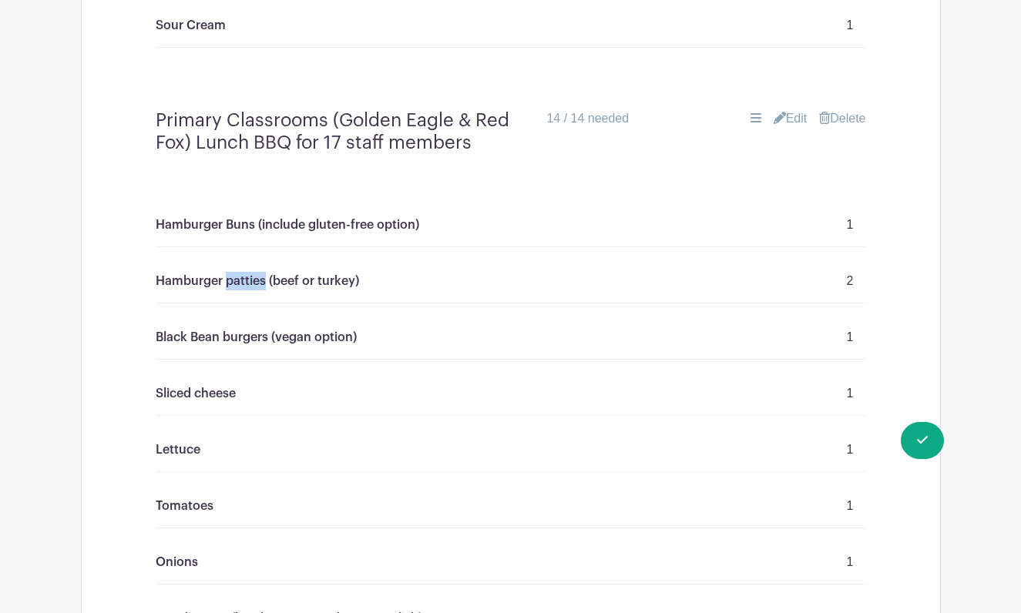
click at [258, 279] on p "Hamburger patties (beef or turkey)" at bounding box center [257, 281] width 203 height 18
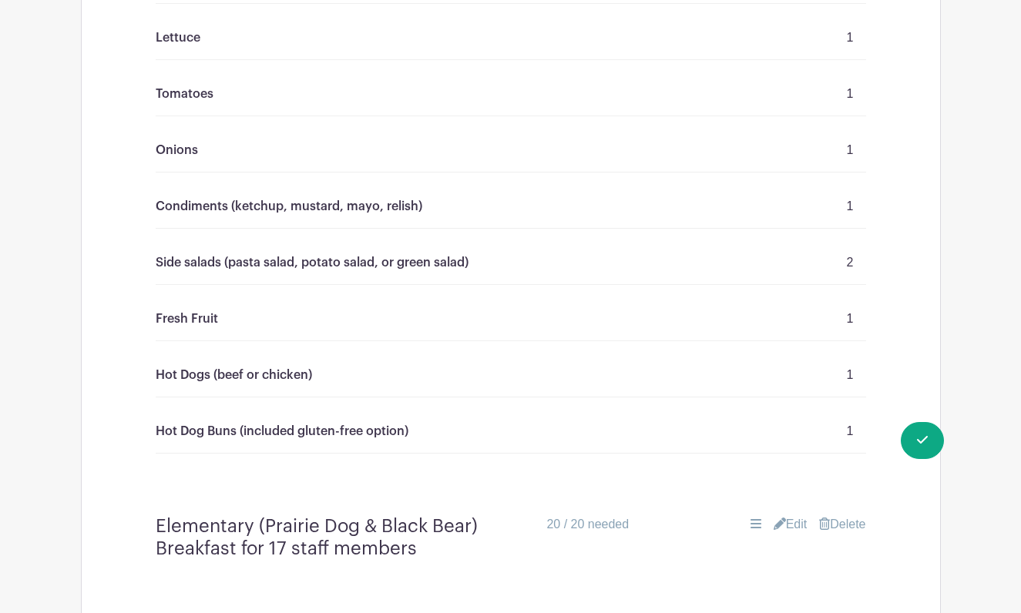
scroll to position [2049, 0]
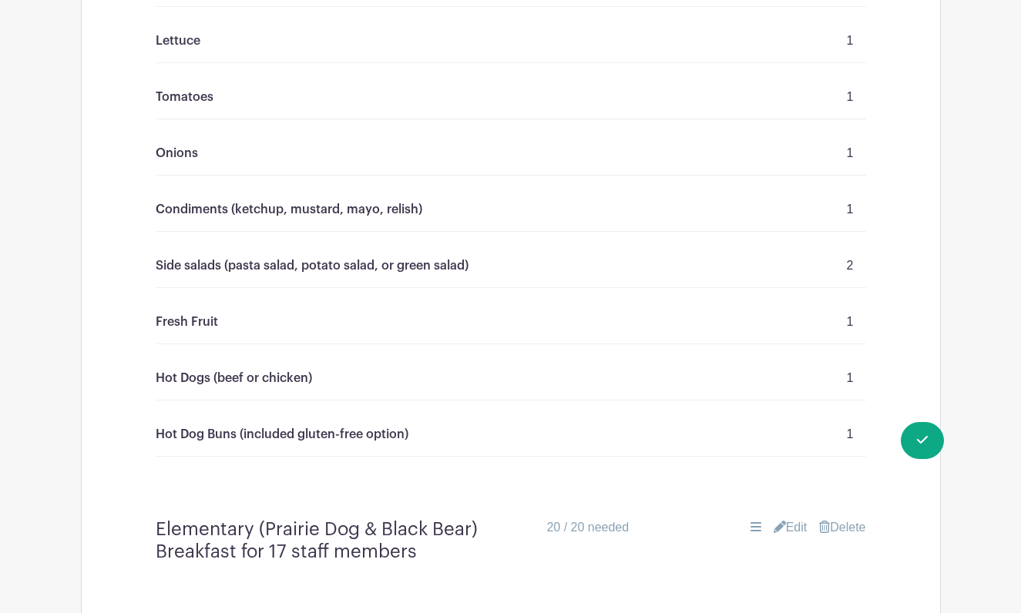
click at [256, 212] on p "Condiments (ketchup, mustard, mayo, relish)" at bounding box center [289, 209] width 267 height 18
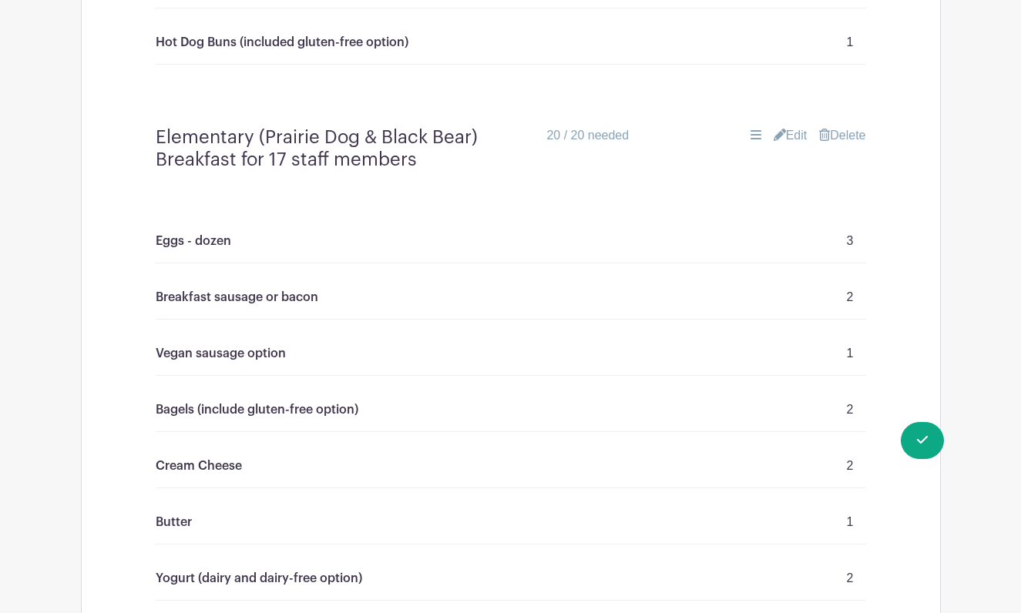
scroll to position [2341, 0]
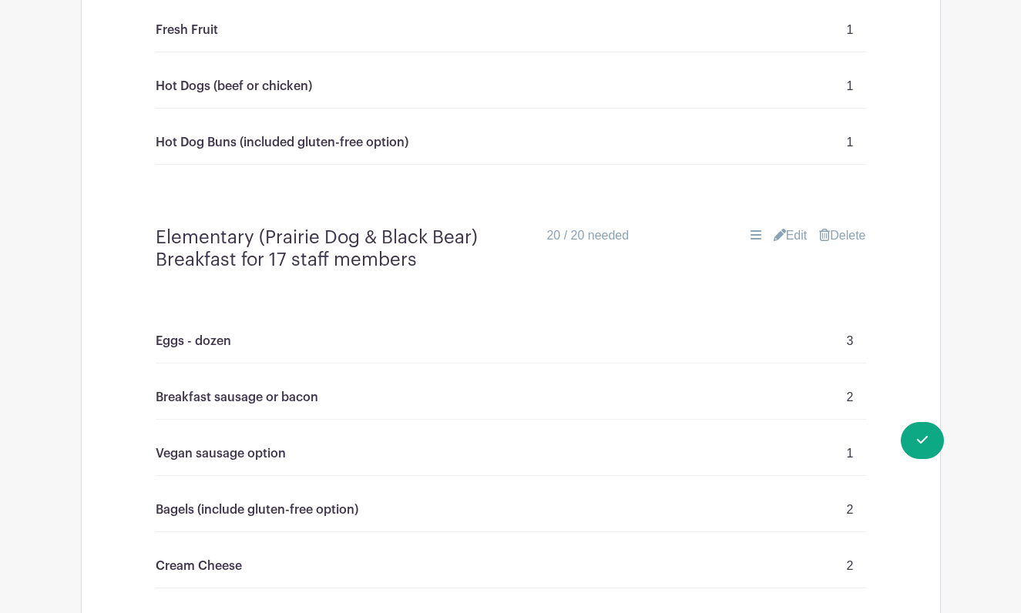
click at [789, 236] on link "Edit" at bounding box center [791, 236] width 34 height 18
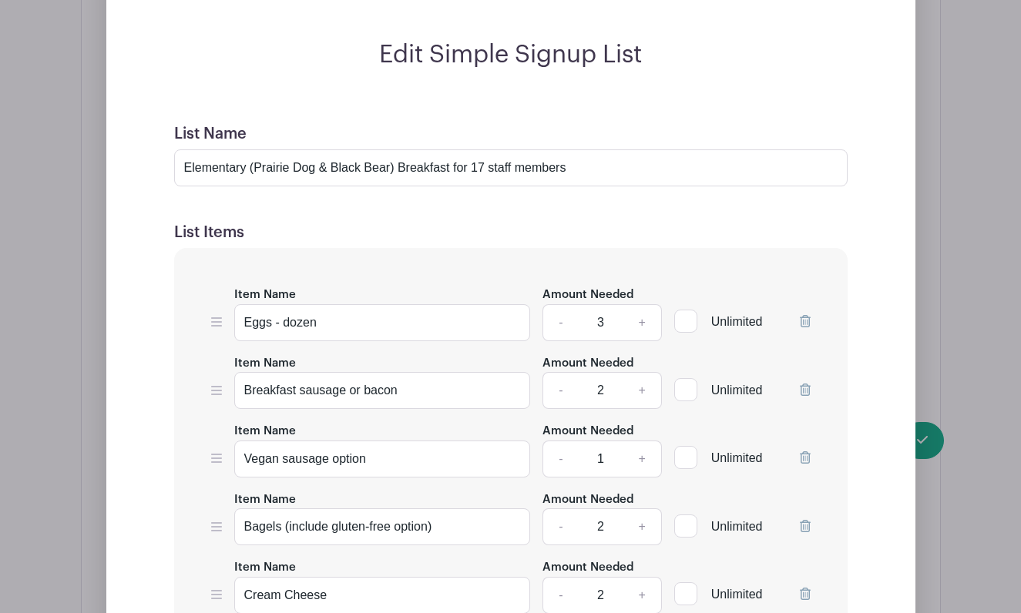
scroll to position [2825, 0]
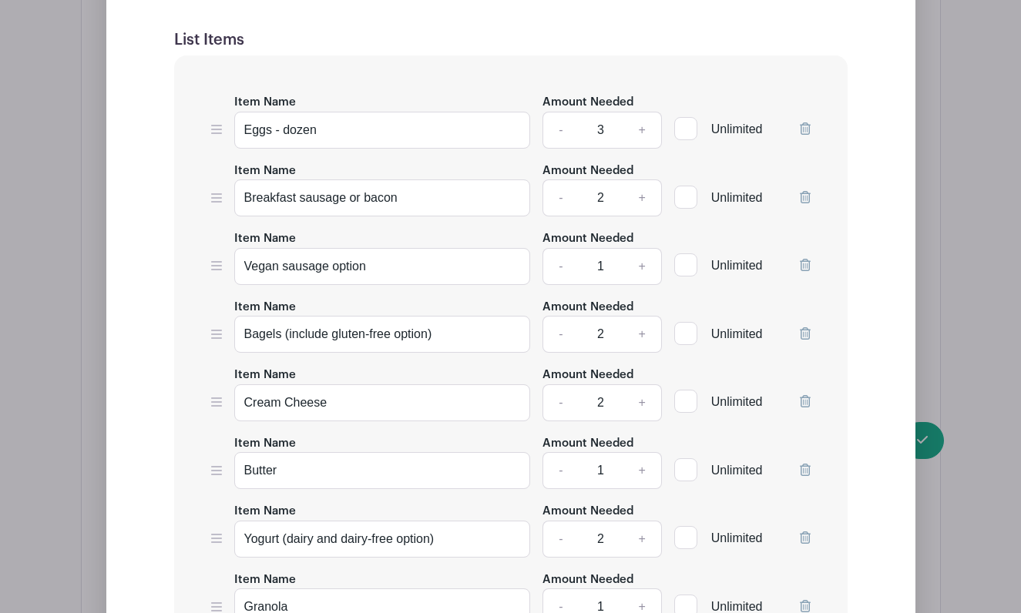
click at [563, 334] on link "-" at bounding box center [559, 334] width 35 height 37
type input "1"
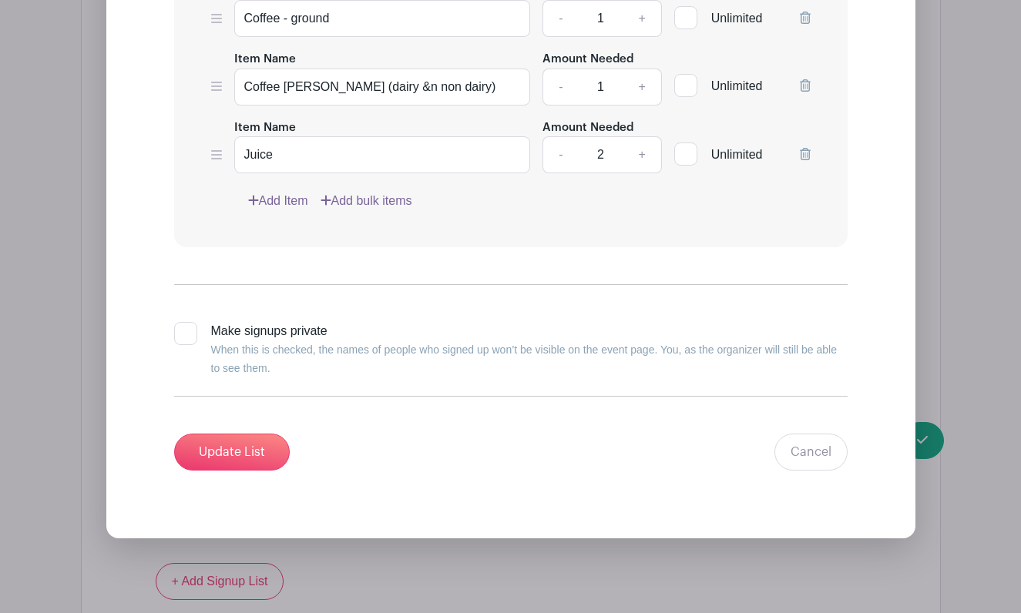
scroll to position [3589, 0]
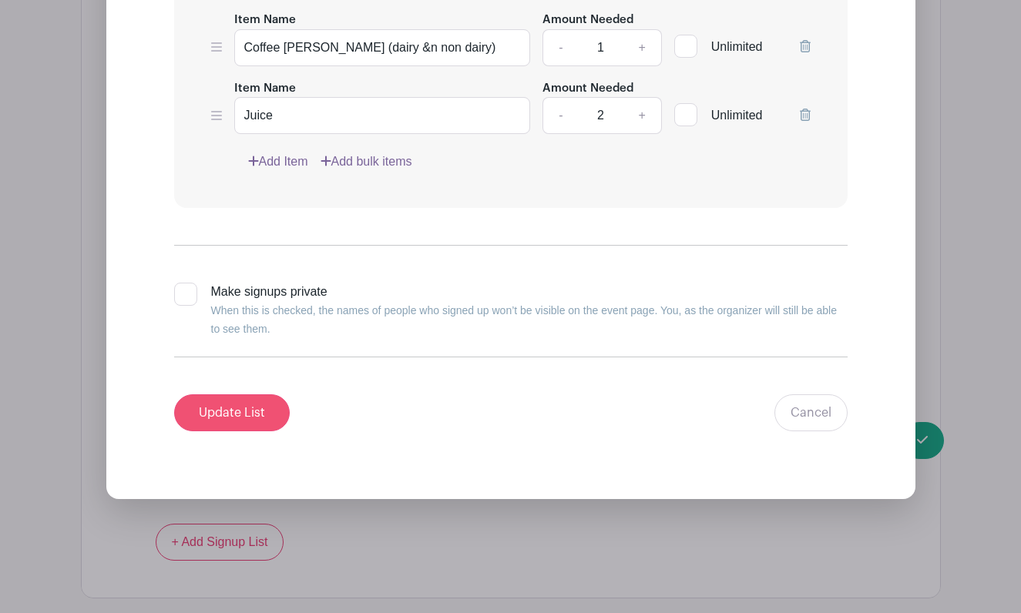
click at [257, 410] on input "Update List" at bounding box center [232, 412] width 116 height 37
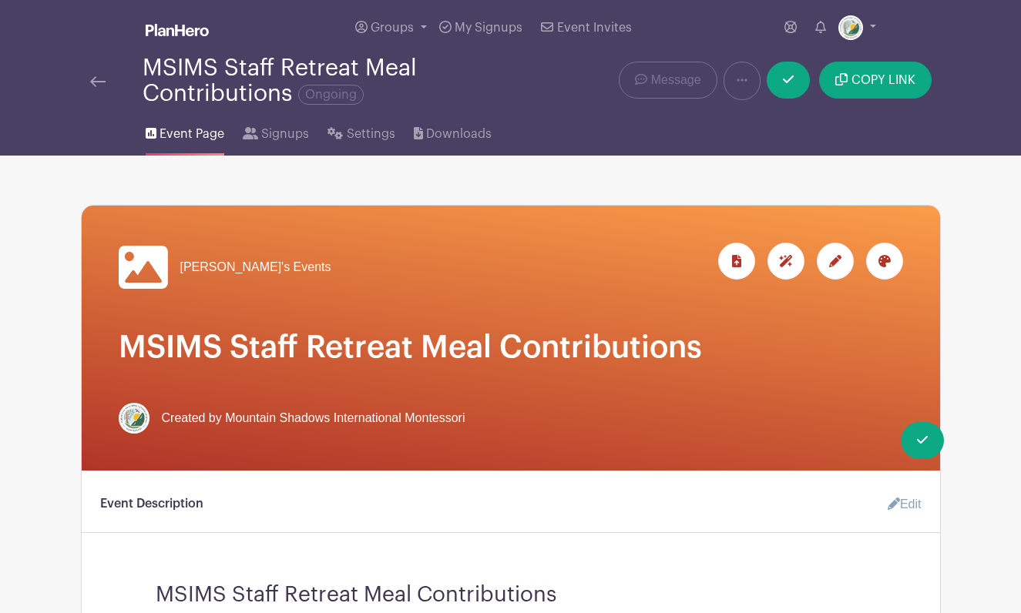
scroll to position [0, 0]
click at [787, 89] on link at bounding box center [788, 80] width 43 height 37
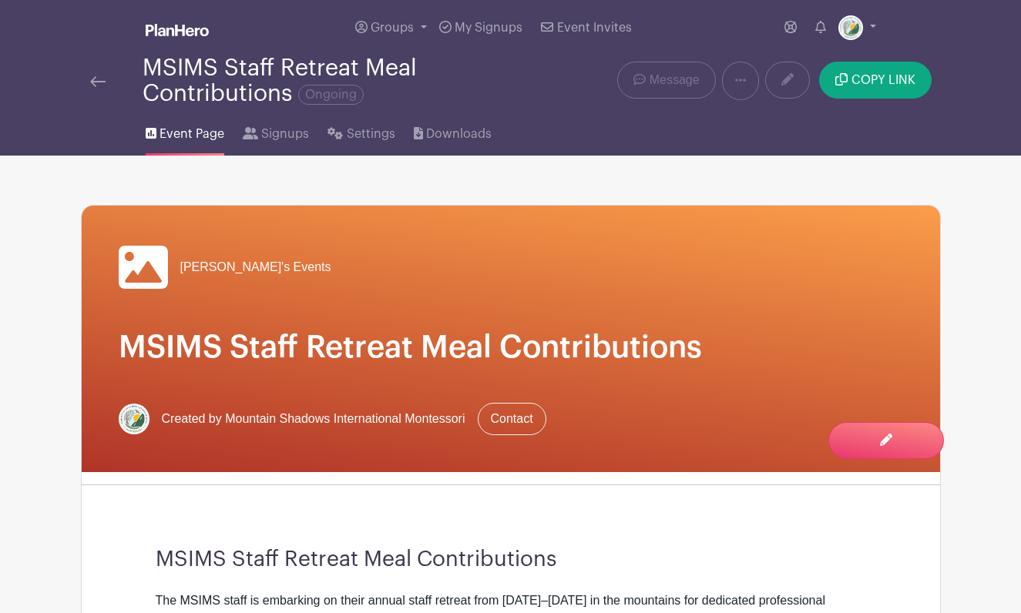
click at [723, 268] on div "[PERSON_NAME]'s Events" at bounding box center [511, 267] width 784 height 49
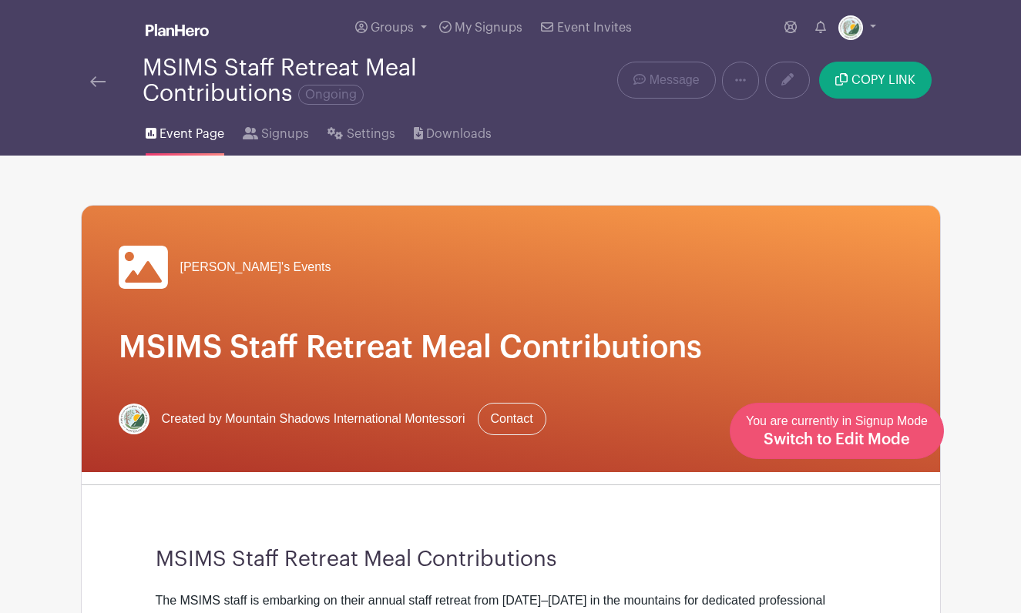
click at [887, 436] on span "Switch to Edit Mode" at bounding box center [837, 439] width 146 height 15
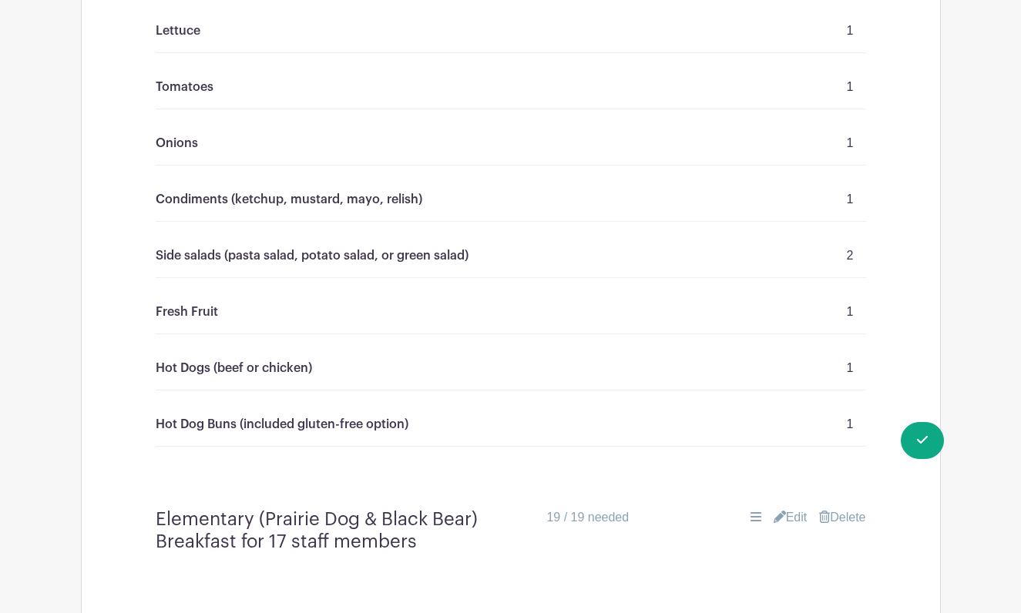
scroll to position [2048, 0]
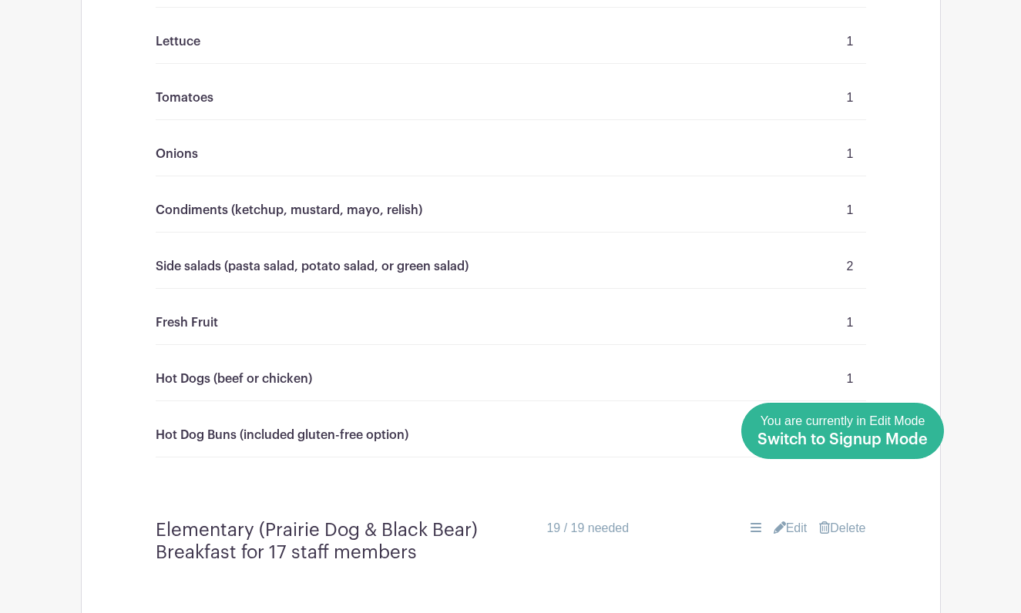
click at [925, 437] on span "Switch to Signup Mode" at bounding box center [842, 439] width 170 height 15
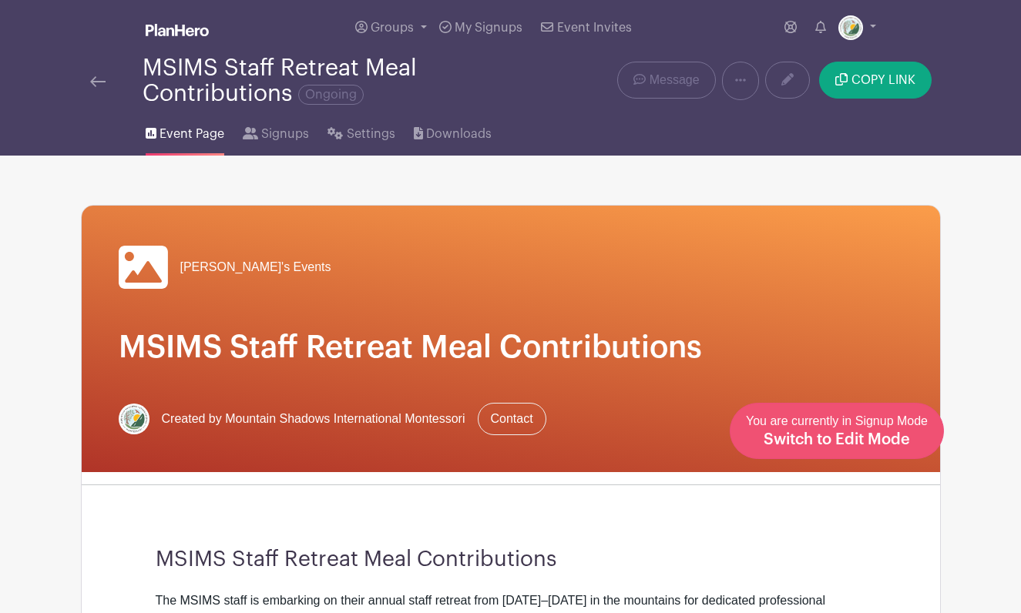
click at [889, 441] on span "Switch to Edit Mode" at bounding box center [837, 439] width 146 height 15
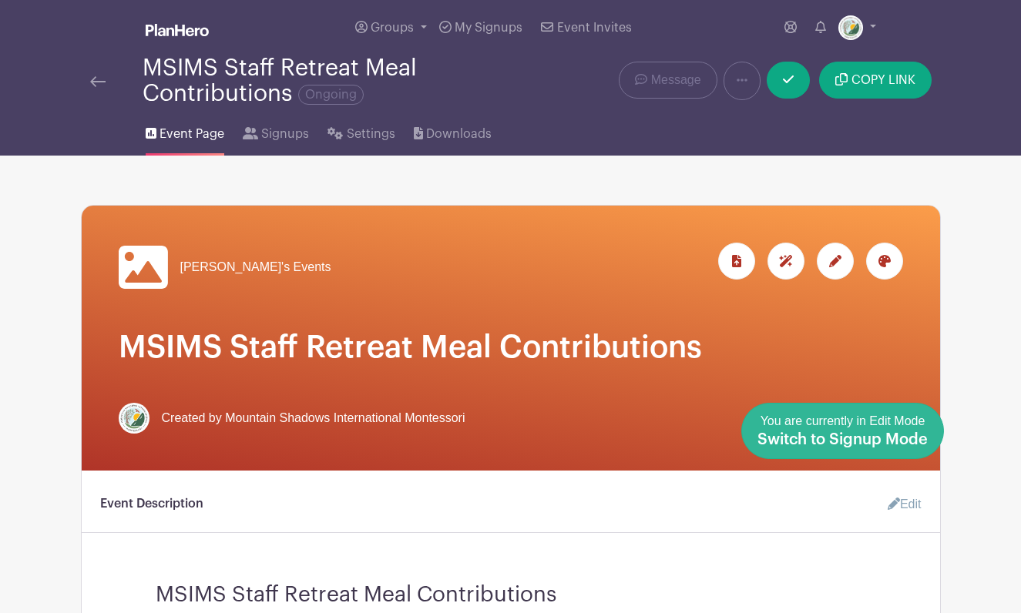
click at [923, 446] on span "Switch to Signup Mode" at bounding box center [842, 439] width 170 height 15
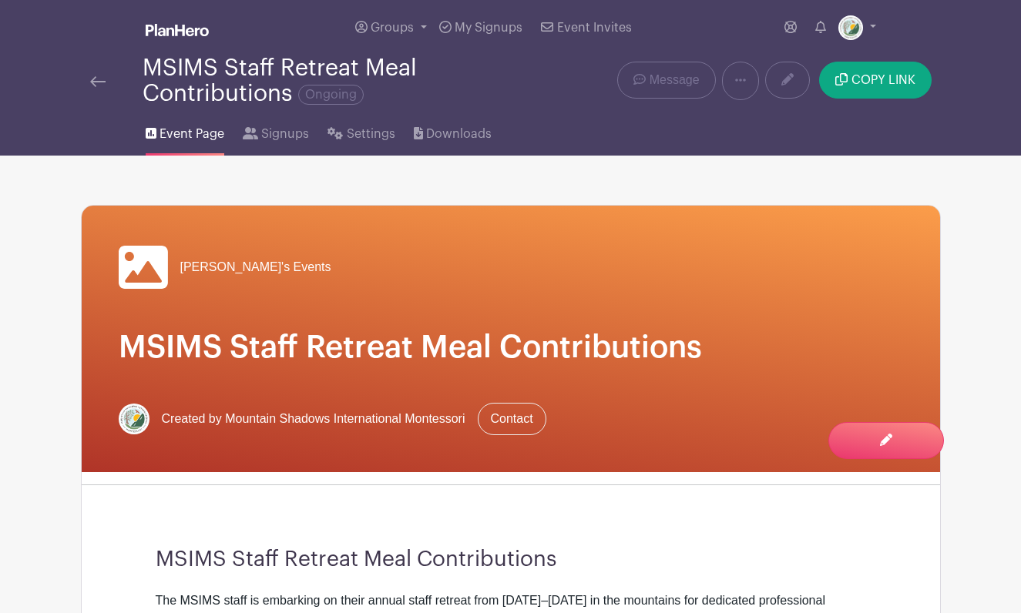
click at [912, 450] on div "You are currently in Signup Mode Switch to Edit Mode" at bounding box center [885, 450] width 83 height 0
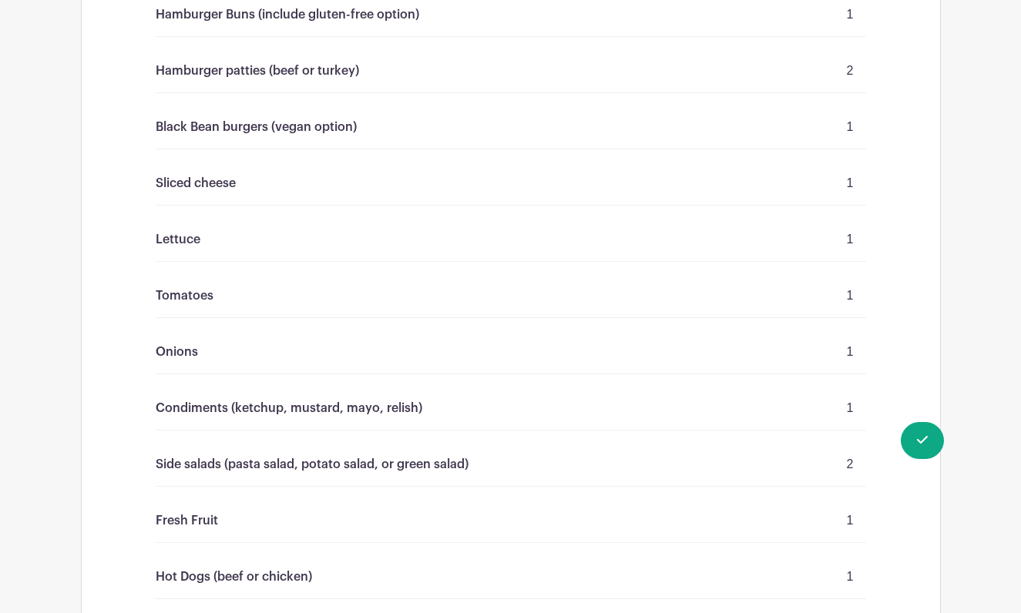
scroll to position [1727, 0]
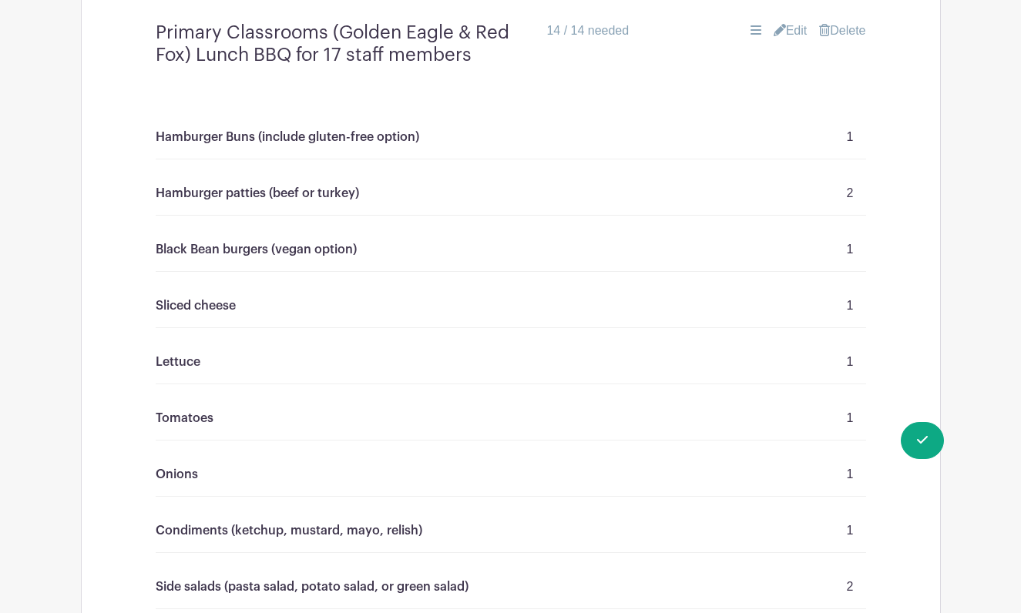
click at [797, 32] on link "Edit" at bounding box center [791, 31] width 34 height 18
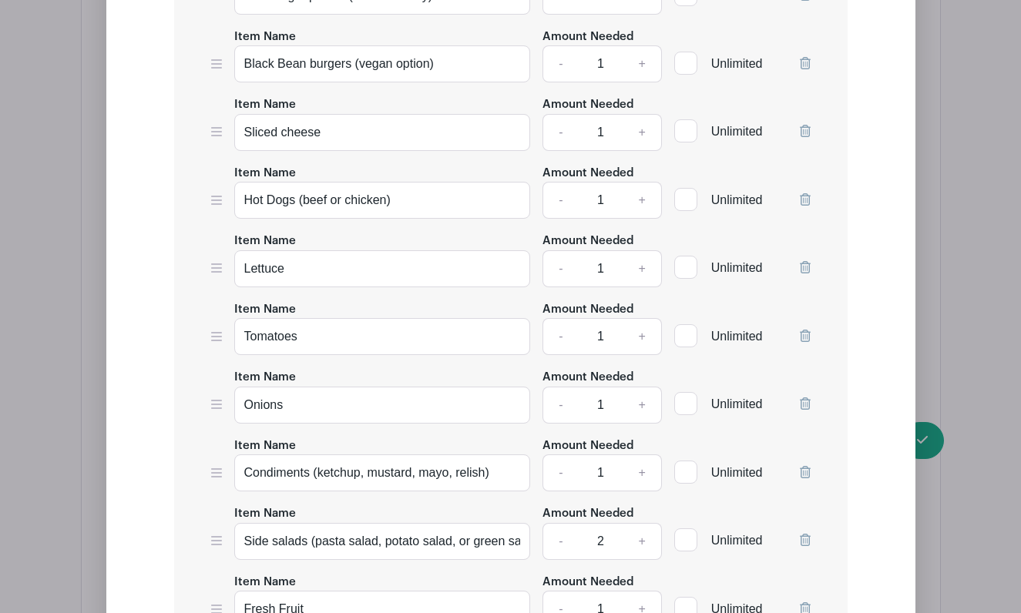
scroll to position [2207, 0]
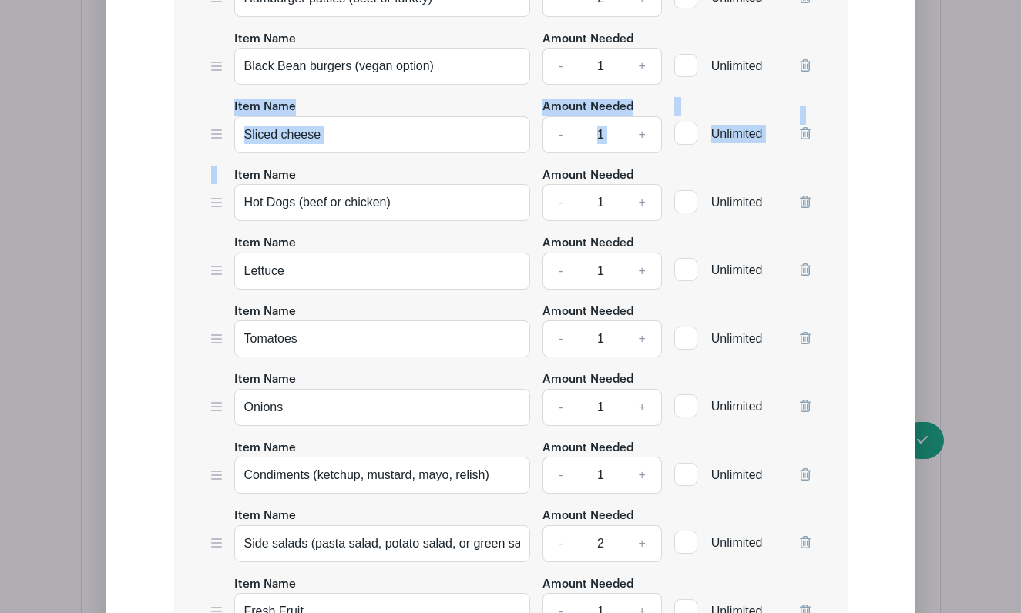
drag, startPoint x: 218, startPoint y: 211, endPoint x: 227, endPoint y: 108, distance: 103.7
click at [228, 107] on div "Item Name Hamburger Buns (include gluten-free option) Amount Needed - 1 + Unlim…" at bounding box center [510, 314] width 673 height 917
click at [219, 203] on icon at bounding box center [216, 202] width 11 height 9
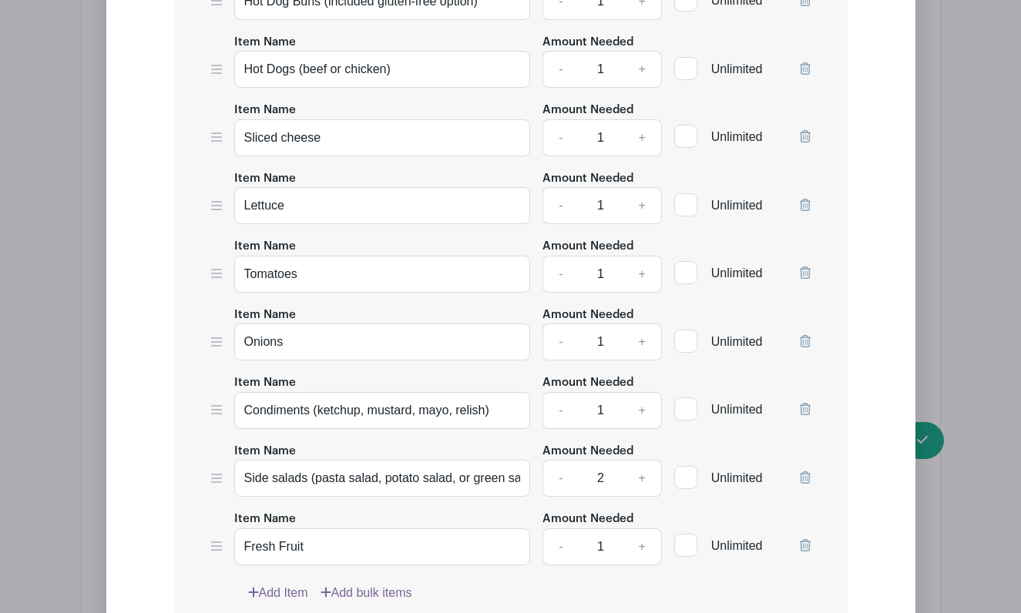
scroll to position [2343, 0]
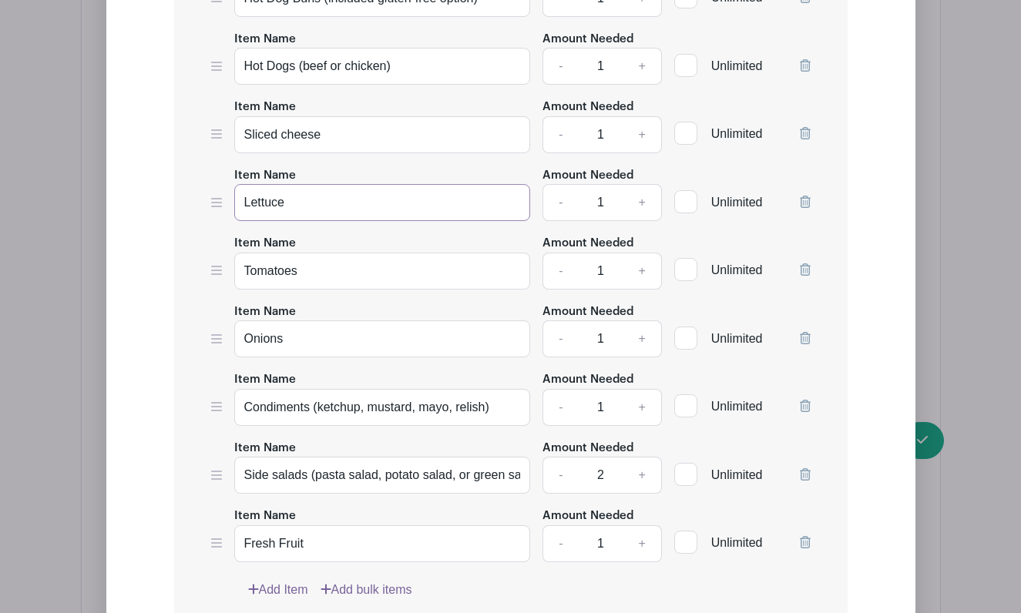
click at [311, 211] on input "Lettuce" at bounding box center [382, 202] width 297 height 37
click at [316, 273] on input "Tomatoes" at bounding box center [382, 271] width 297 height 37
click at [374, 341] on input "Onions" at bounding box center [382, 339] width 297 height 37
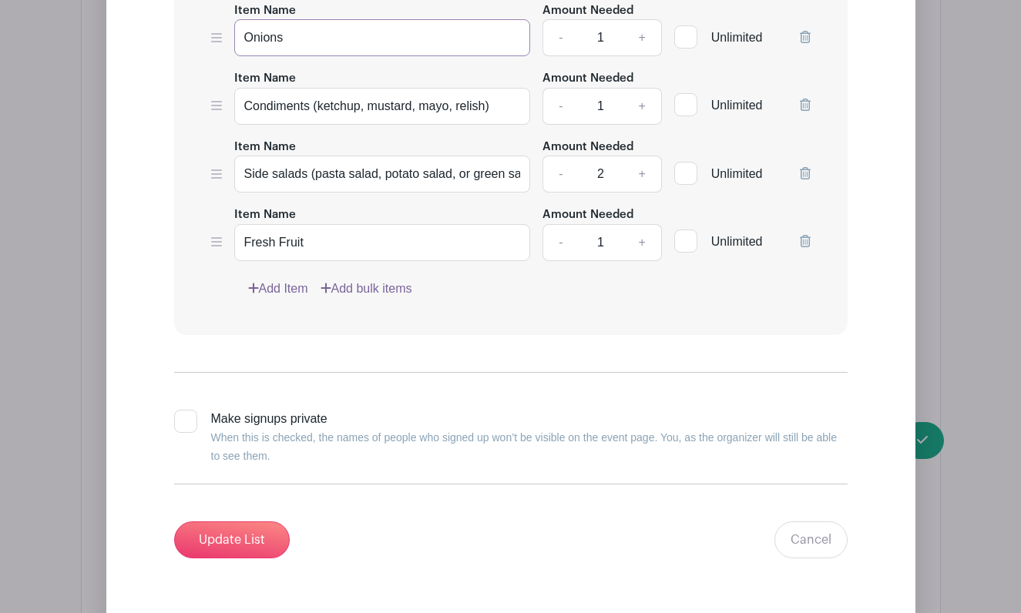
scroll to position [2684, 0]
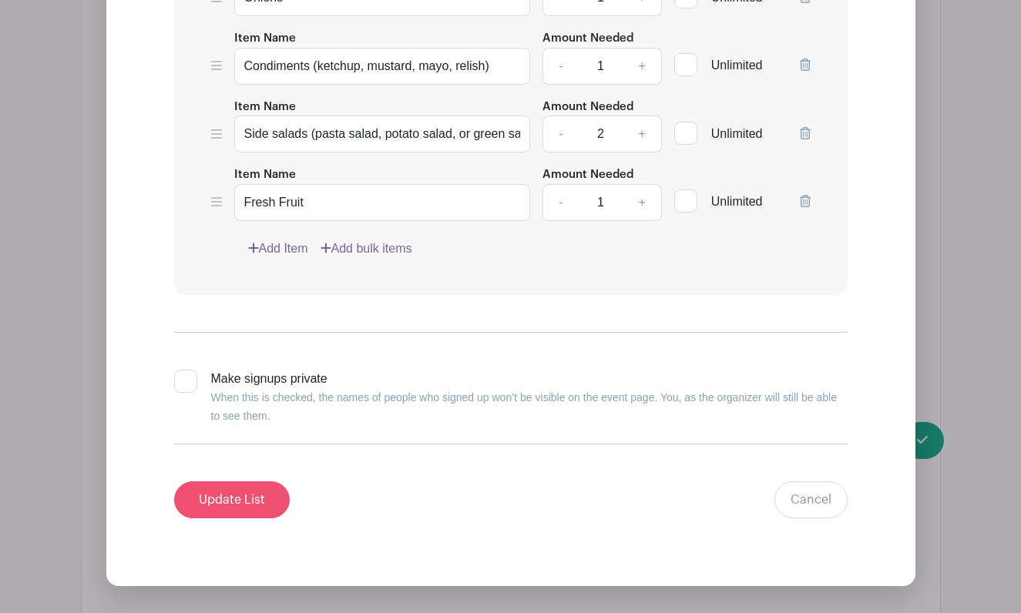
click at [259, 499] on input "Update List" at bounding box center [232, 500] width 116 height 37
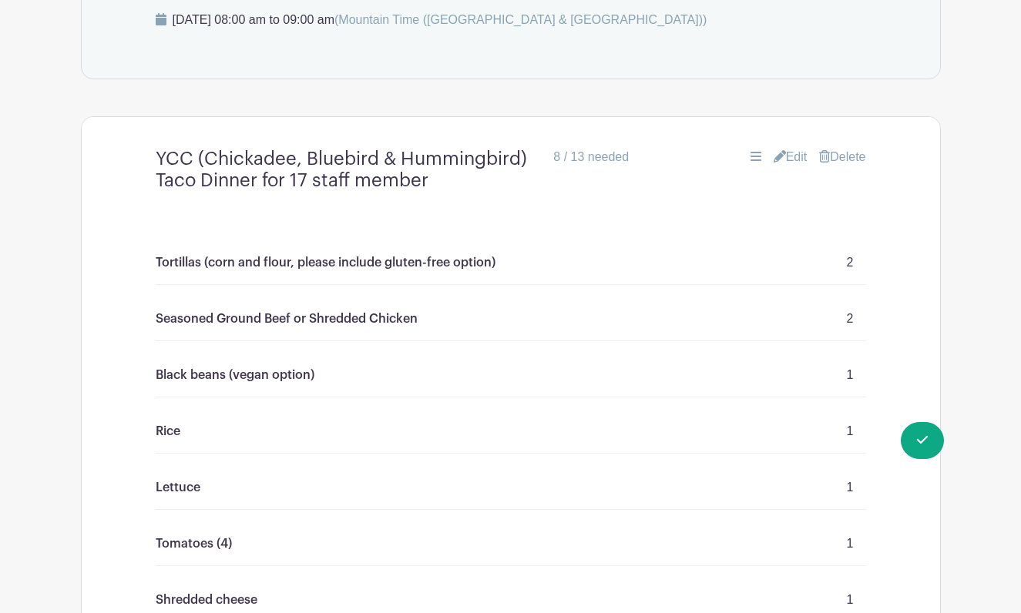
scroll to position [887, 0]
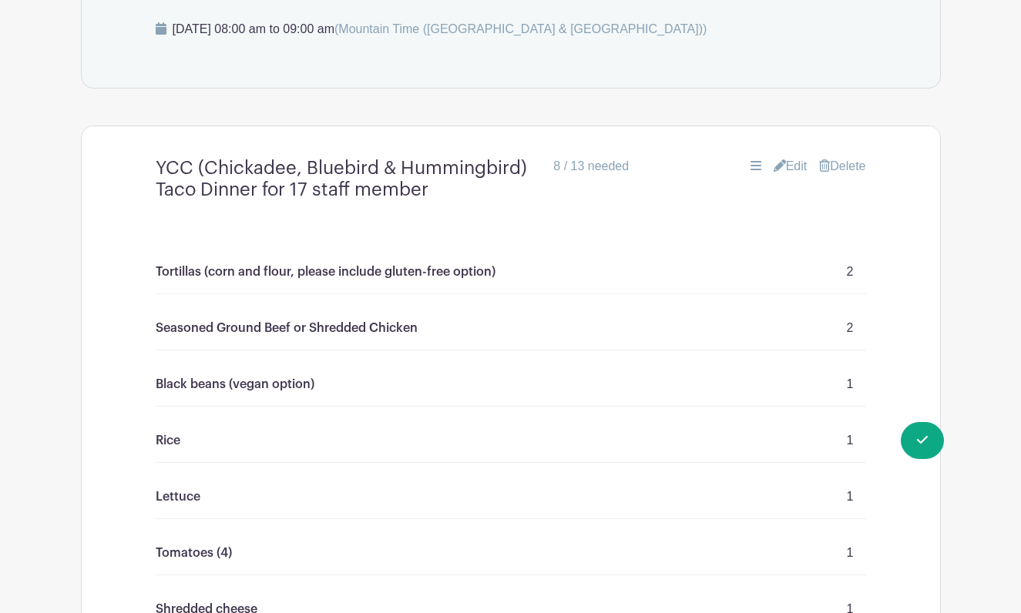
click at [784, 170] on link "Edit" at bounding box center [791, 166] width 34 height 18
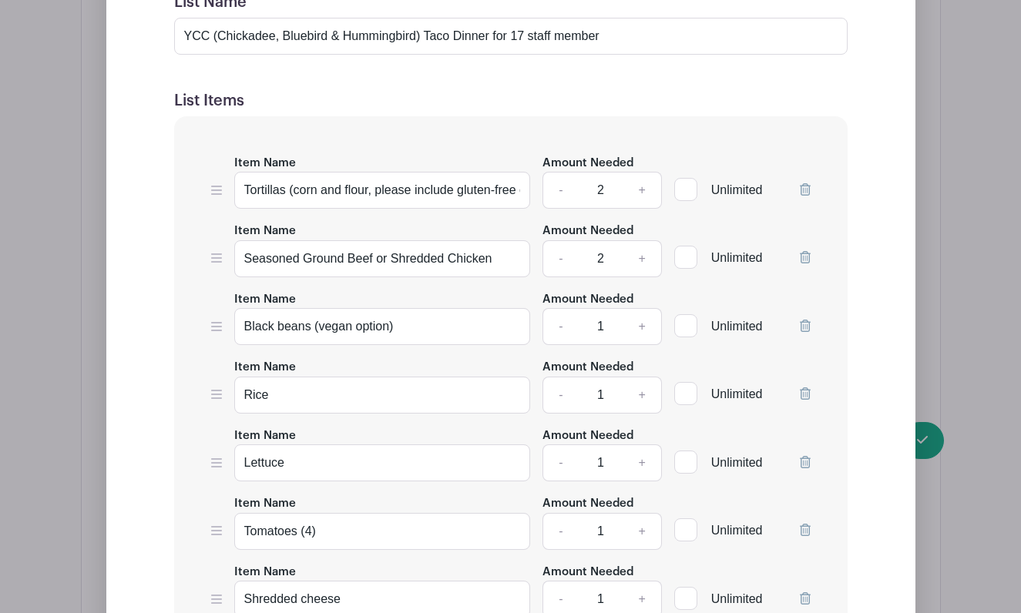
scroll to position [1271, 0]
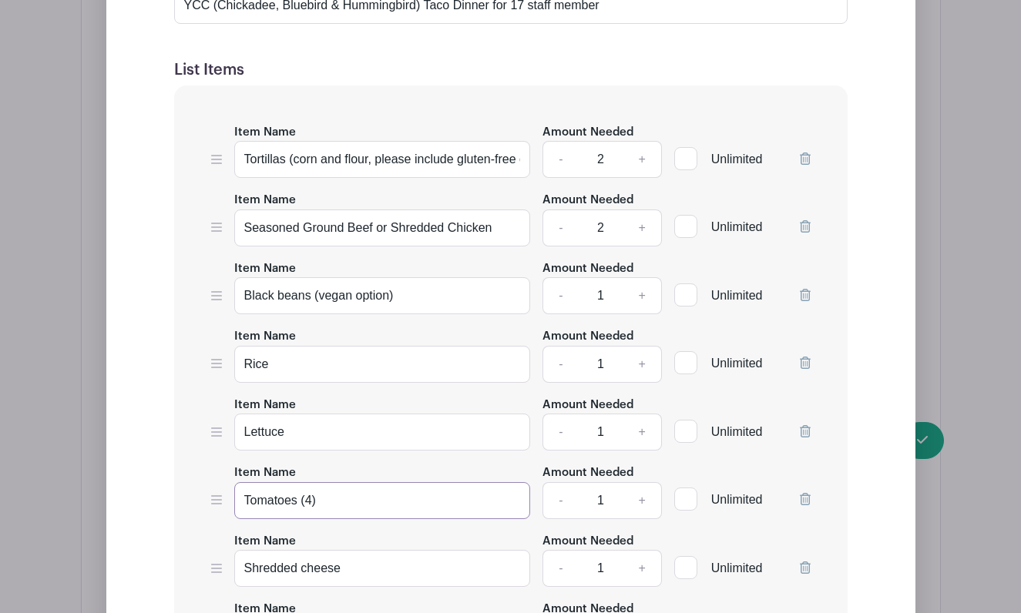
click at [331, 498] on input "Tomatoes (4)" at bounding box center [382, 500] width 297 height 37
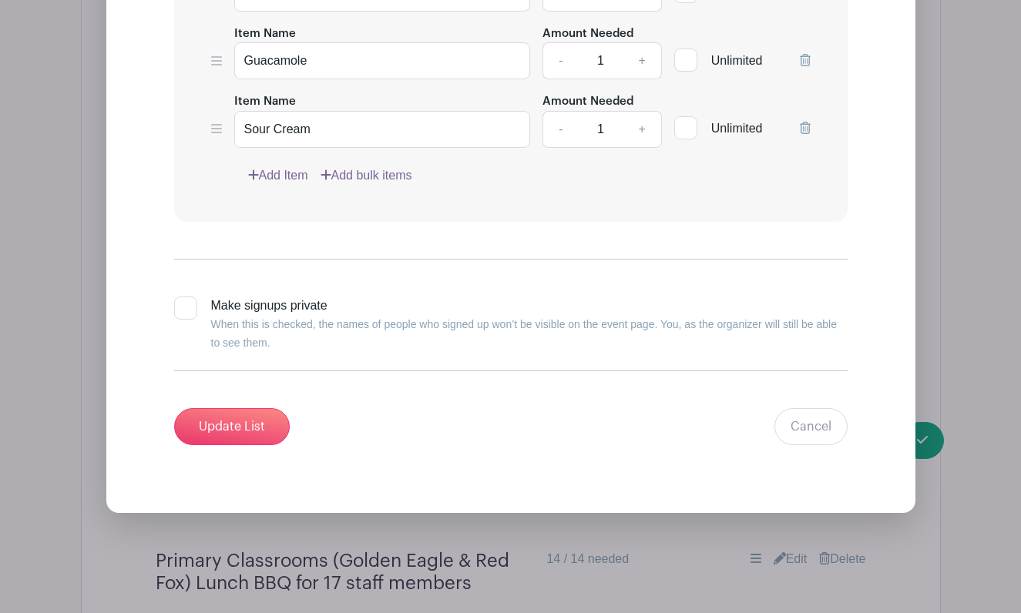
scroll to position [2003, 0]
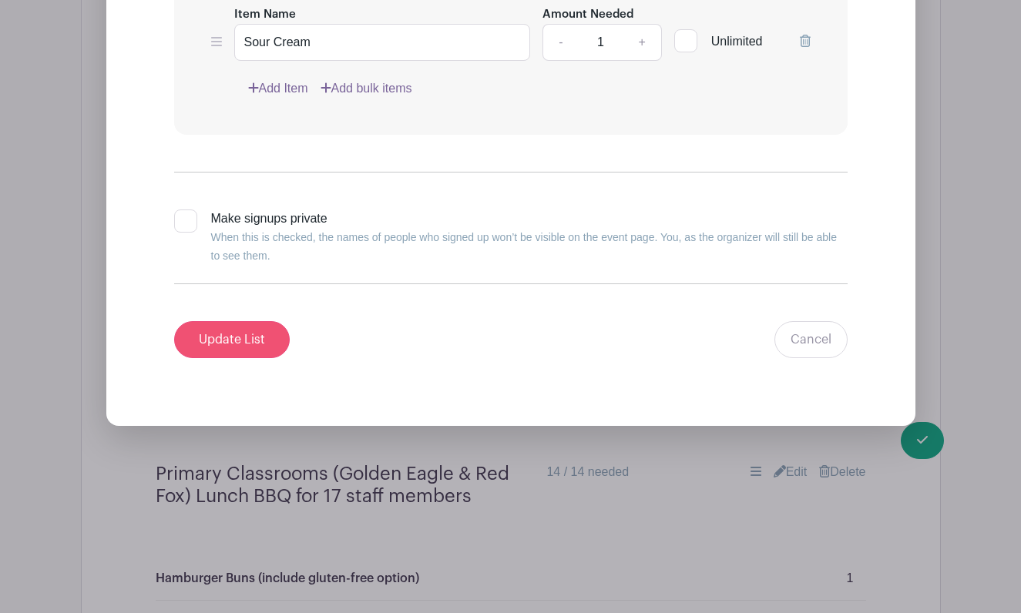
type input "Tomatoes"
click at [213, 342] on input "Update List" at bounding box center [232, 339] width 116 height 37
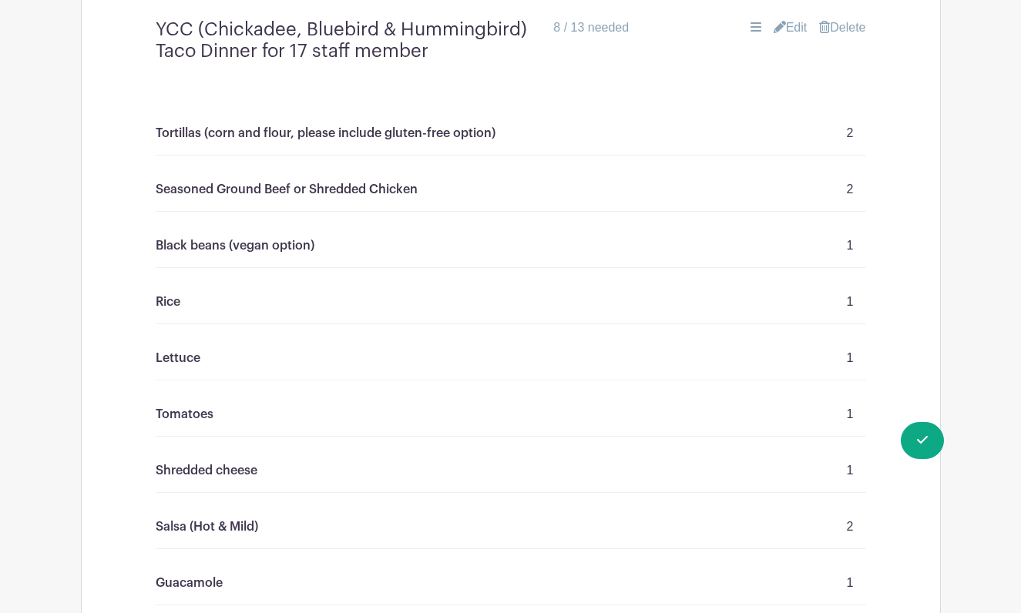
scroll to position [333, 0]
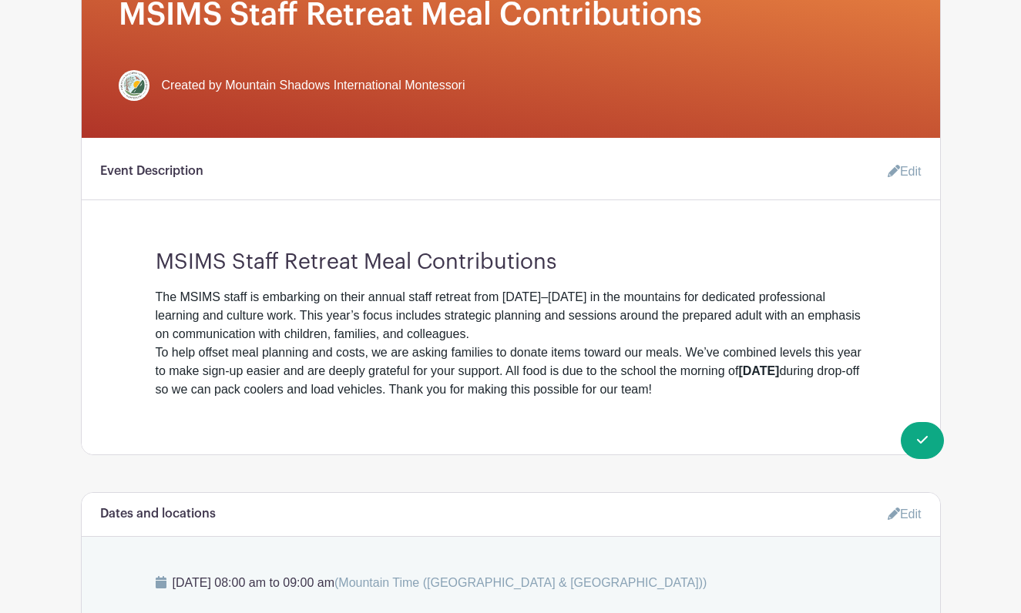
click at [392, 370] on div "To help offset meal planning and costs, we are asking families to donate items …" at bounding box center [511, 371] width 710 height 55
click at [738, 378] on strong "[DATE]" at bounding box center [758, 370] width 41 height 13
click at [206, 351] on div "To help offset meal planning and costs, we are asking families to donate items …" at bounding box center [511, 371] width 710 height 55
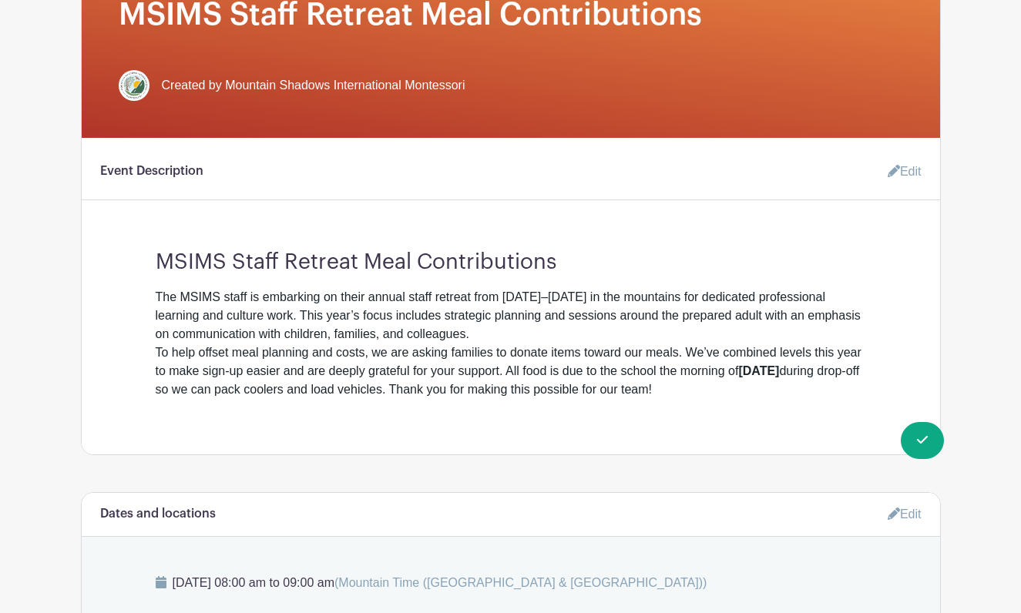
scroll to position [335, 0]
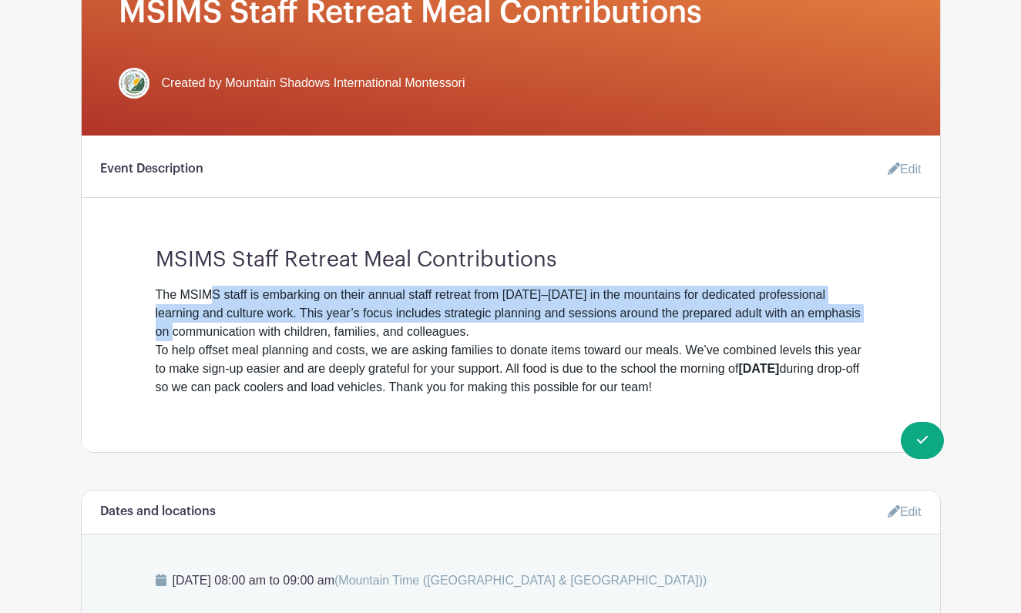
drag, startPoint x: 213, startPoint y: 294, endPoint x: 218, endPoint y: 337, distance: 43.5
click at [218, 337] on div "The MSIMS staff is embarking on their annual staff retreat from [DATE]–[DATE] i…" at bounding box center [511, 313] width 710 height 55
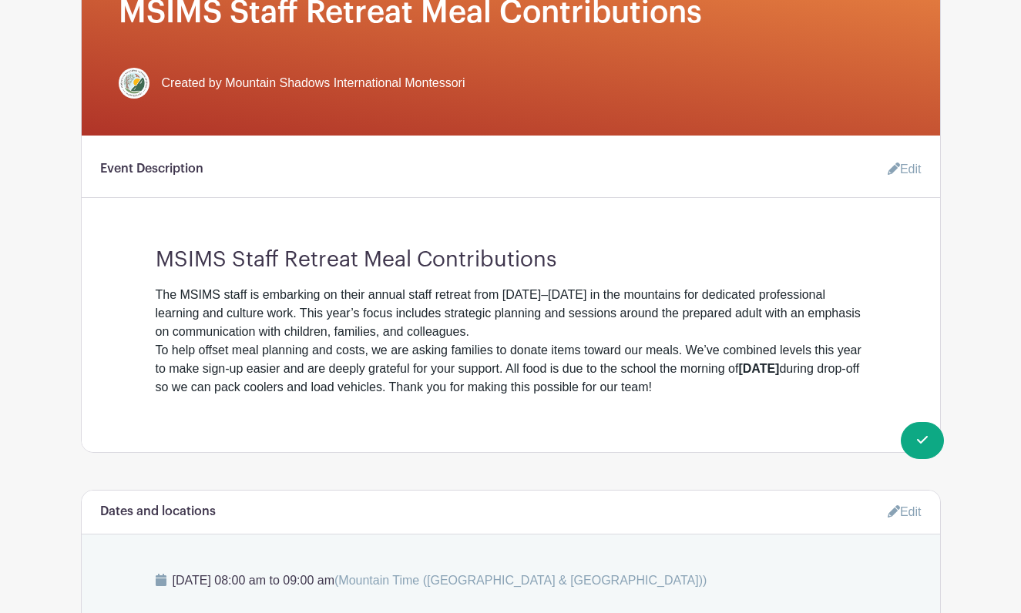
click at [232, 337] on div "The MSIMS staff is embarking on their annual staff retreat from [DATE]–[DATE] i…" at bounding box center [511, 313] width 710 height 55
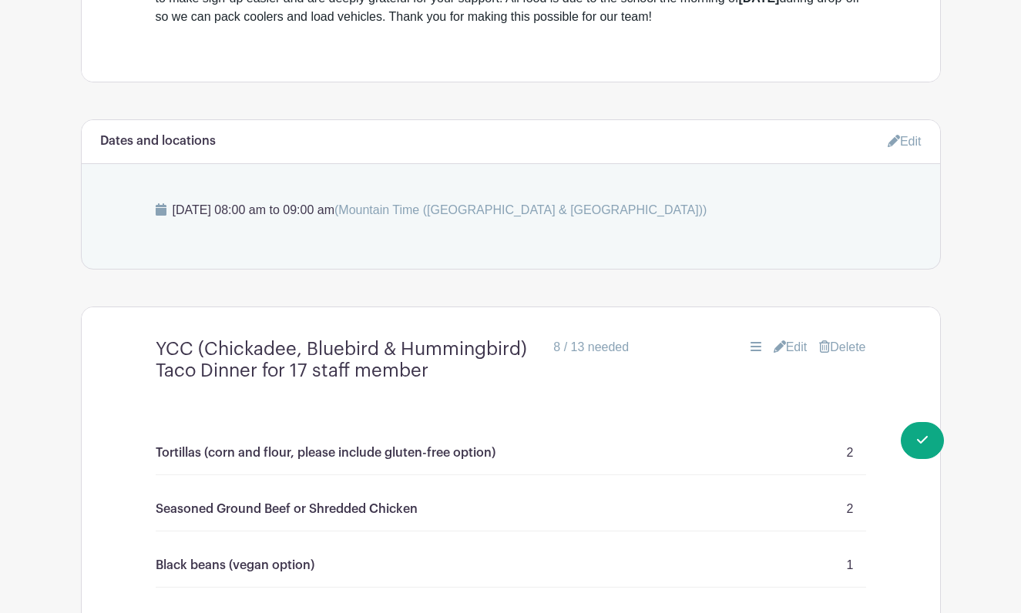
scroll to position [652, 0]
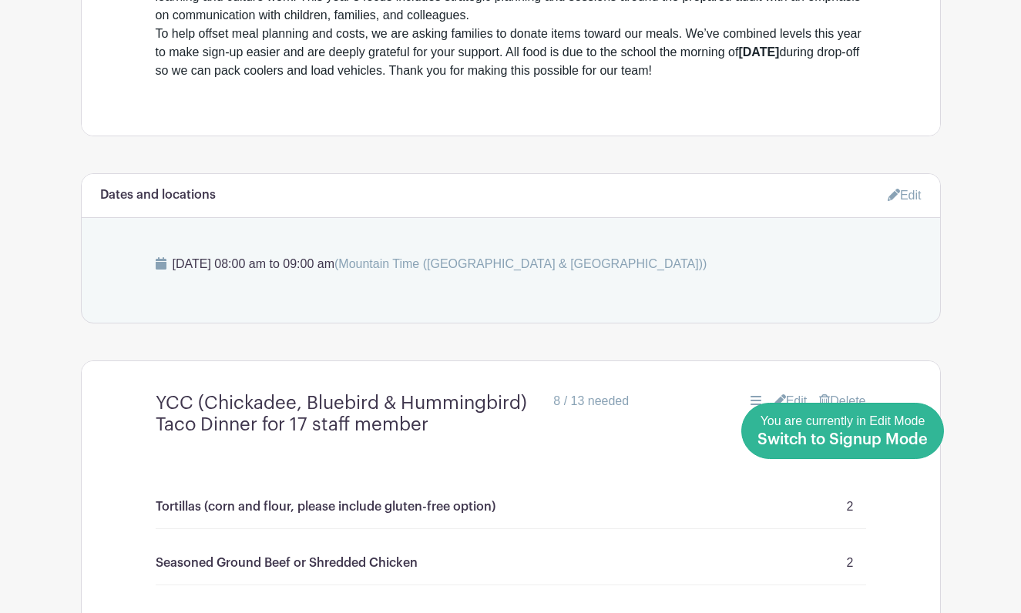
click at [925, 445] on span "Switch to Signup Mode" at bounding box center [842, 439] width 170 height 15
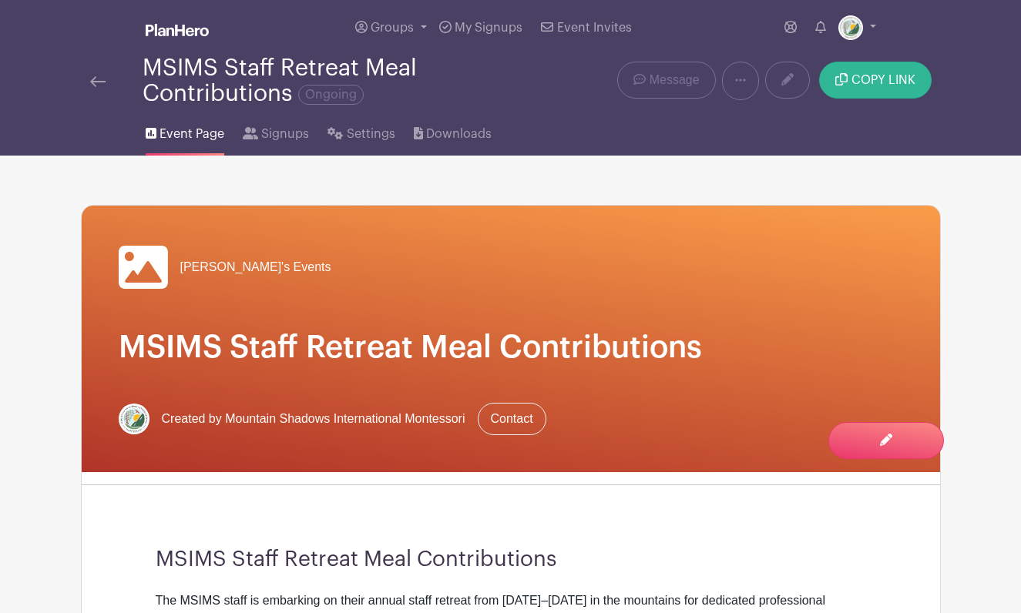
click at [871, 88] on button "COPY LINK" at bounding box center [875, 80] width 112 height 37
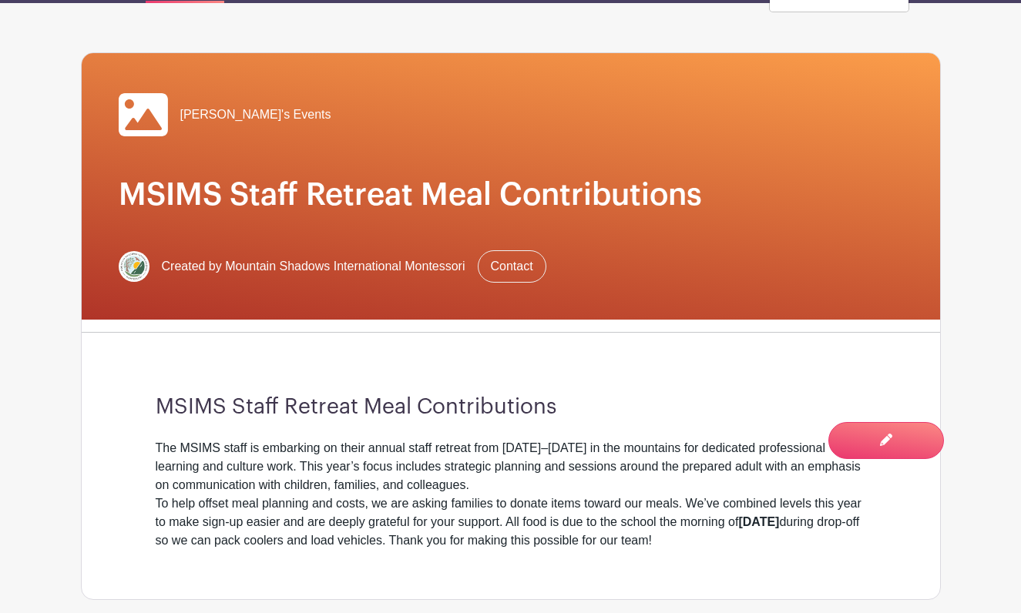
scroll to position [257, 0]
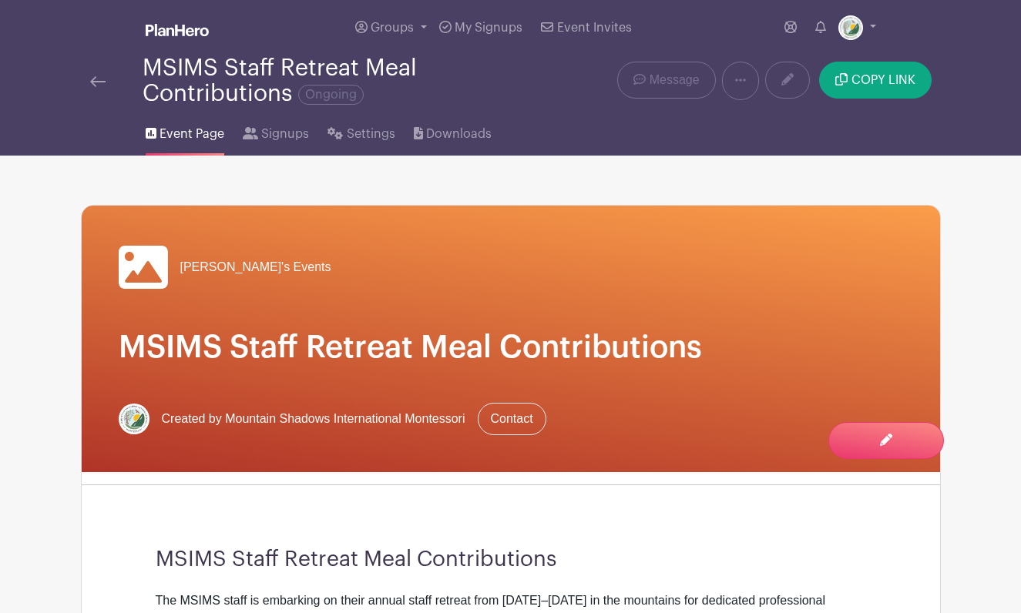
click at [90, 71] on div "MSIMS Staff Retreat Meal Contributions Ongoing" at bounding box center [331, 80] width 483 height 51
click at [96, 87] on img at bounding box center [97, 81] width 15 height 11
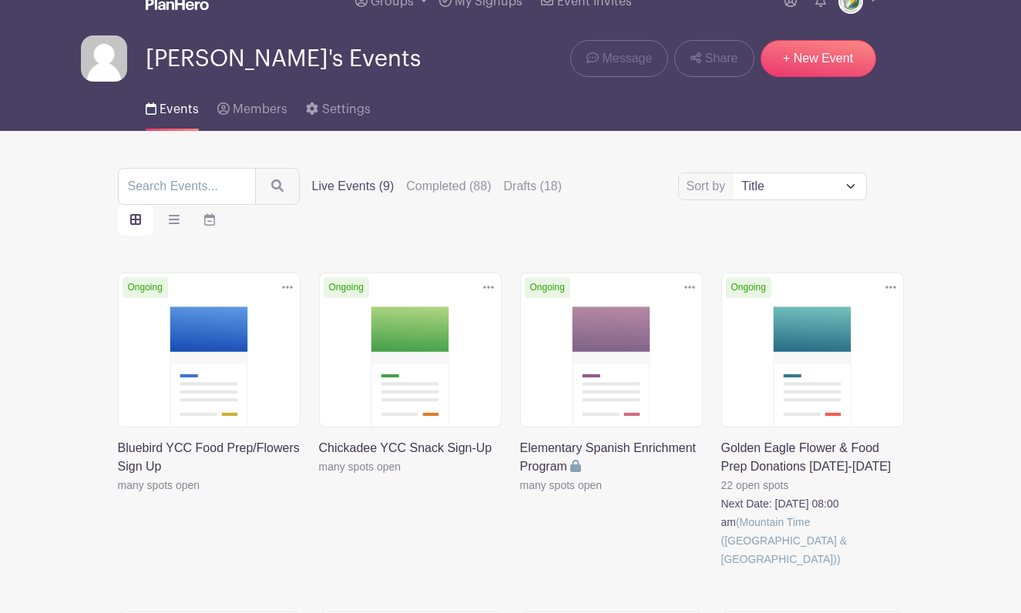
scroll to position [36, 0]
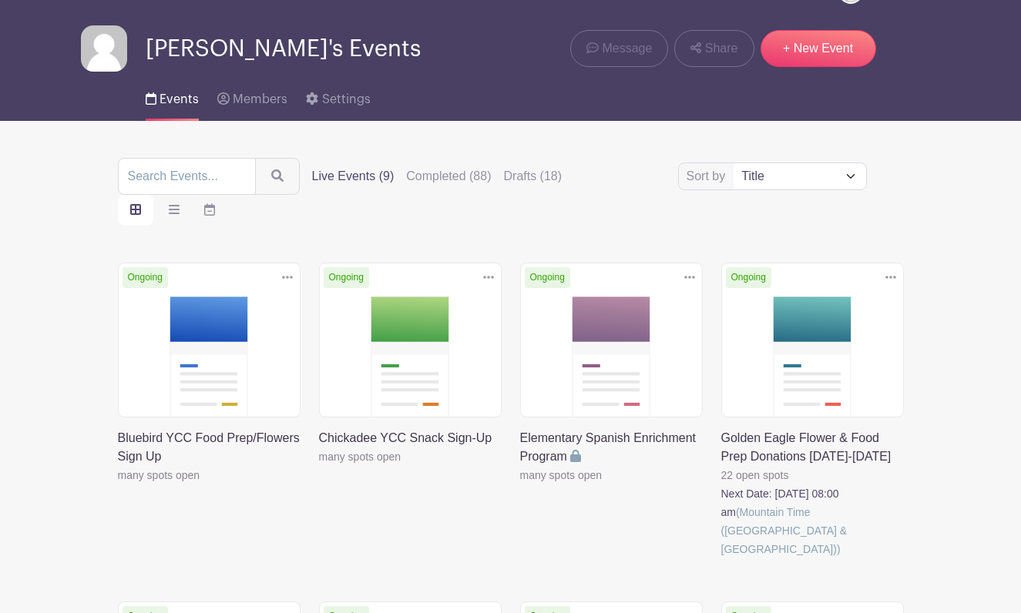
click at [721, 559] on link at bounding box center [721, 559] width 0 height 0
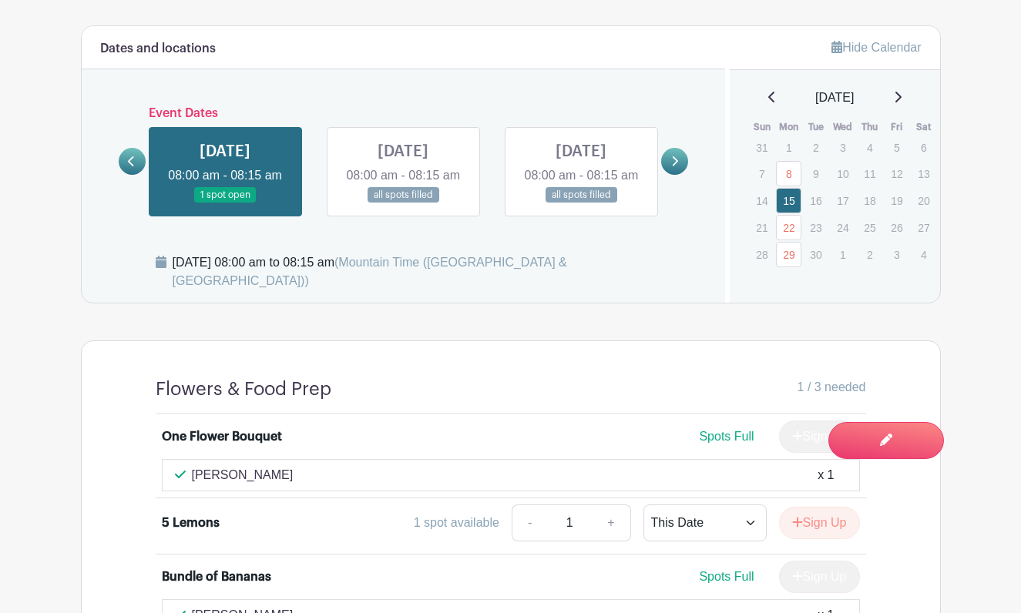
scroll to position [724, 0]
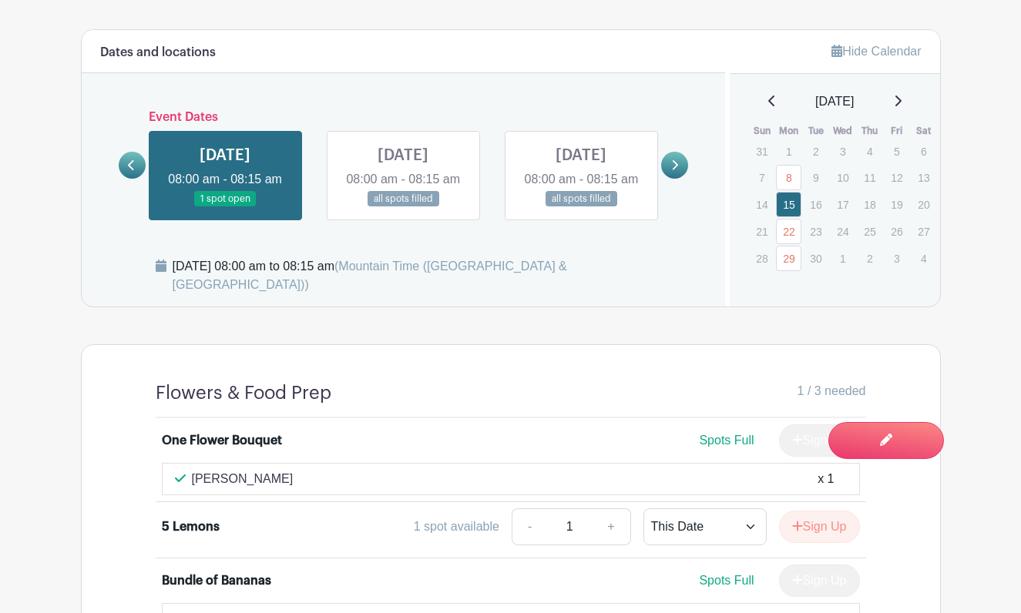
click at [677, 170] on icon at bounding box center [676, 165] width 6 height 10
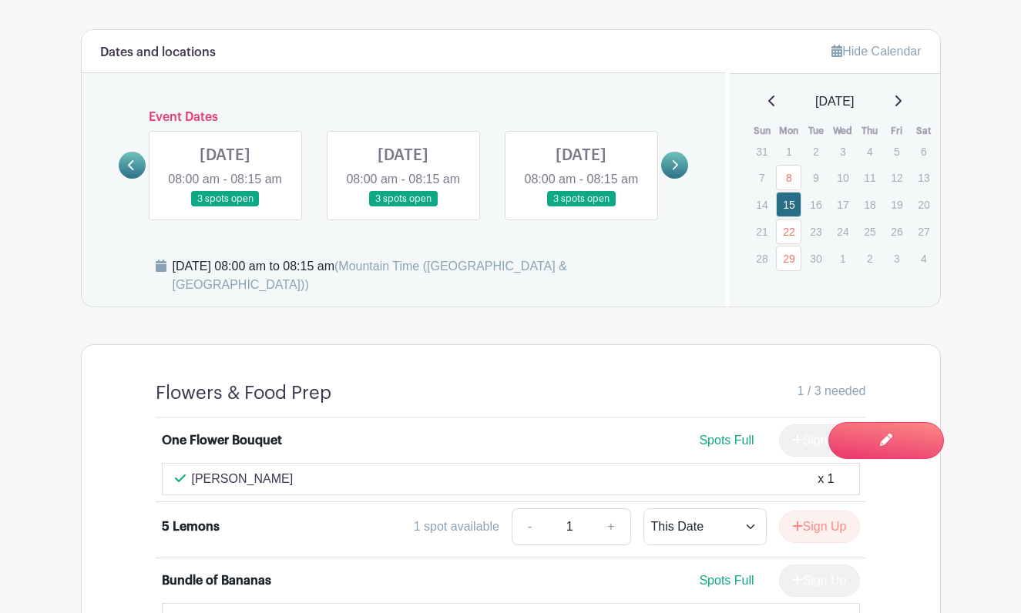
click at [677, 170] on icon at bounding box center [676, 165] width 6 height 10
click at [135, 171] on icon at bounding box center [131, 165] width 7 height 12
click at [669, 179] on link at bounding box center [674, 165] width 27 height 27
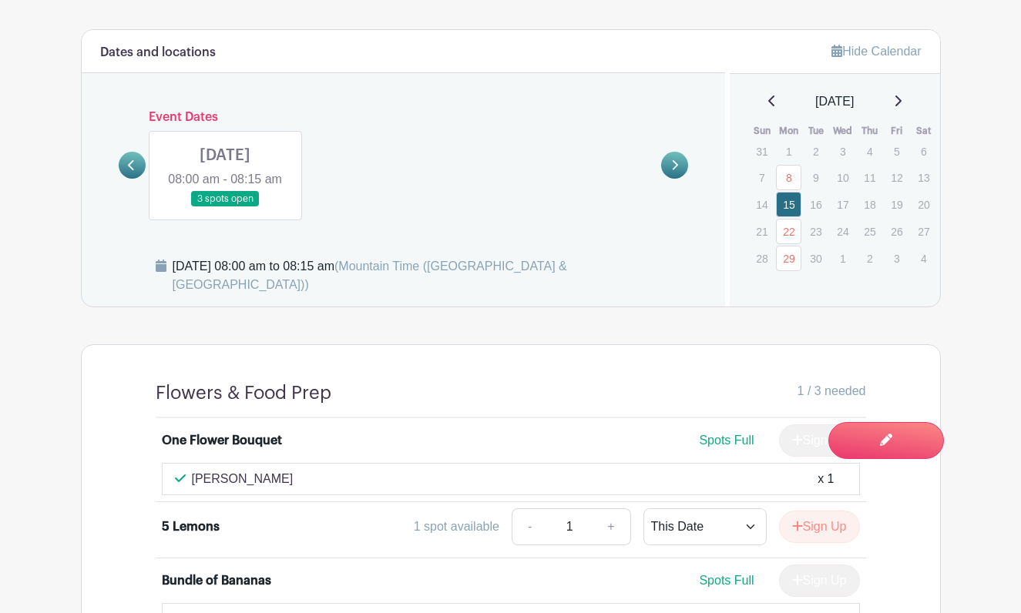
click at [669, 179] on link at bounding box center [674, 165] width 27 height 27
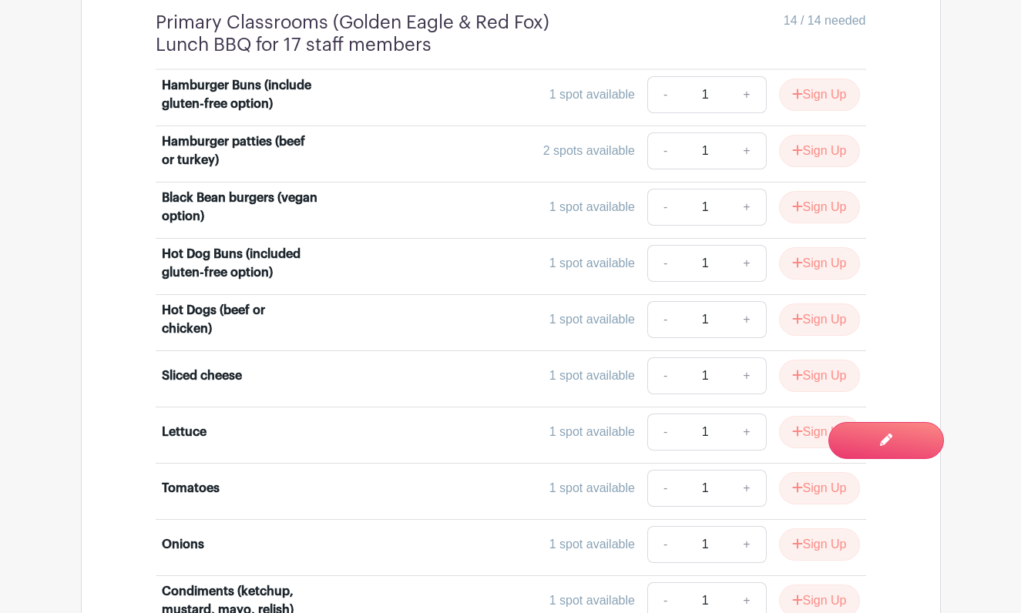
scroll to position [1828, 0]
click at [817, 392] on button "Sign Up" at bounding box center [819, 376] width 81 height 32
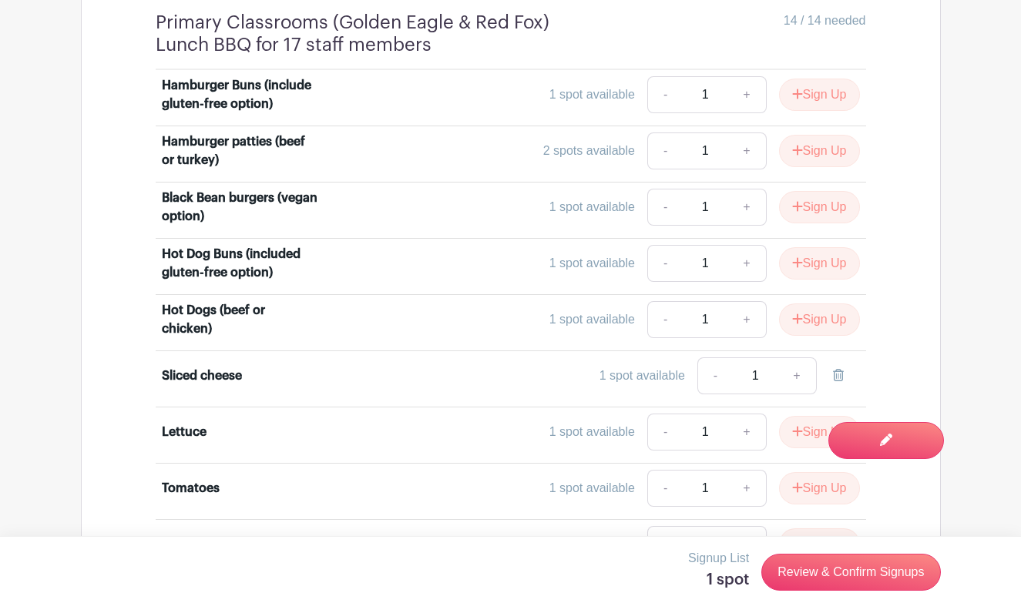
click at [890, 199] on div "Hamburger Buns (include gluten-free option) 1 spot available - 1 + Sign Up Hamb…" at bounding box center [511, 416] width 784 height 693
click at [833, 381] on icon at bounding box center [838, 375] width 11 height 12
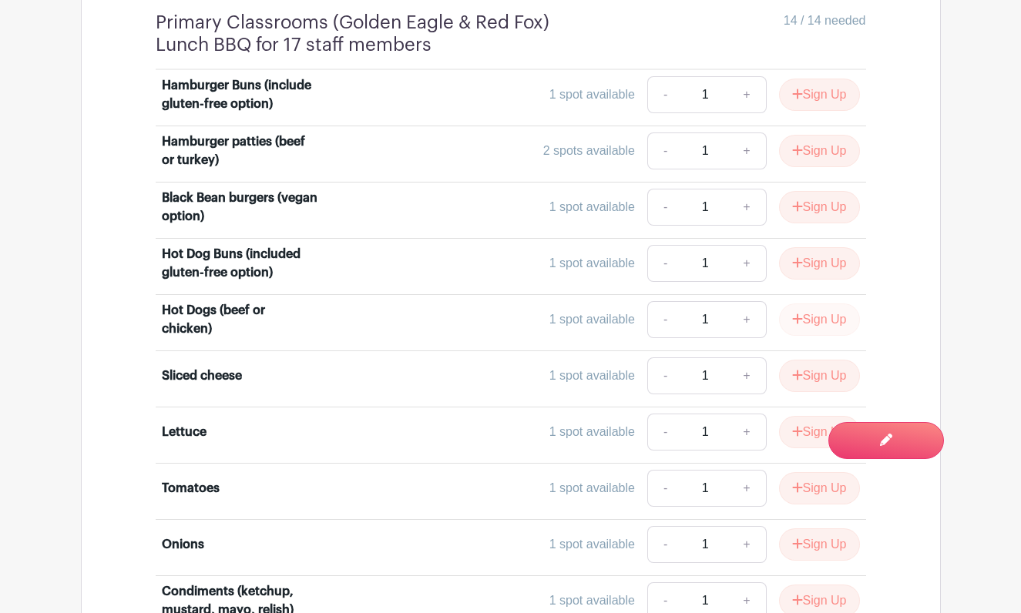
click at [818, 334] on button "Sign Up" at bounding box center [819, 320] width 81 height 32
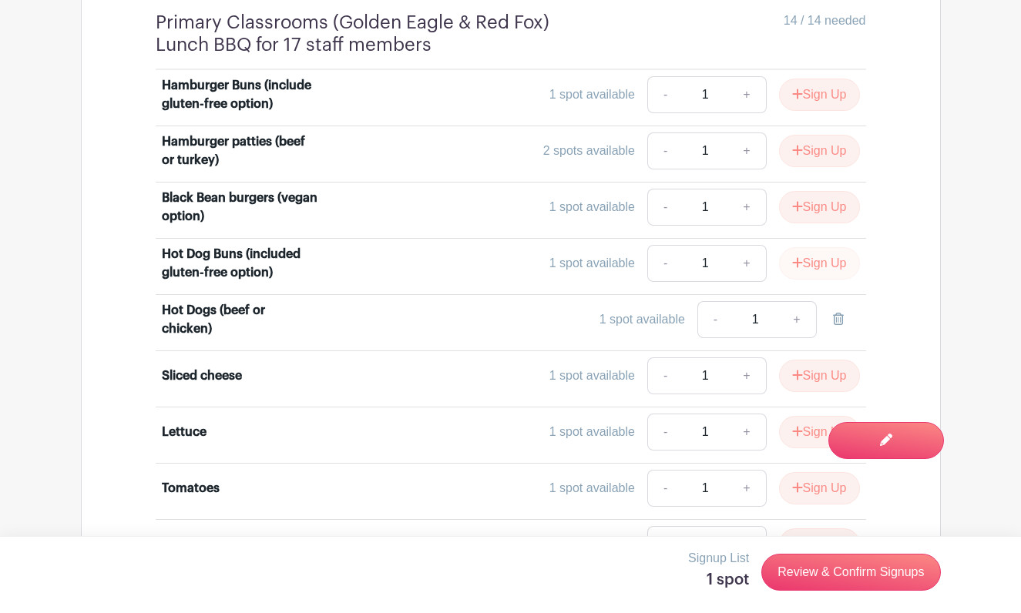
click at [821, 280] on button "Sign Up" at bounding box center [819, 263] width 81 height 32
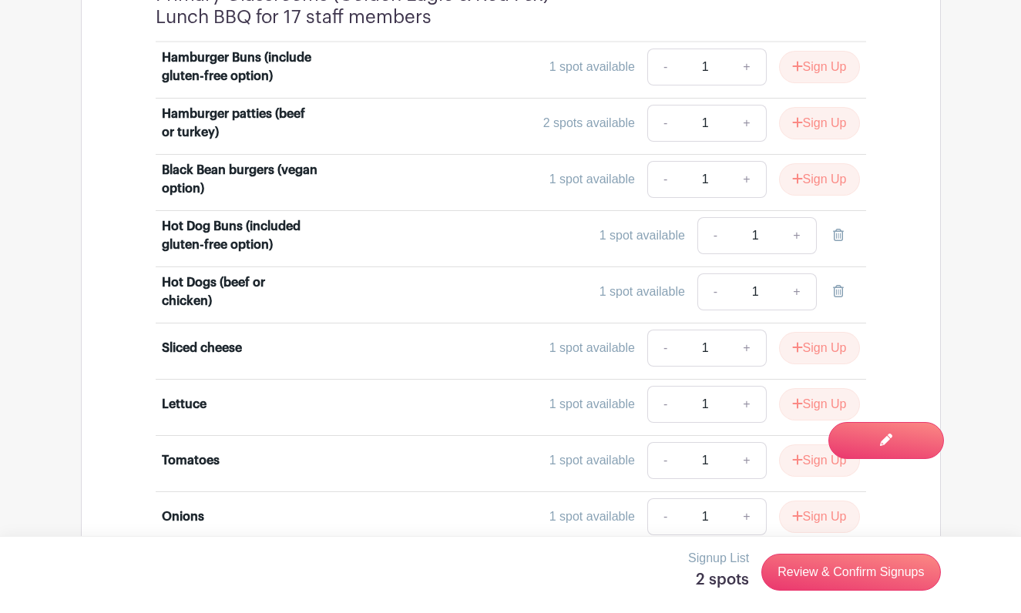
scroll to position [1871, 0]
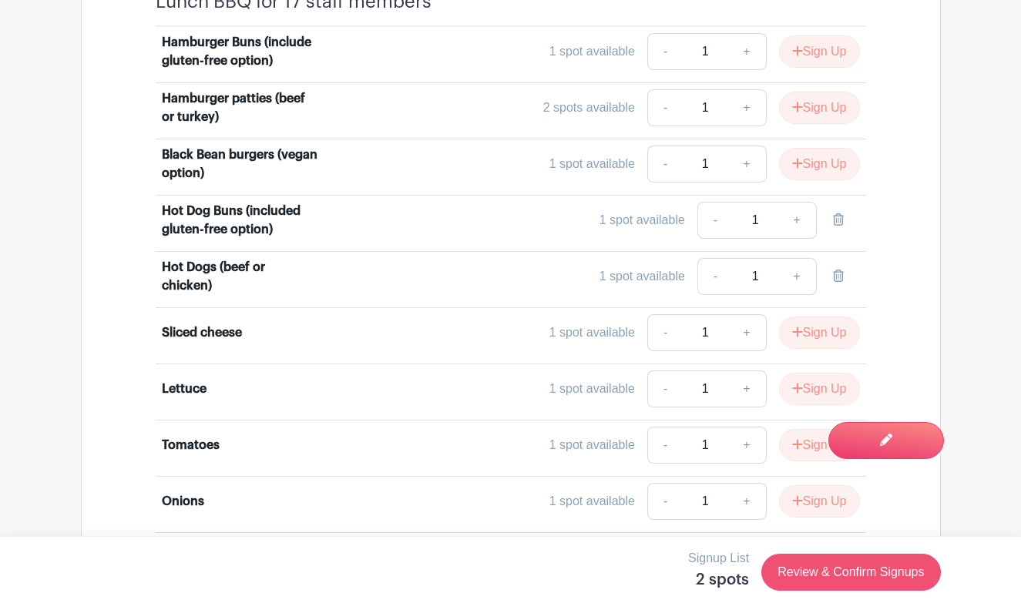
click at [821, 576] on link "Review & Confirm Signups" at bounding box center [850, 572] width 179 height 37
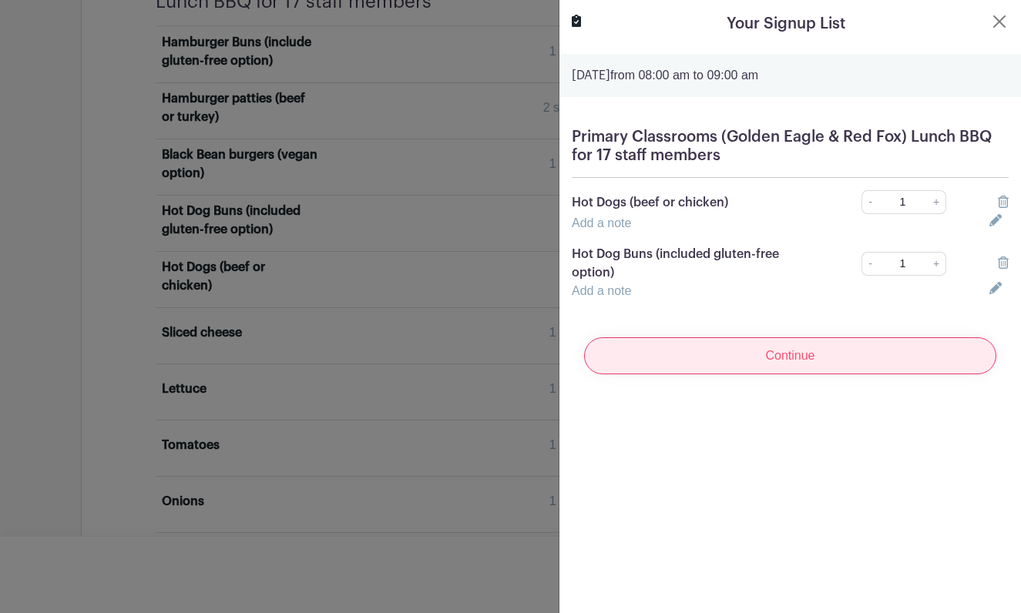
click at [811, 353] on input "Continue" at bounding box center [790, 355] width 412 height 37
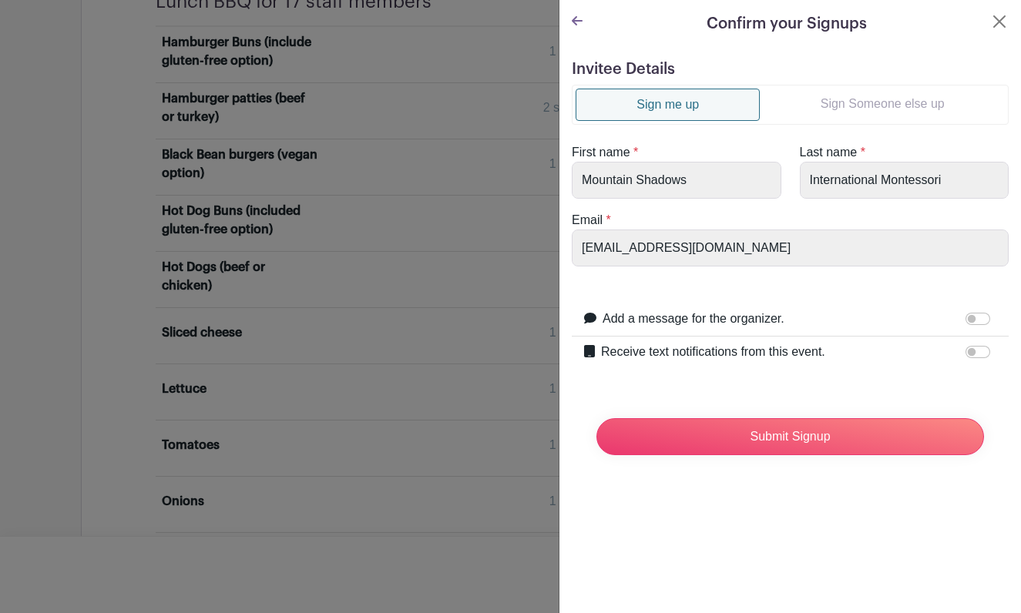
click at [896, 112] on link "Sign Someone else up" at bounding box center [882, 104] width 245 height 31
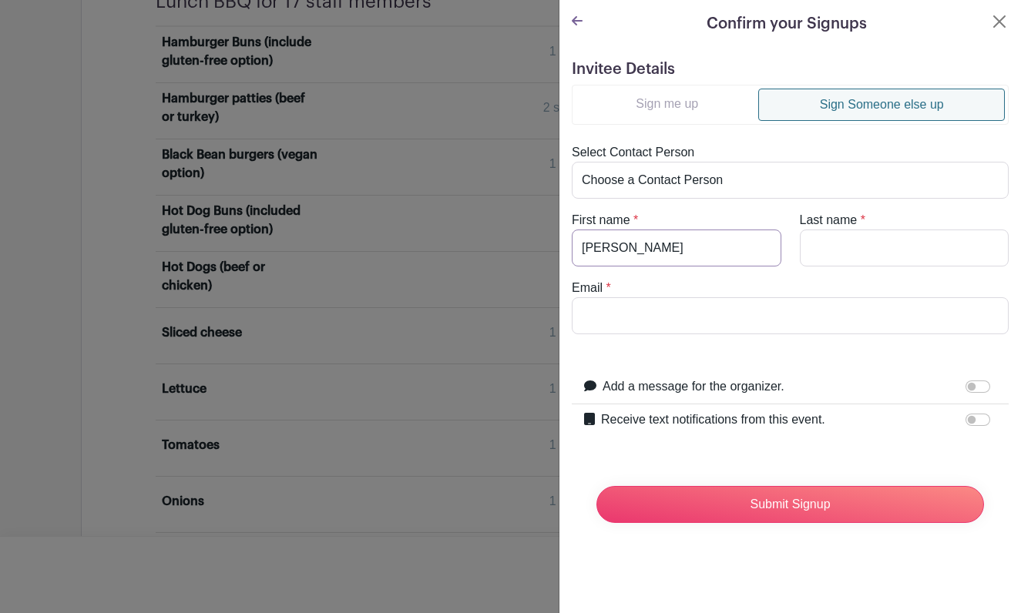
type input "[PERSON_NAME]"
type input "[PERSON_NAME][EMAIL_ADDRESS][DOMAIN_NAME]"
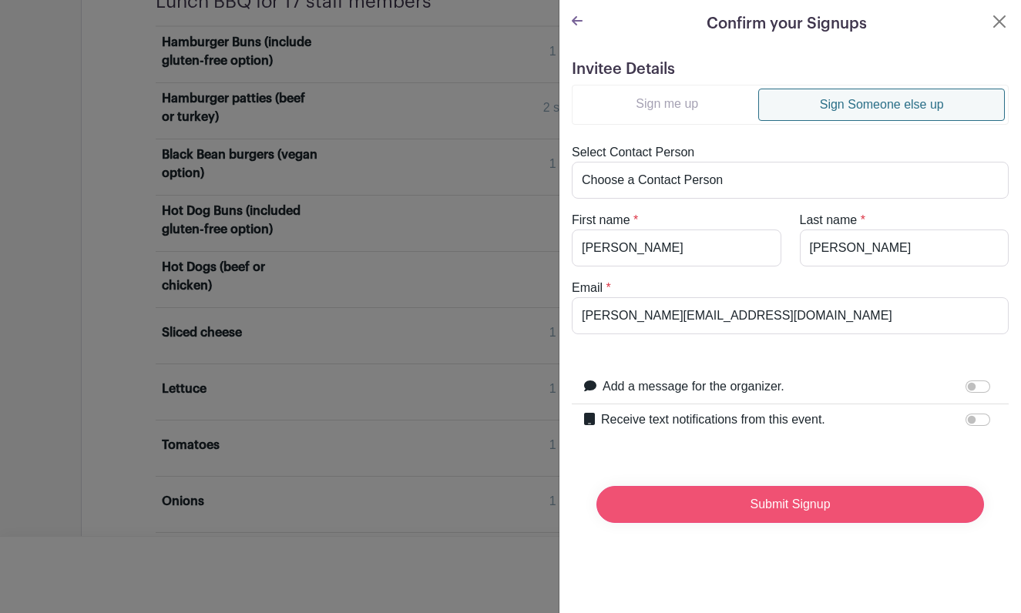
click at [731, 509] on input "Submit Signup" at bounding box center [790, 504] width 388 height 37
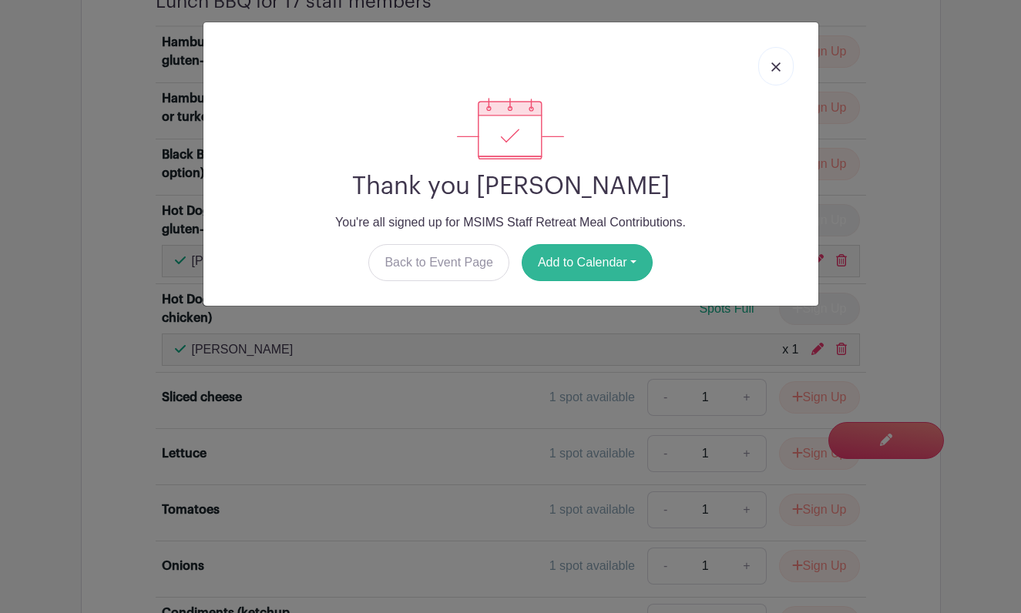
click at [589, 256] on button "Add to Calendar" at bounding box center [587, 262] width 131 height 37
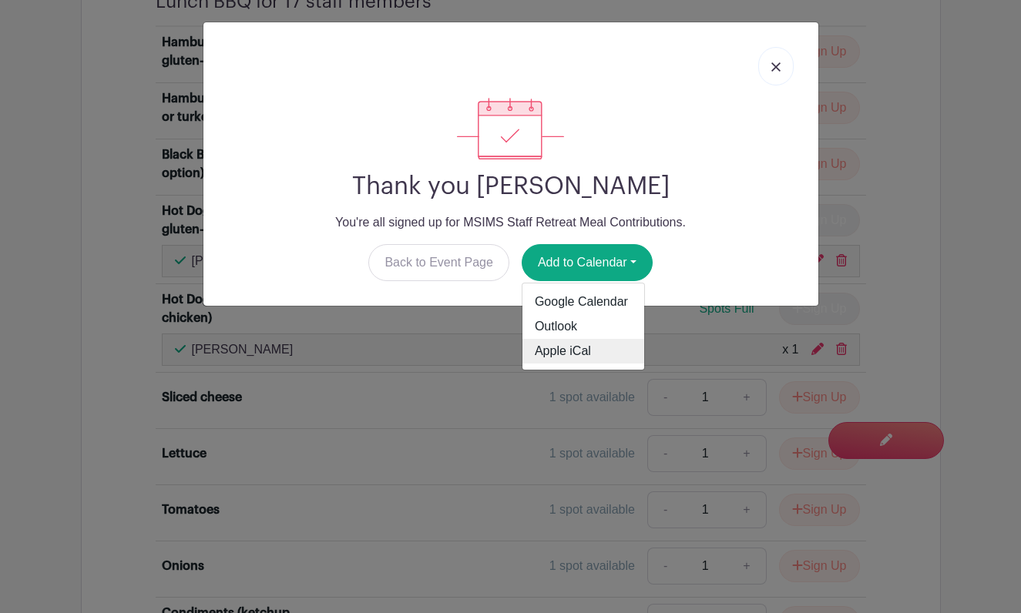
click at [576, 353] on link "Apple iCal" at bounding box center [583, 351] width 122 height 25
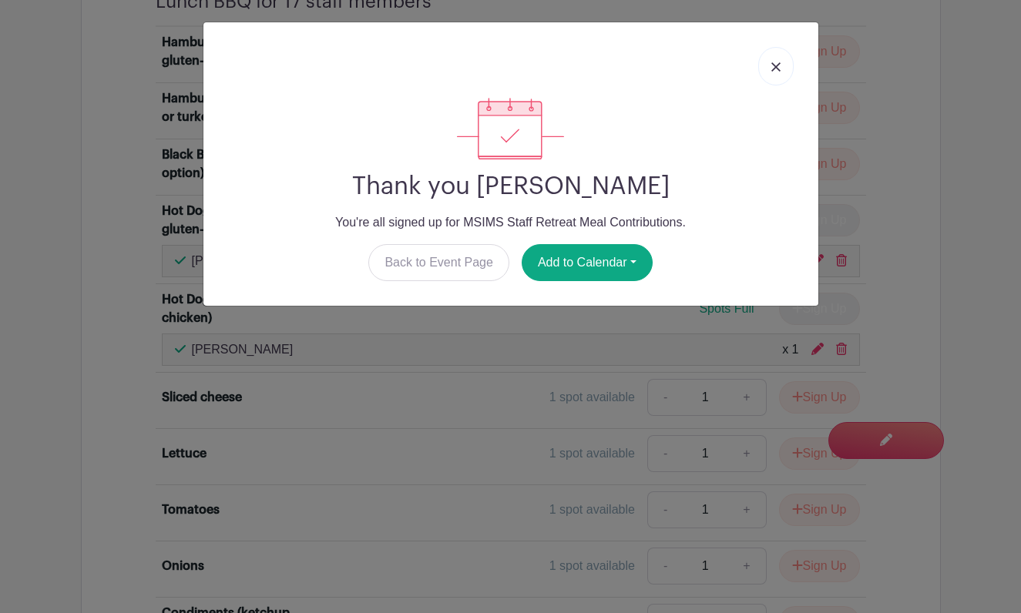
click at [774, 65] on img at bounding box center [775, 66] width 9 height 9
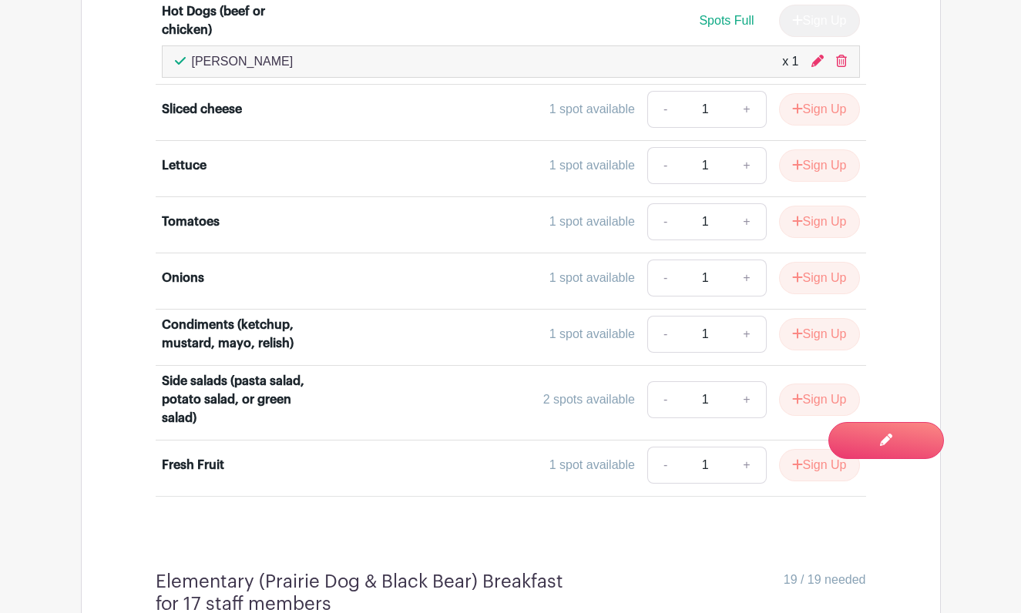
scroll to position [1989, 0]
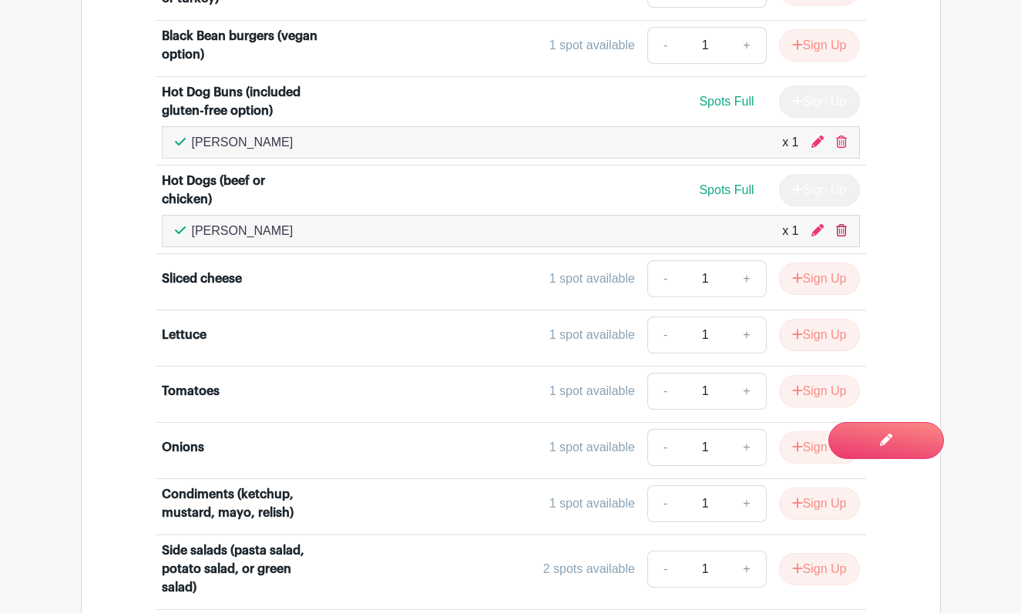
click at [841, 237] on icon at bounding box center [841, 230] width 11 height 12
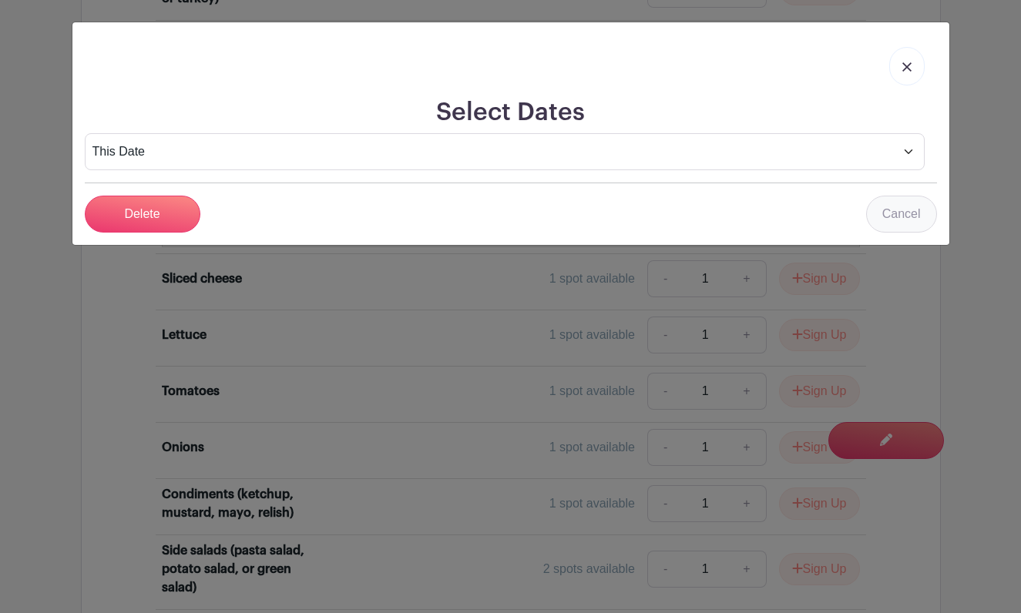
click at [914, 208] on link "Cancel" at bounding box center [901, 214] width 71 height 37
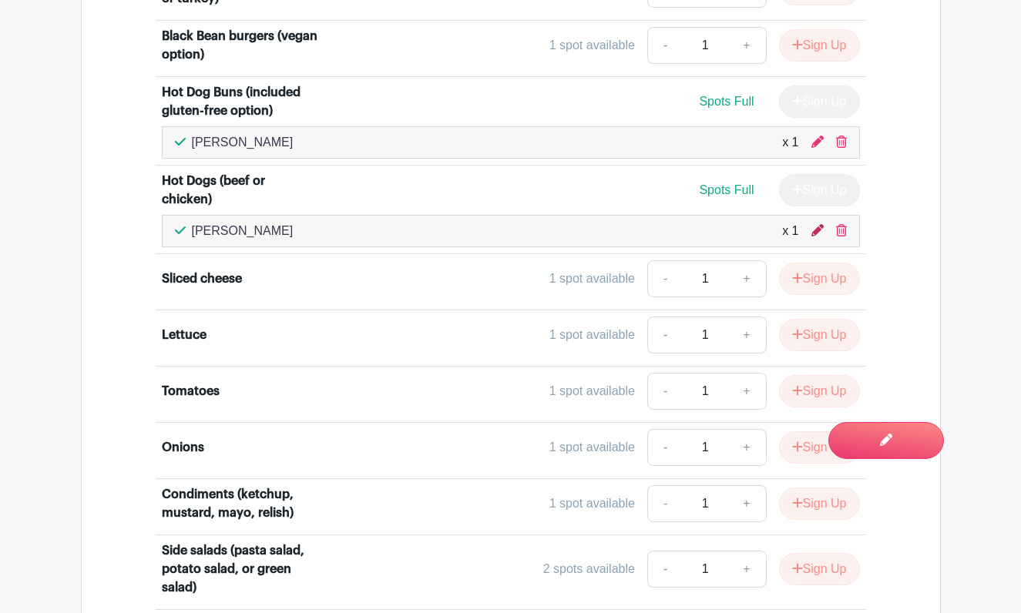
click at [818, 237] on icon at bounding box center [817, 230] width 12 height 12
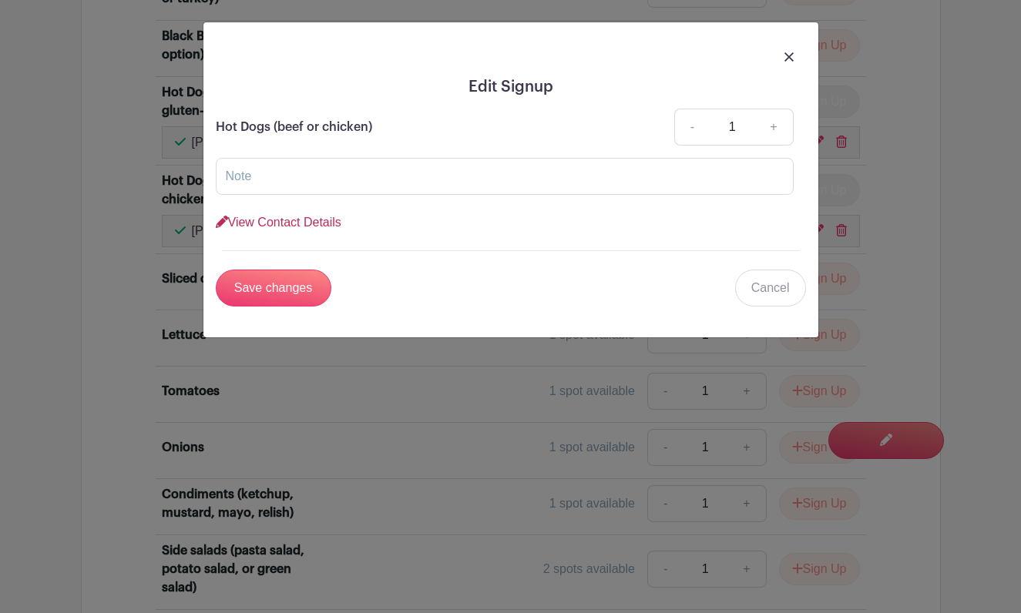
click at [334, 226] on link "View Contact Details" at bounding box center [279, 222] width 126 height 13
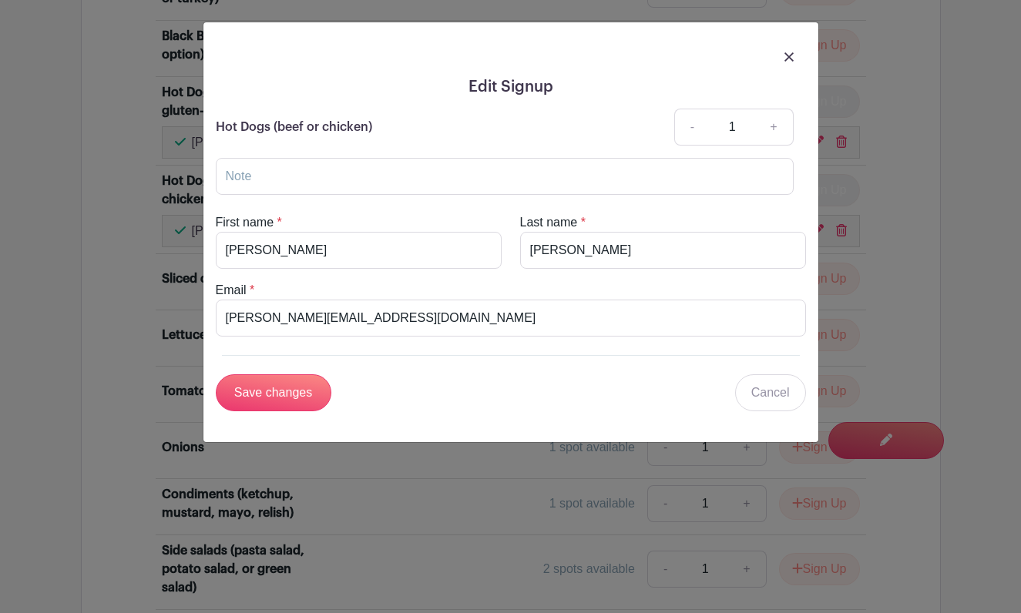
click at [796, 61] on div at bounding box center [511, 56] width 590 height 43
click at [787, 59] on img at bounding box center [788, 56] width 9 height 9
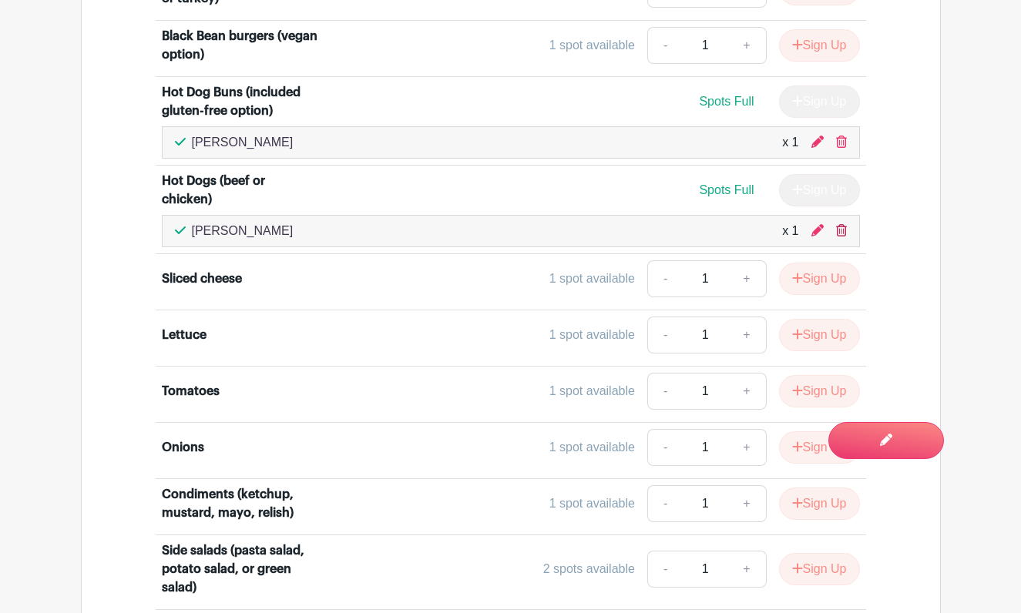
click at [838, 237] on icon at bounding box center [841, 230] width 11 height 12
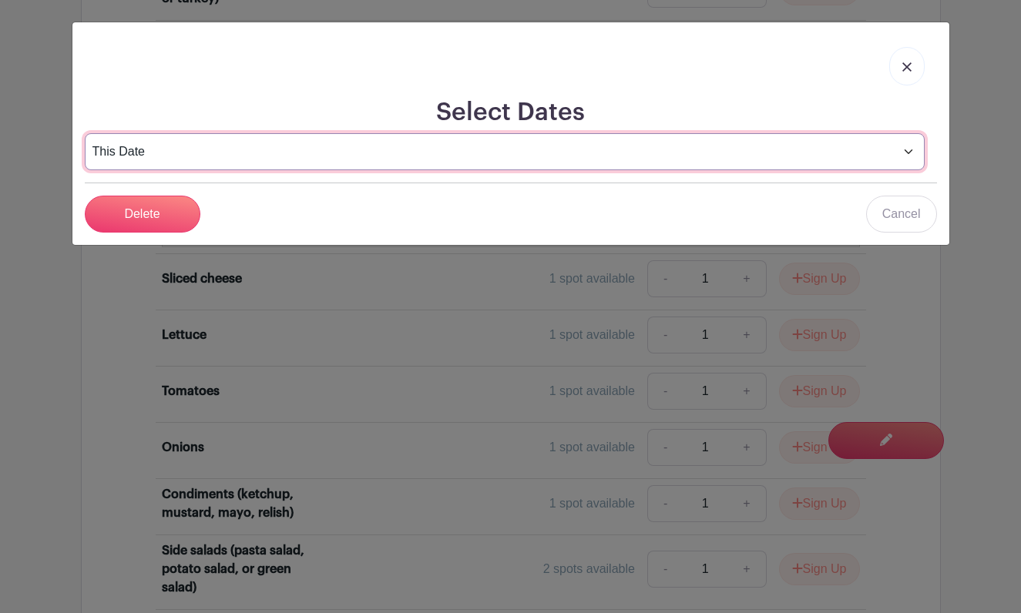
select select "select_dates"
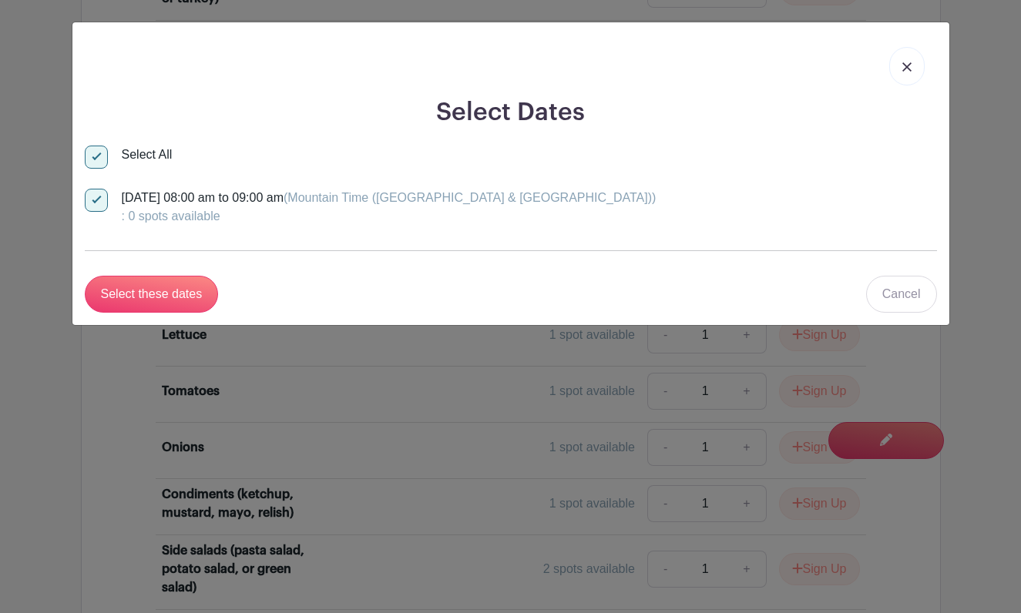
click at [906, 68] on img at bounding box center [906, 66] width 9 height 9
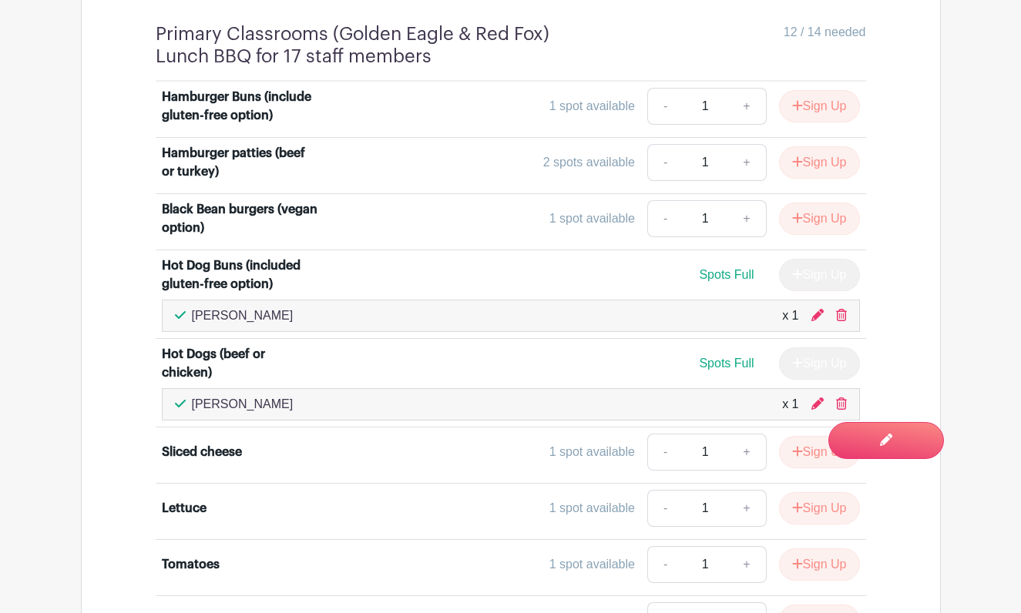
scroll to position [1785, 0]
